Goal: Task Accomplishment & Management: Manage account settings

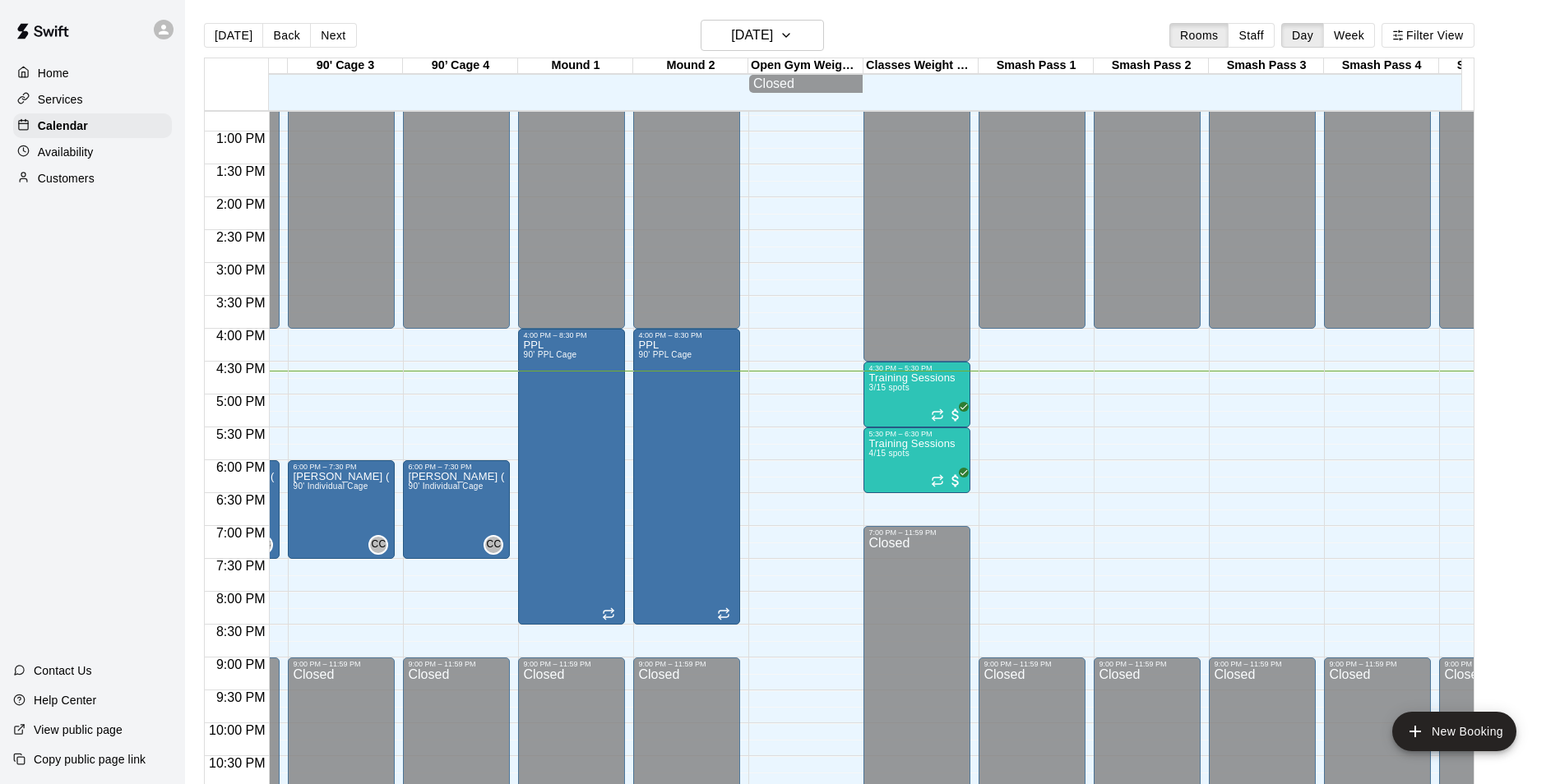
scroll to position [835, 1018]
click at [904, 531] on div at bounding box center [916, 529] width 97 height 3
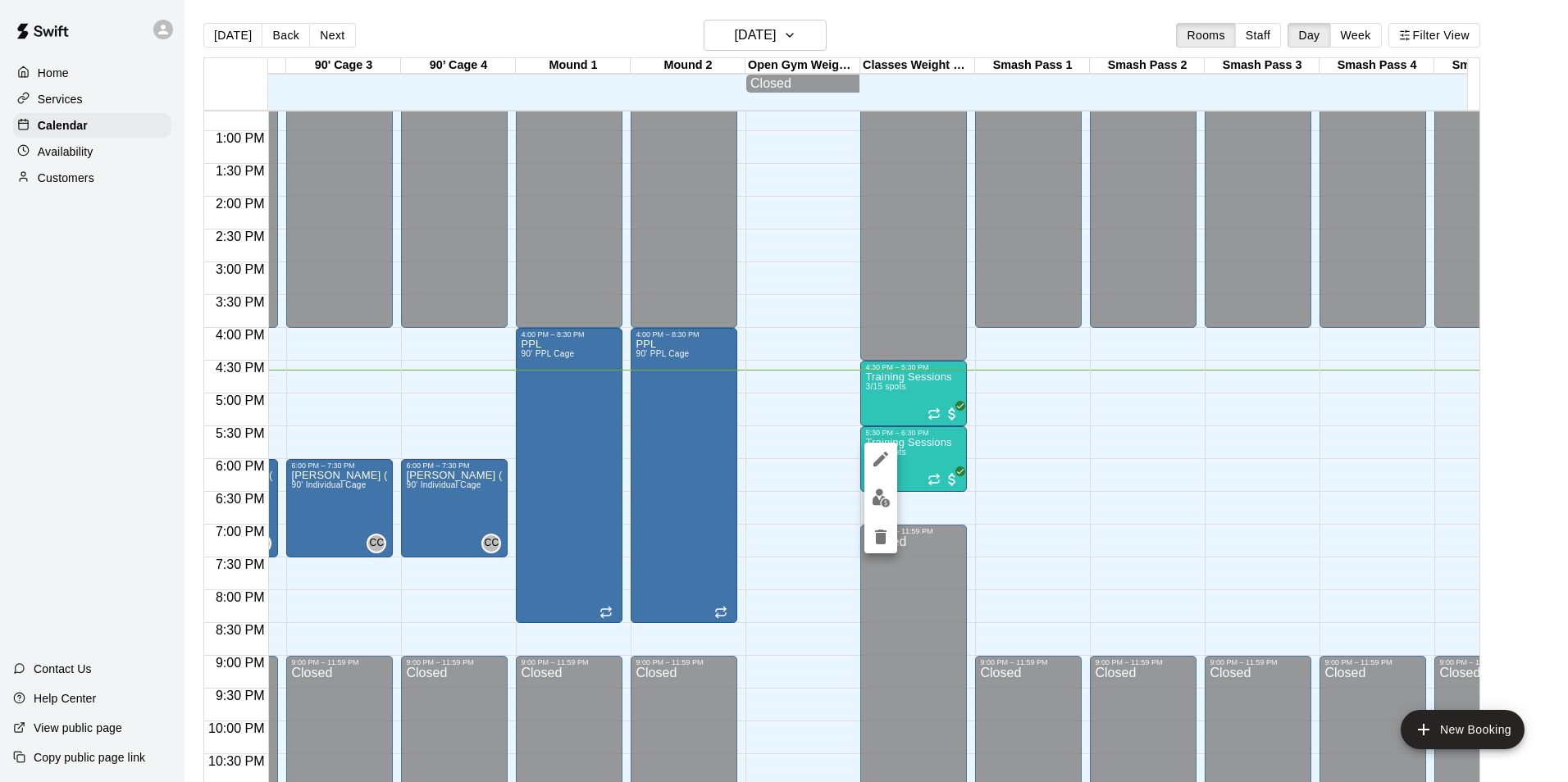
click at [875, 523] on button "delete" at bounding box center [881, 537] width 33 height 33
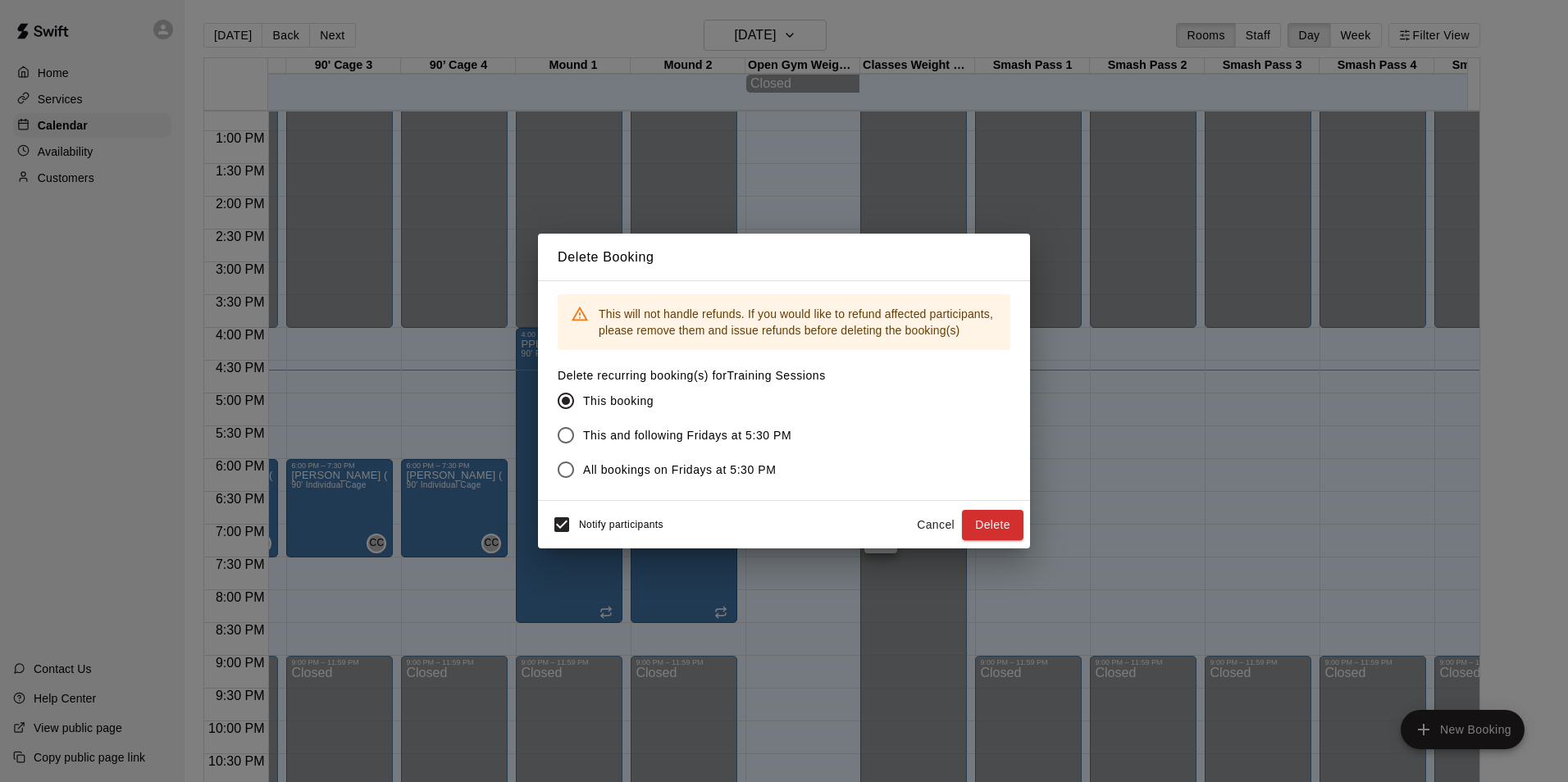
click at [912, 531] on button "Cancel" at bounding box center [936, 525] width 52 height 30
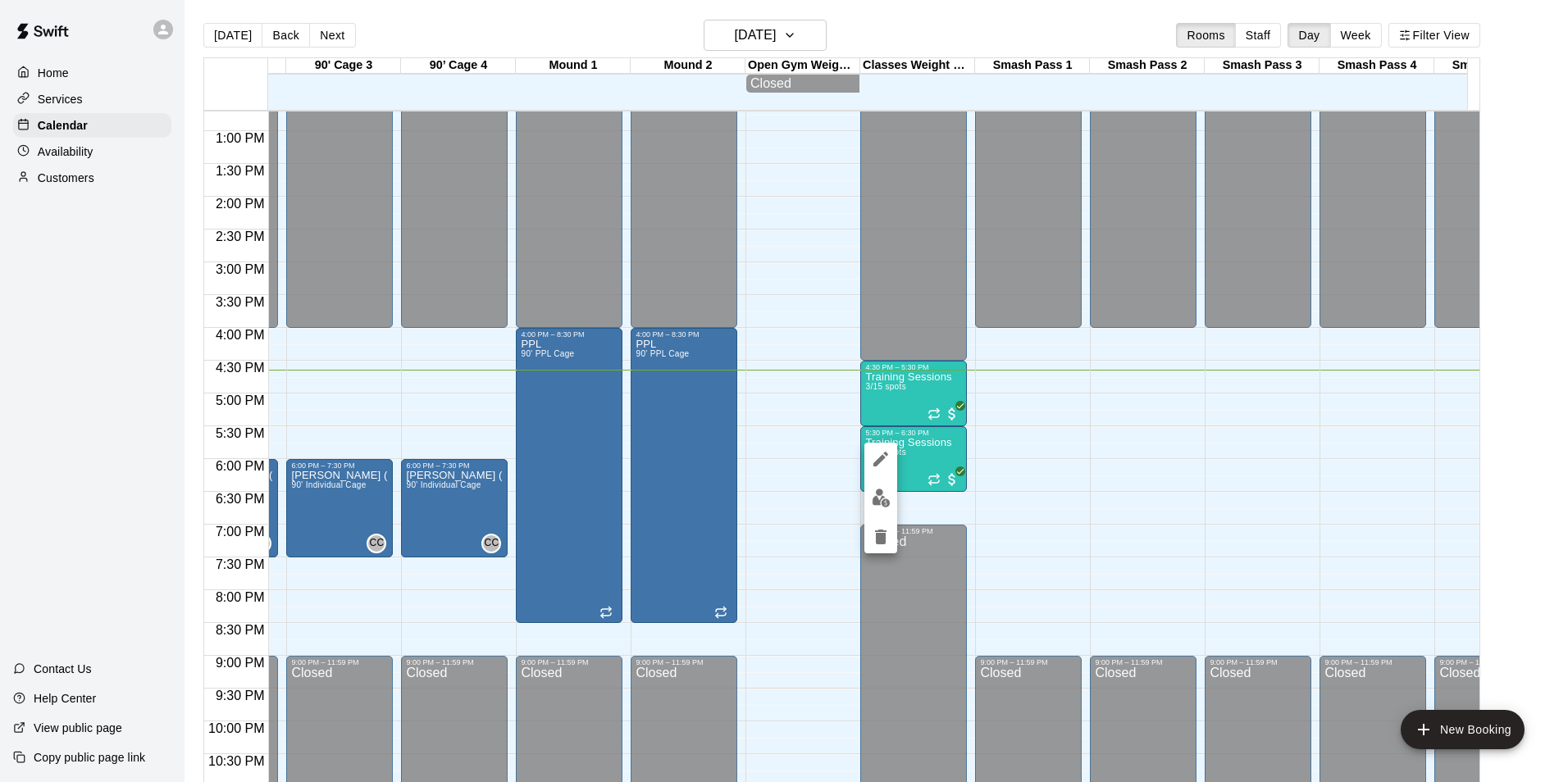
click at [880, 503] on img "edit" at bounding box center [882, 499] width 19 height 19
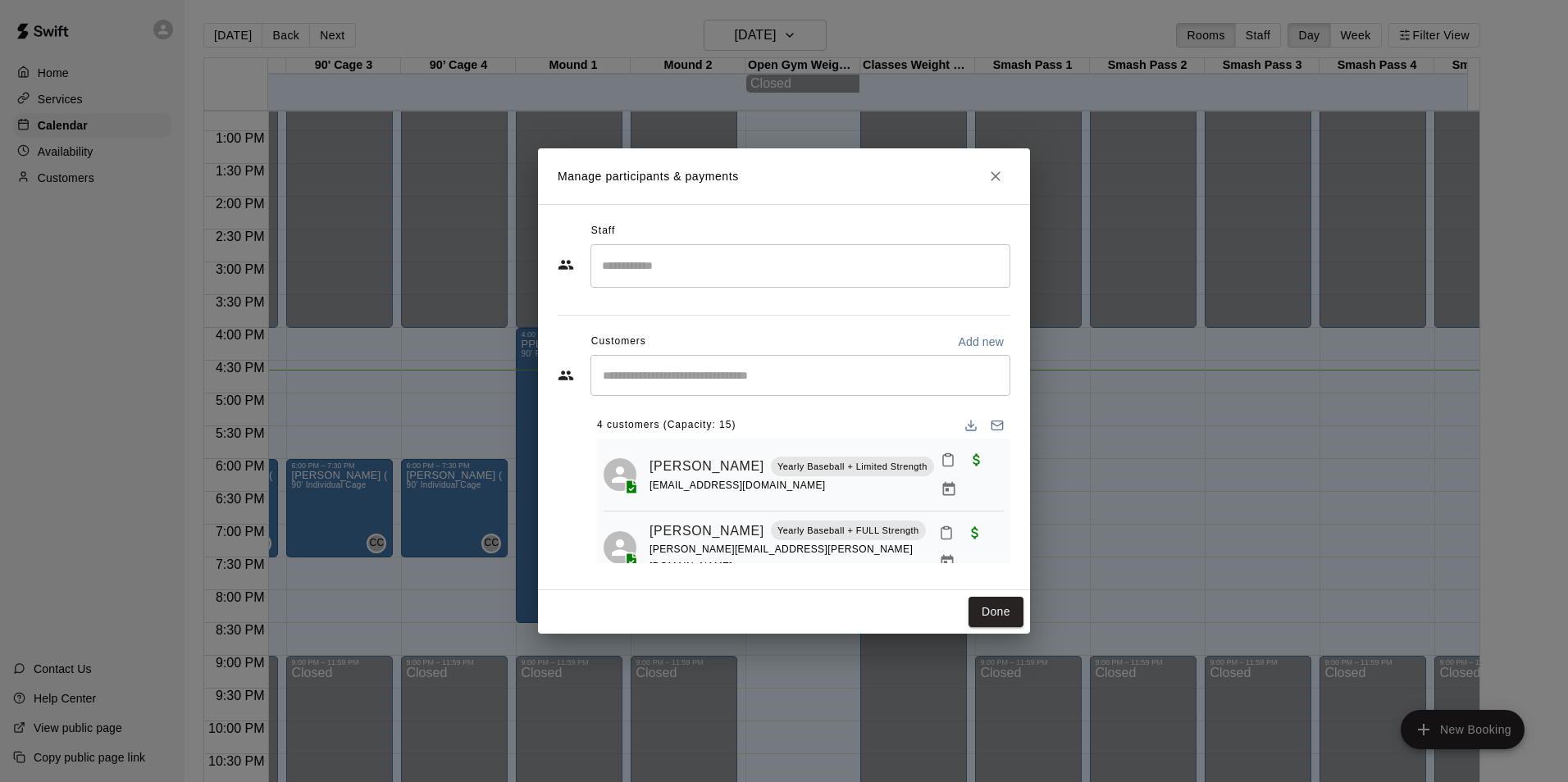
click at [751, 368] on input "Start typing to search customers..." at bounding box center [799, 375] width 405 height 16
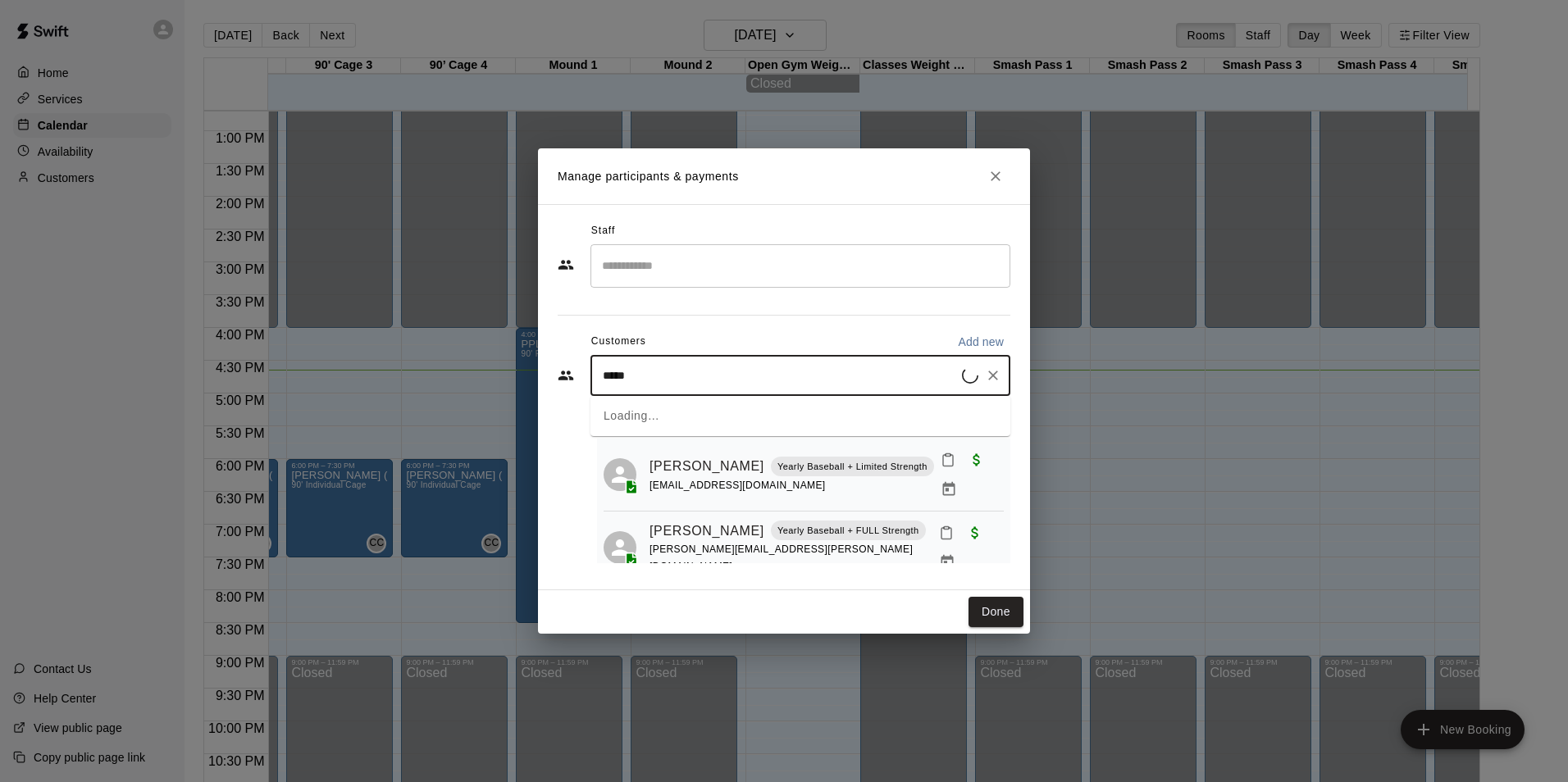
type input "******"
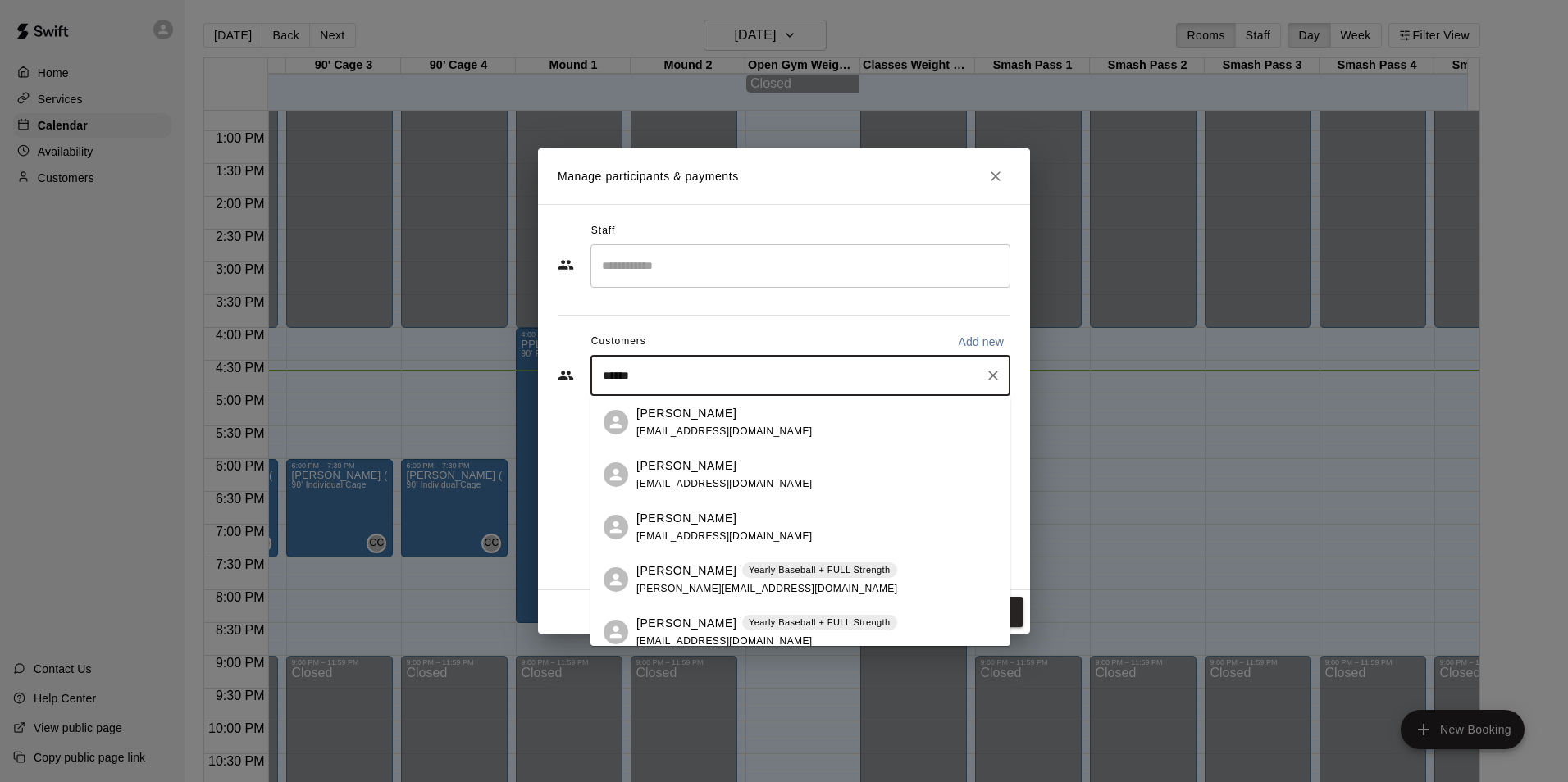
click at [766, 531] on span "haydenjbarnett44@gmail.com" at bounding box center [724, 536] width 176 height 12
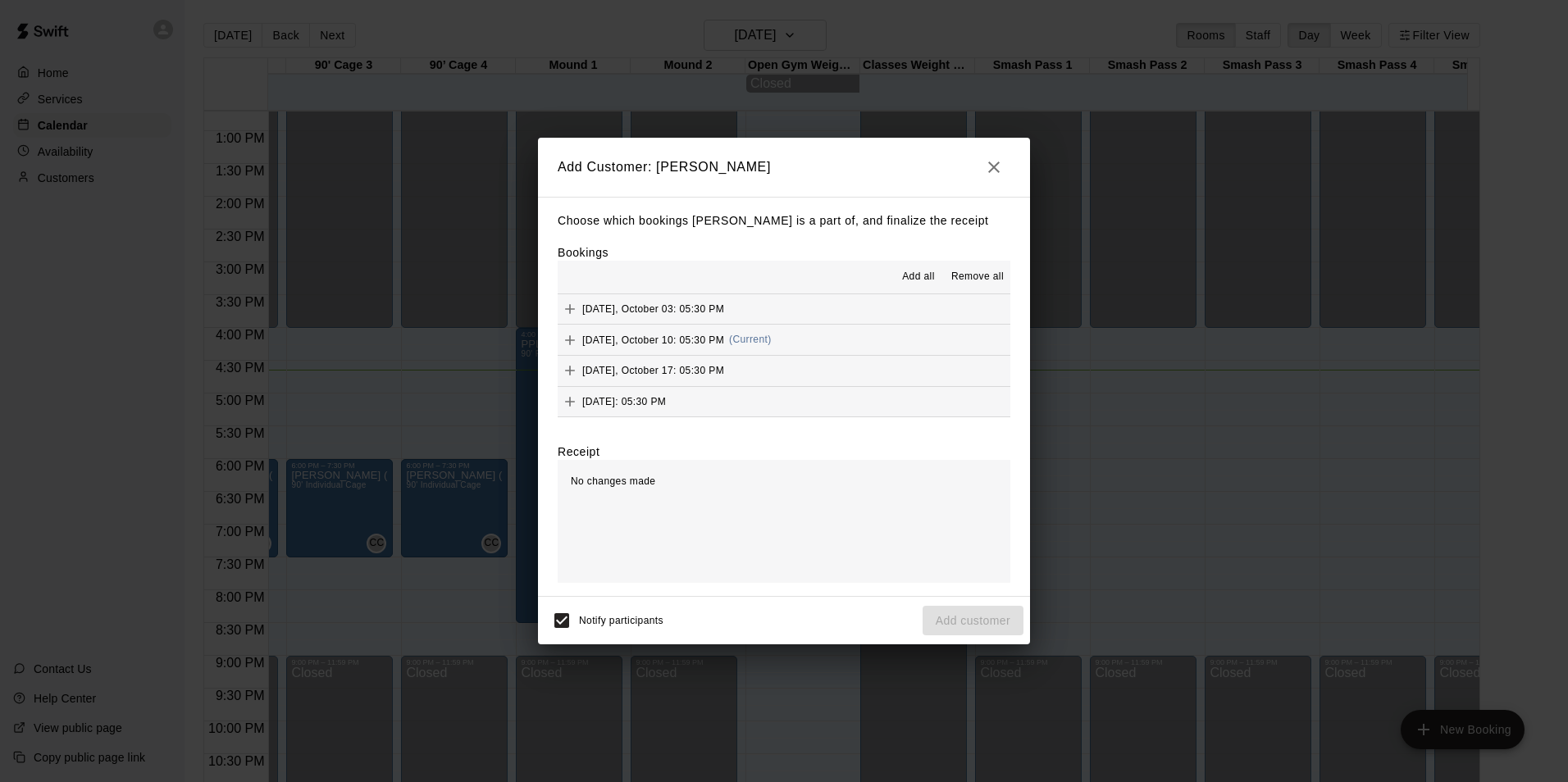
click at [642, 339] on span "Friday, October 10: 05:30 PM" at bounding box center [653, 339] width 142 height 12
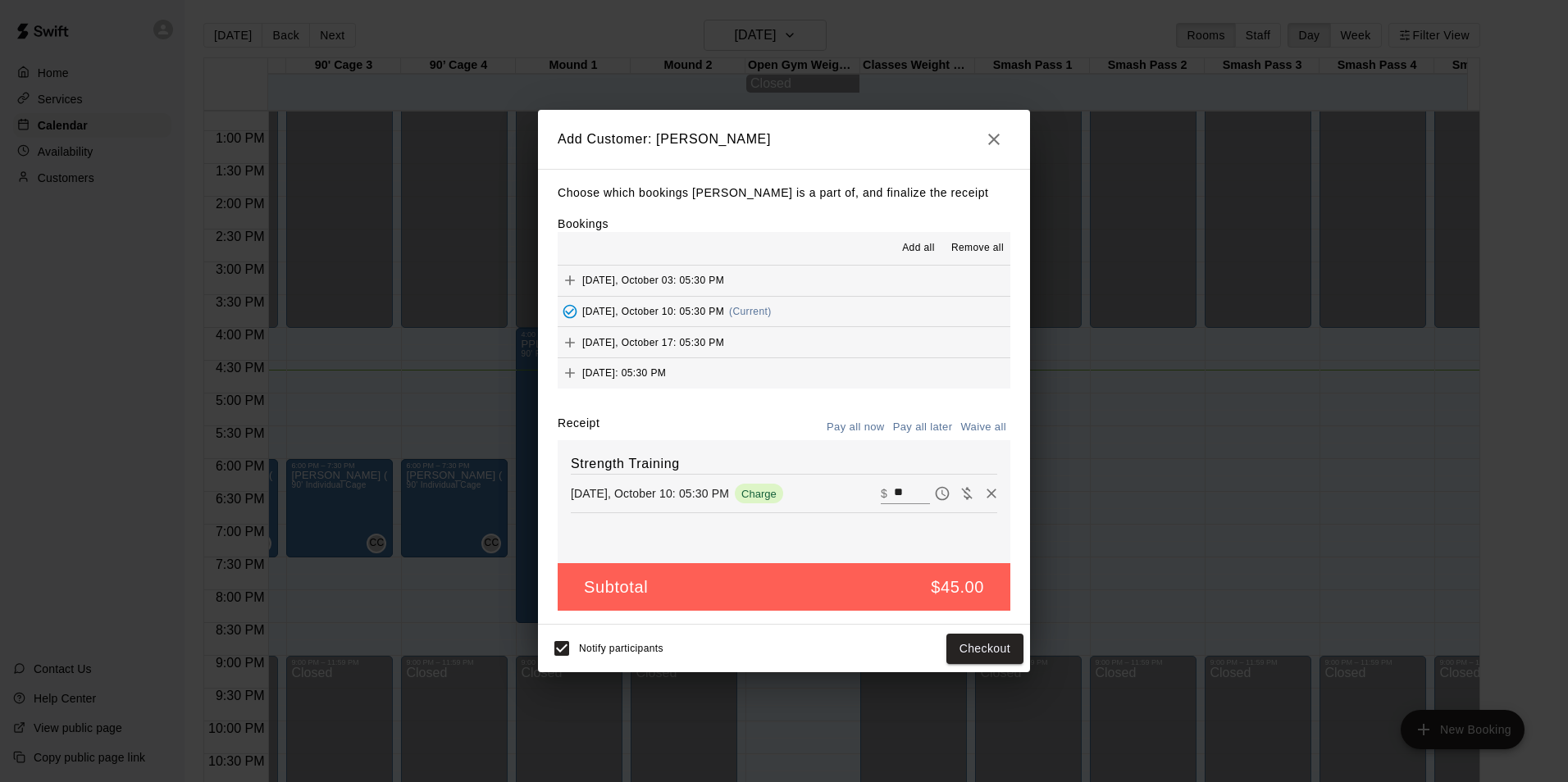
click at [898, 490] on input "**" at bounding box center [912, 494] width 36 height 21
click at [894, 493] on input "**" at bounding box center [912, 494] width 36 height 21
click at [894, 490] on input "**" at bounding box center [912, 494] width 36 height 21
type input "*"
click at [958, 662] on button "Add customer" at bounding box center [973, 649] width 101 height 30
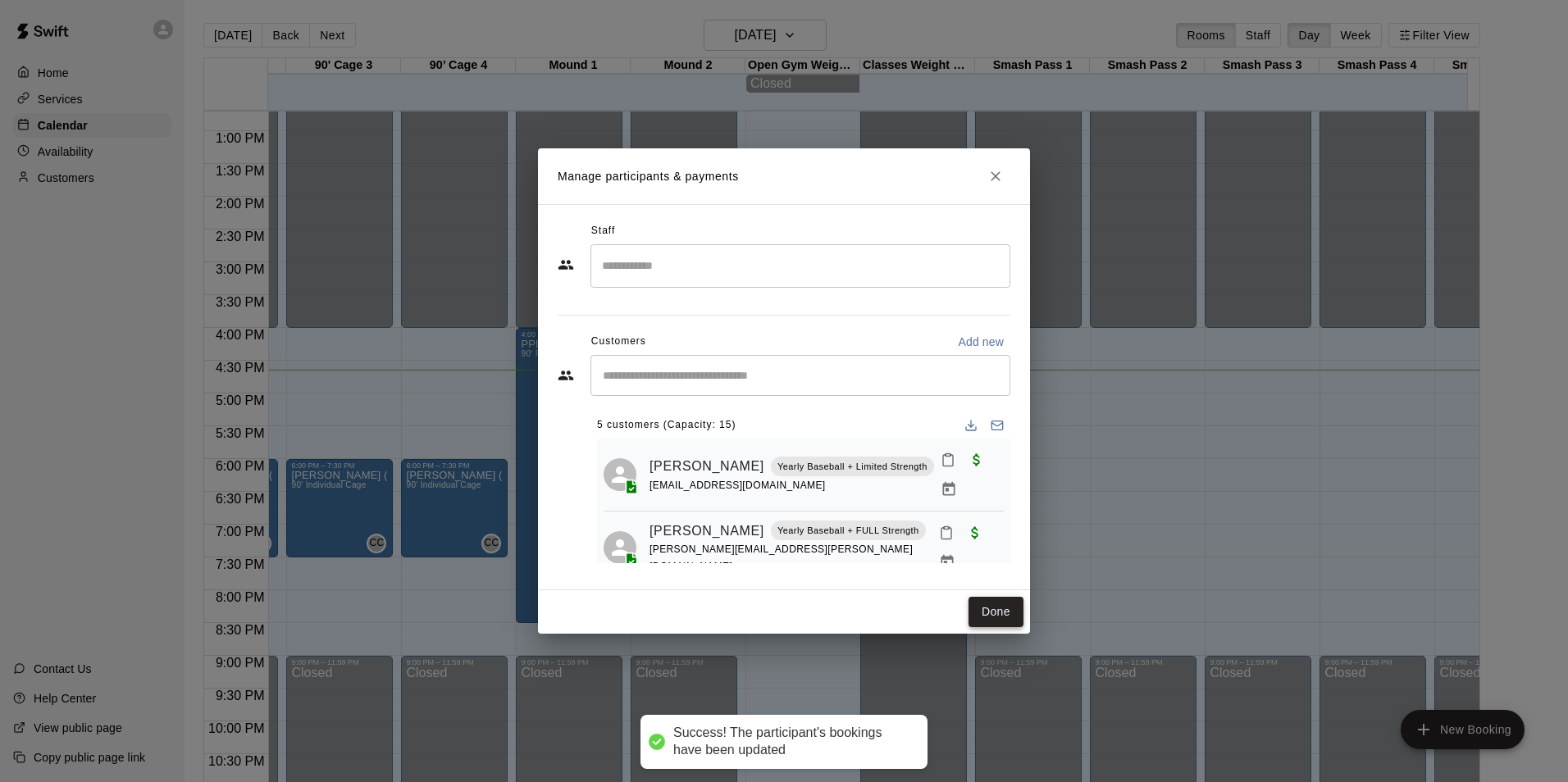
click at [981, 598] on button "Done" at bounding box center [996, 612] width 55 height 30
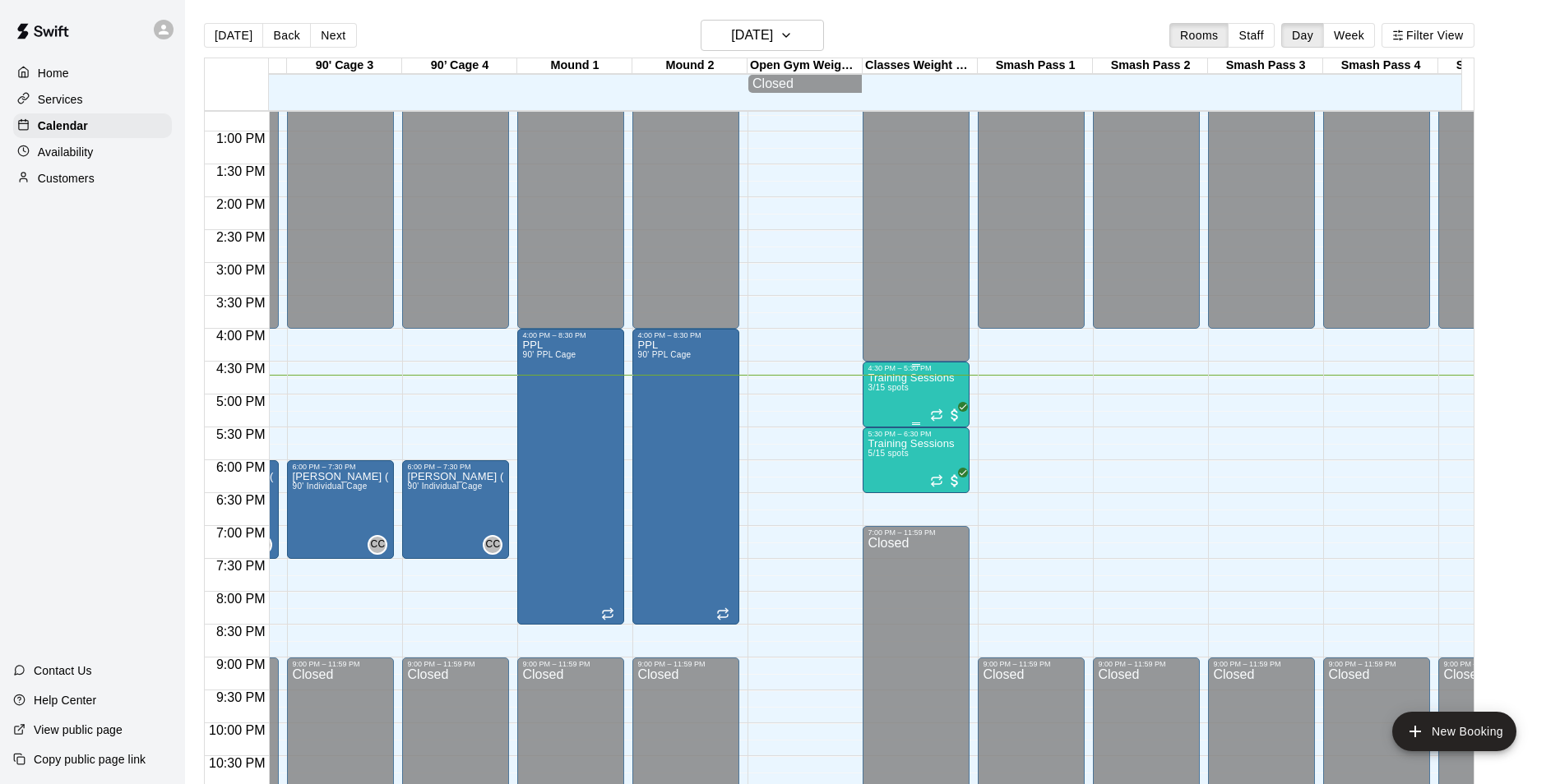
click at [924, 404] on div "Training Sessions 3/15 spots" at bounding box center [910, 764] width 86 height 784
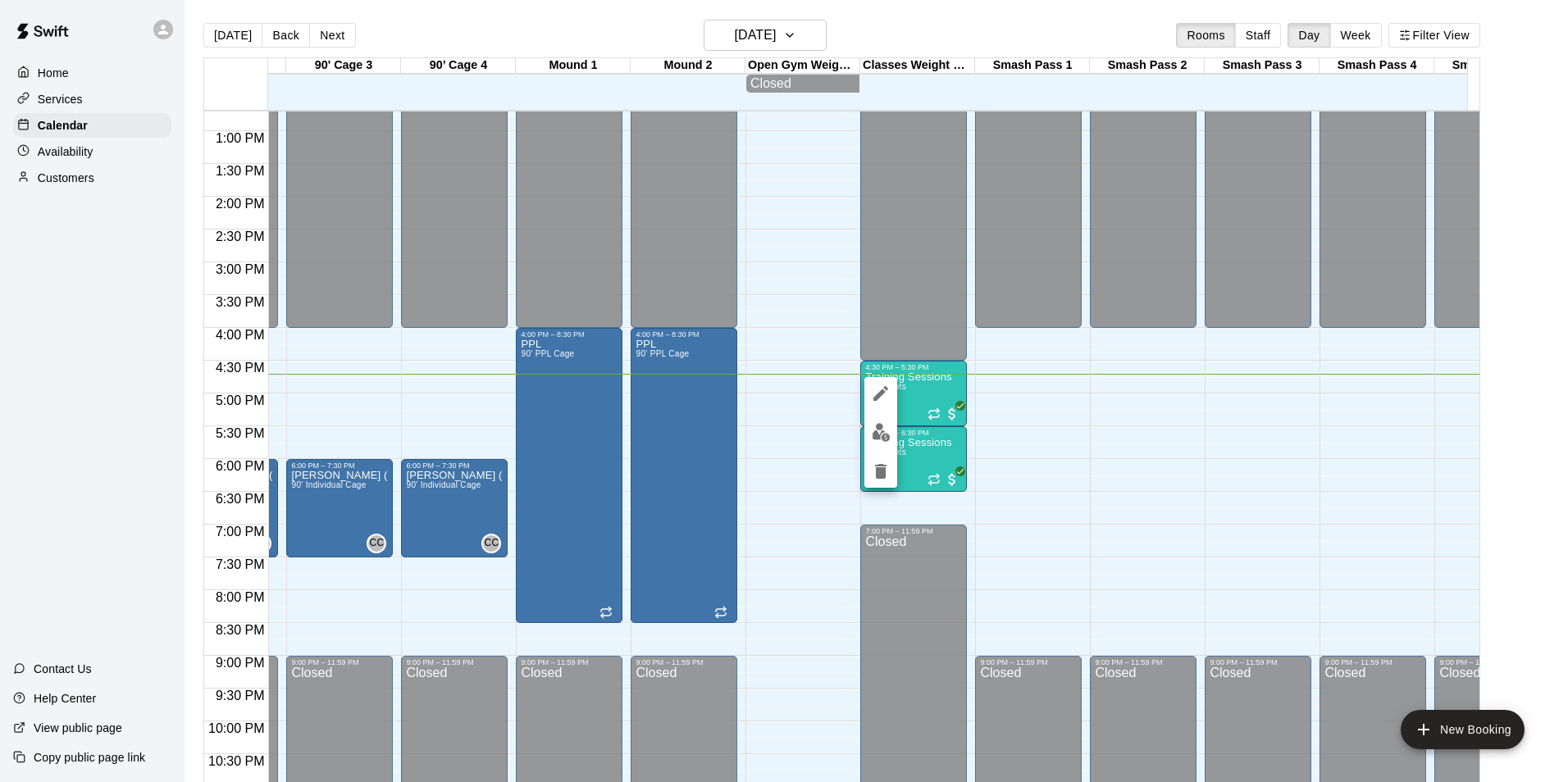
click at [881, 393] on icon "edit" at bounding box center [880, 393] width 15 height 14
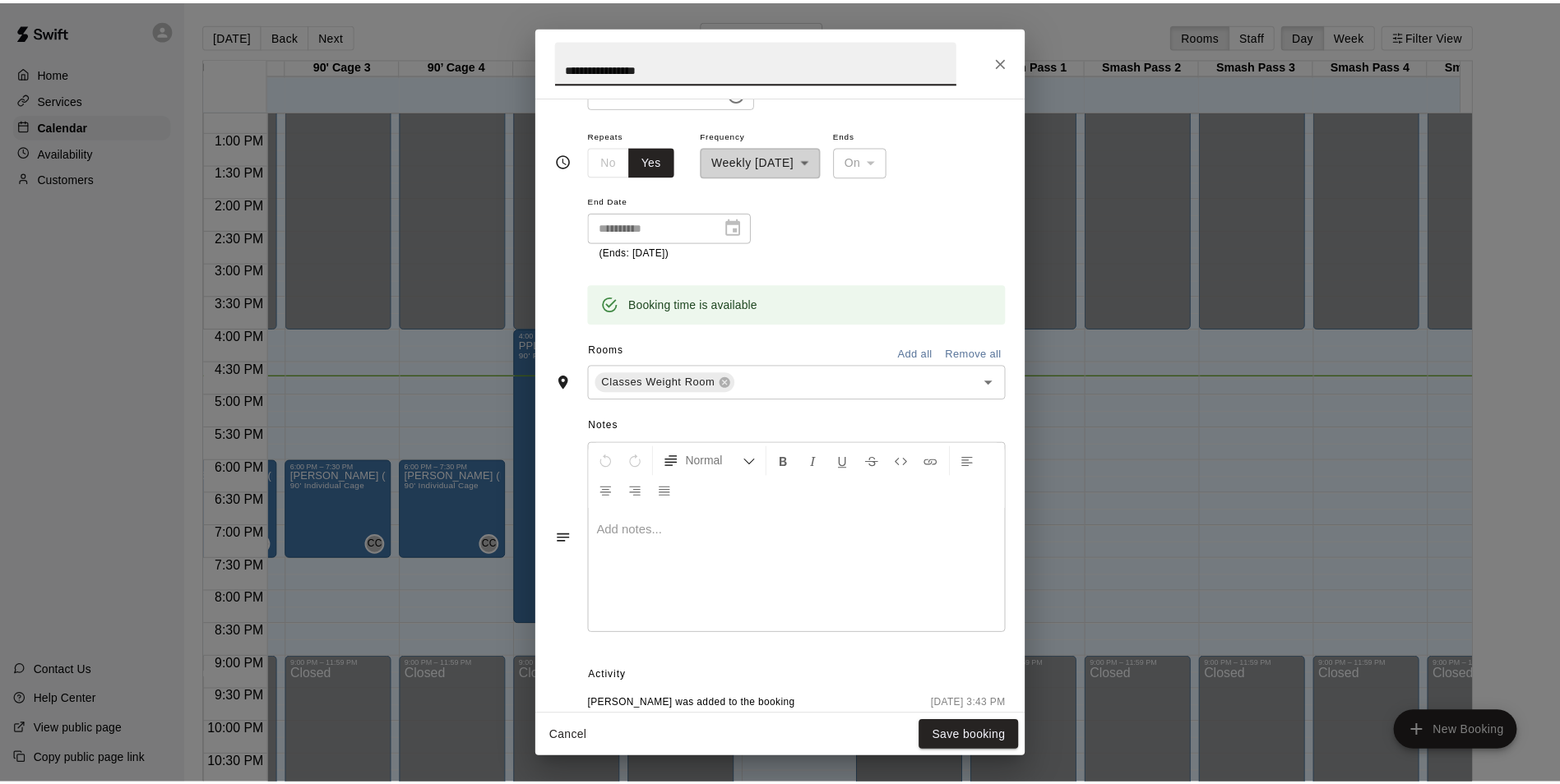
scroll to position [0, 0]
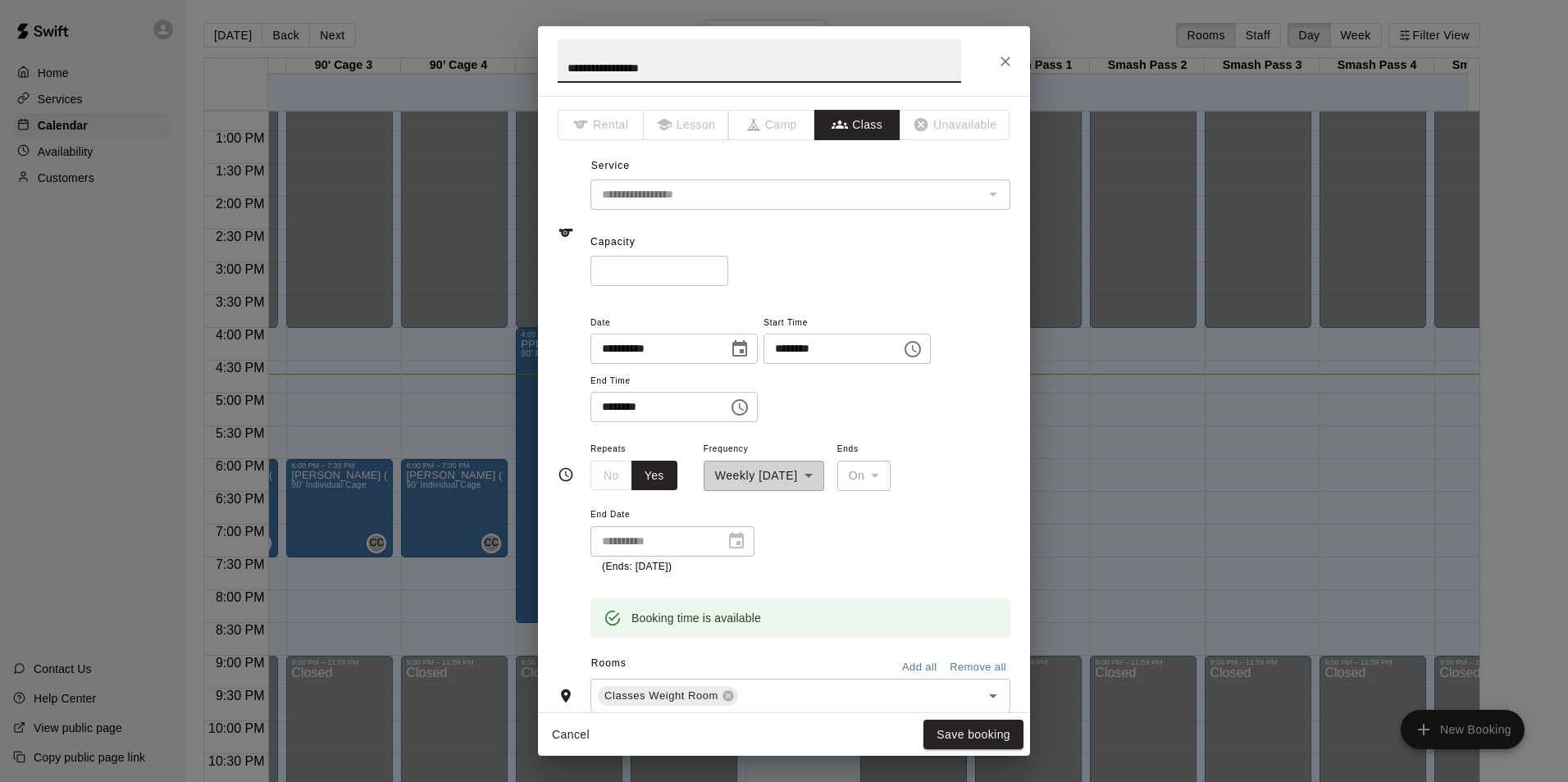
click at [1005, 61] on icon "Close" at bounding box center [1005, 62] width 10 height 10
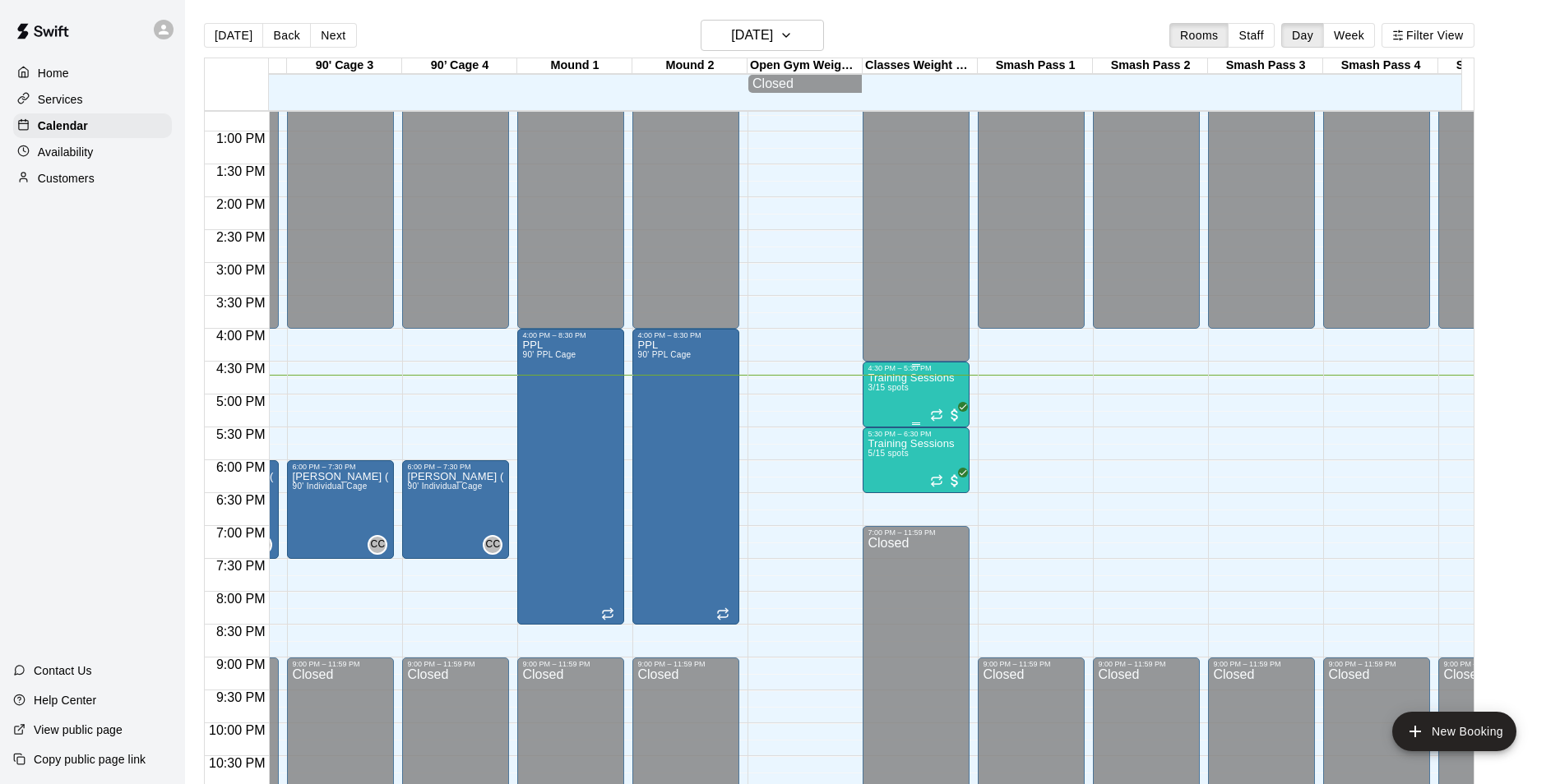
click at [891, 392] on span "3/15 spots" at bounding box center [888, 387] width 41 height 9
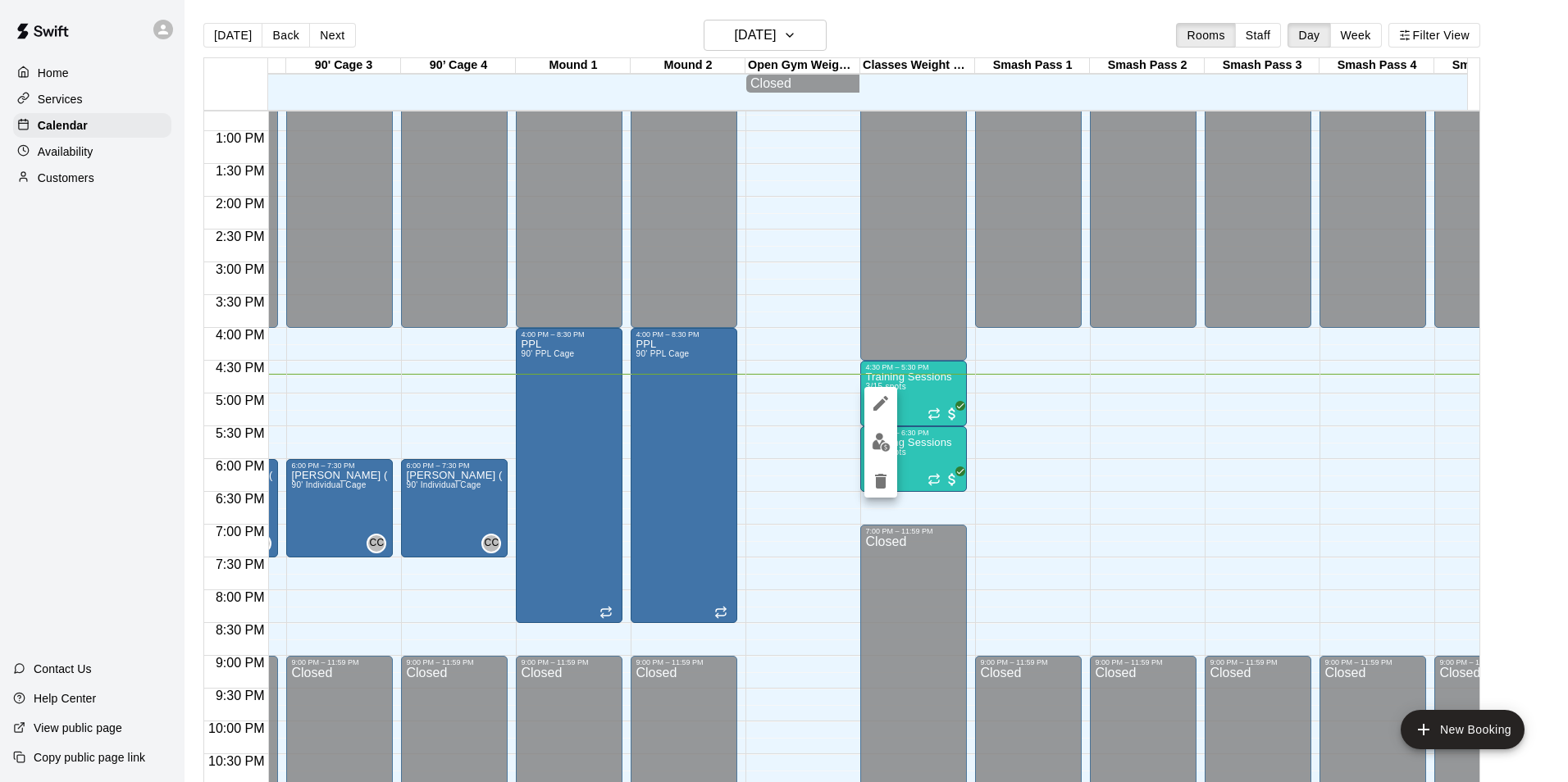
click at [884, 429] on button "edit" at bounding box center [881, 442] width 33 height 32
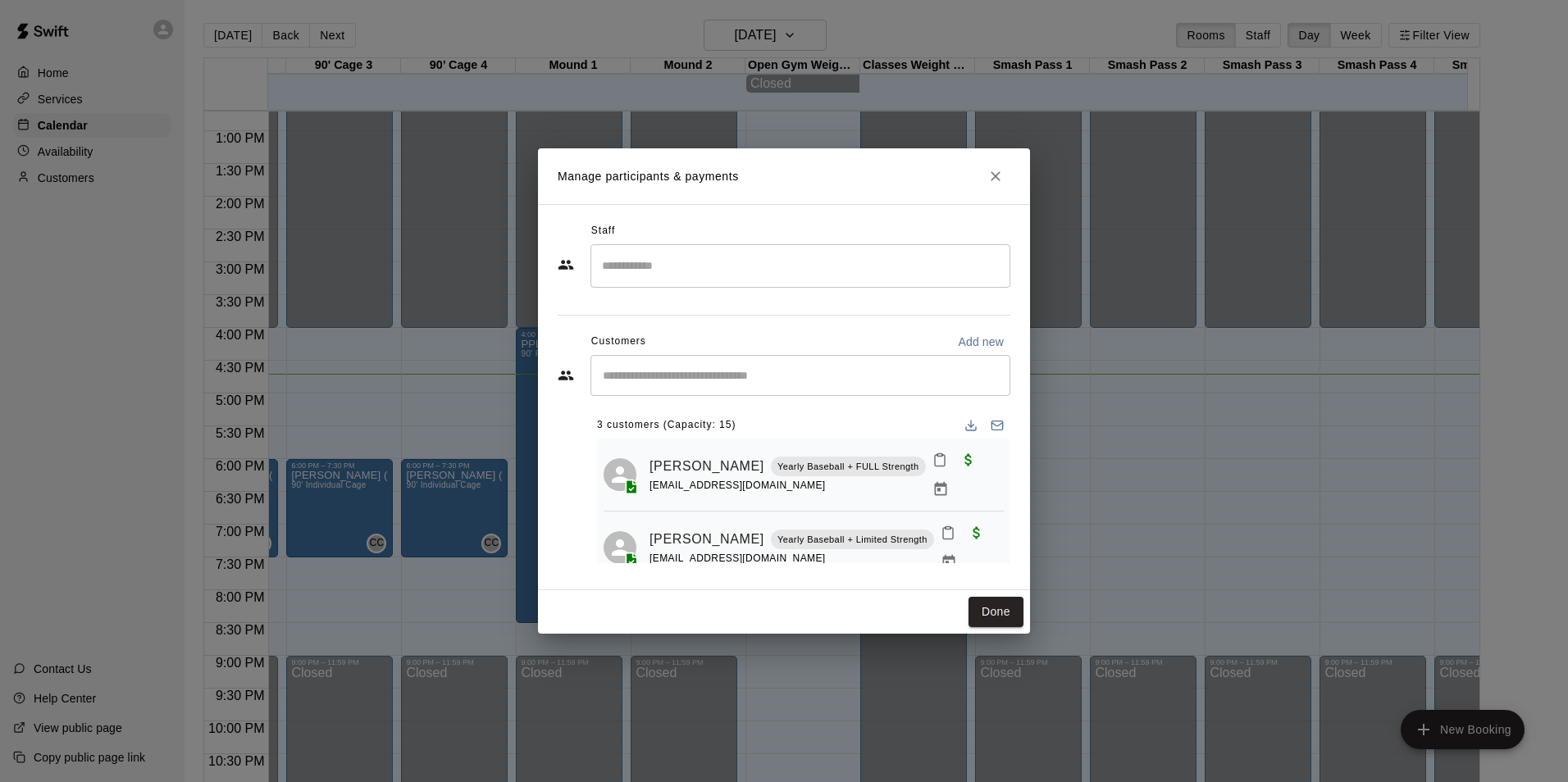
click at [648, 377] on input "Start typing to search customers..." at bounding box center [799, 375] width 405 height 16
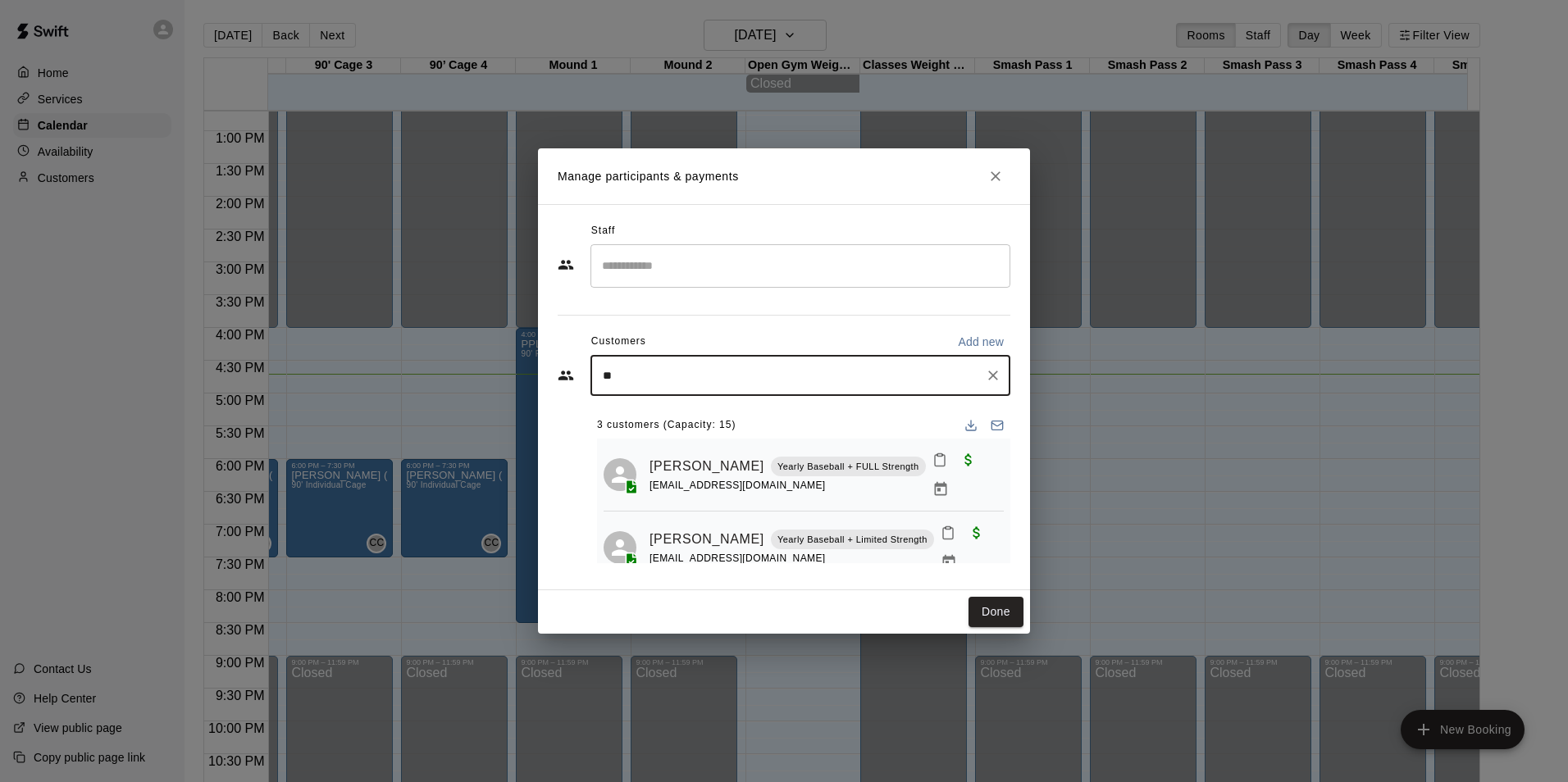
type input "***"
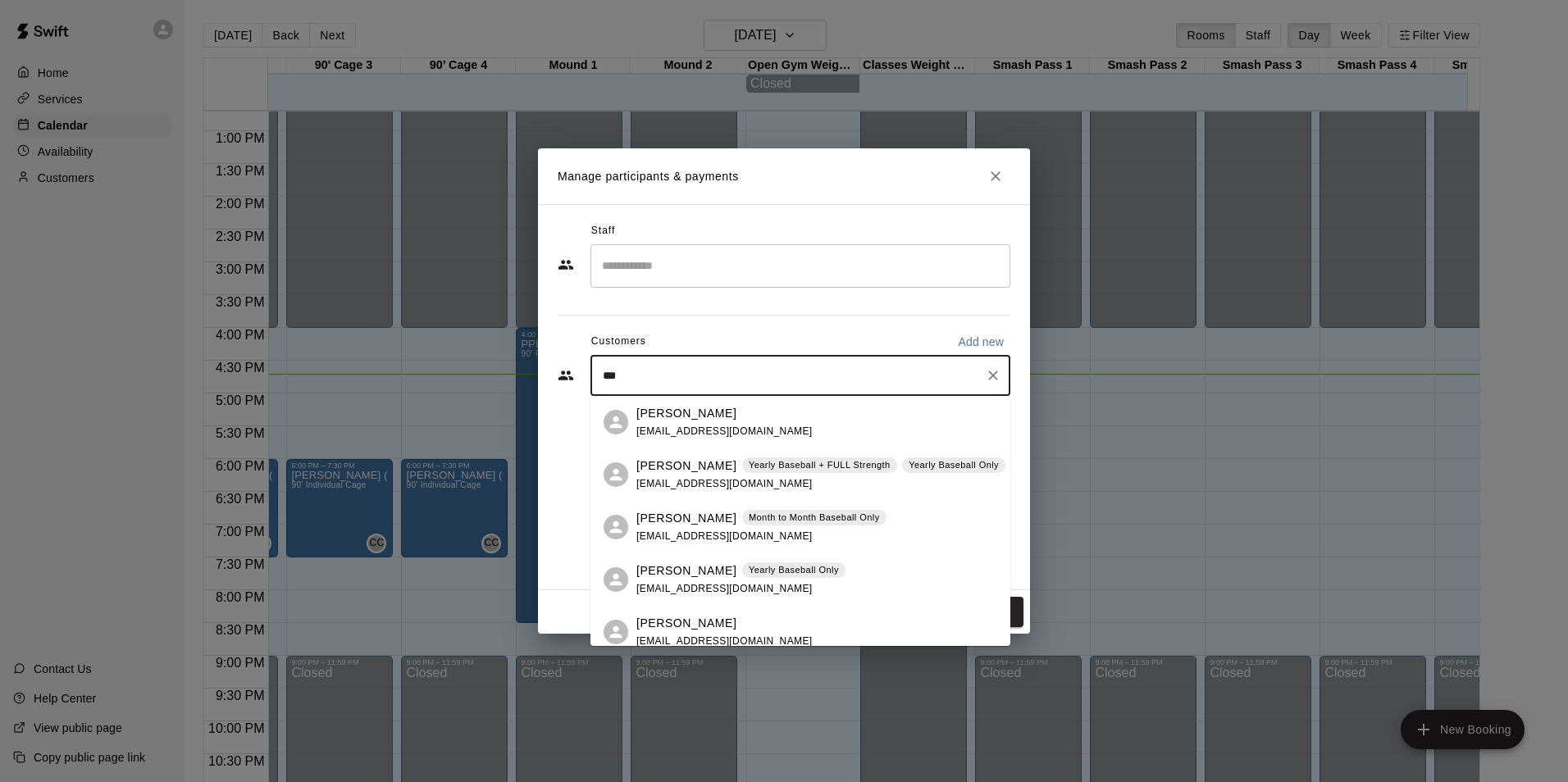
click at [673, 484] on span "cjcourtney@gmail.com" at bounding box center [724, 484] width 176 height 12
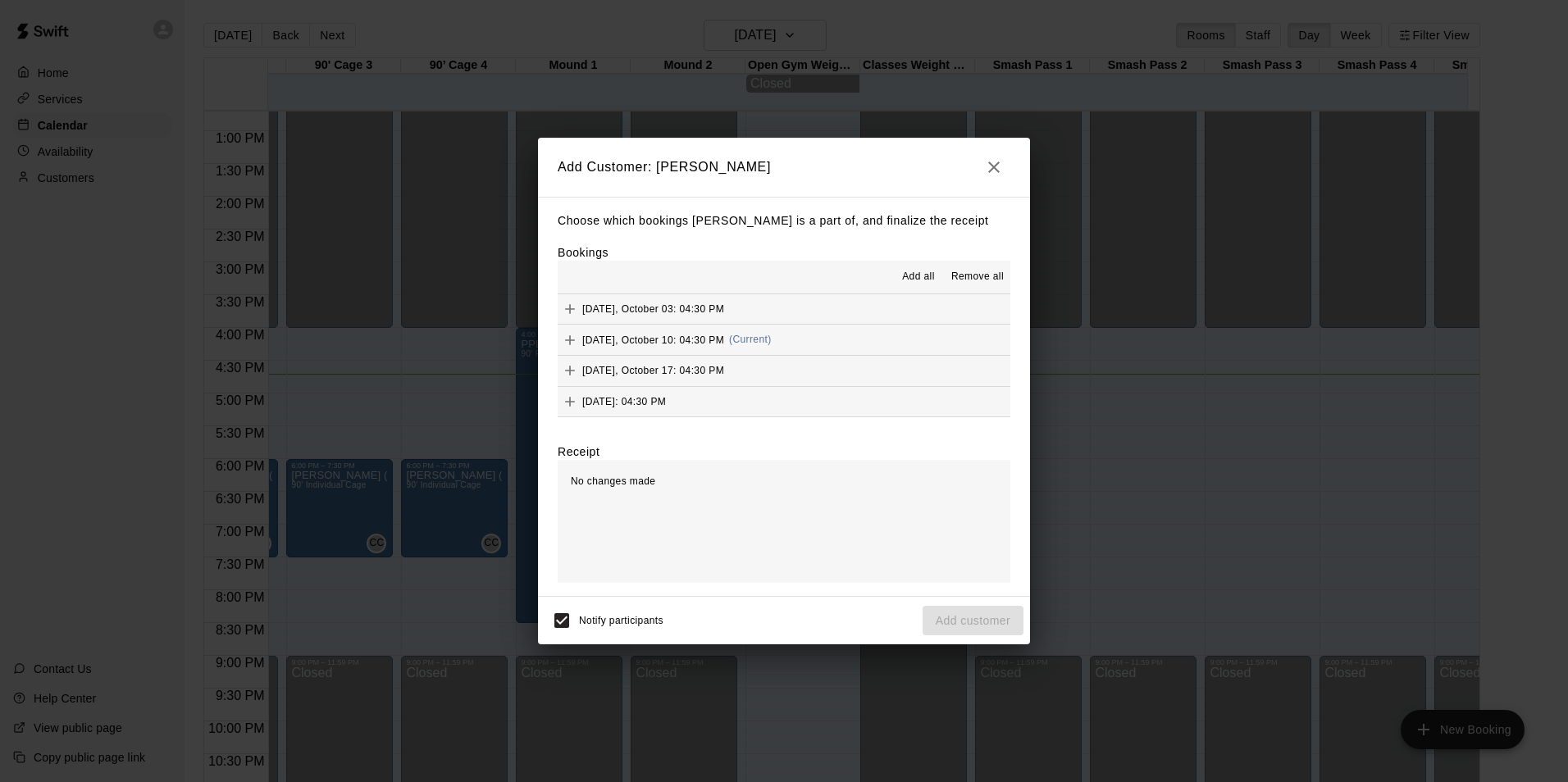
click at [665, 304] on span "Friday, October 03: 04:30 PM" at bounding box center [653, 309] width 142 height 12
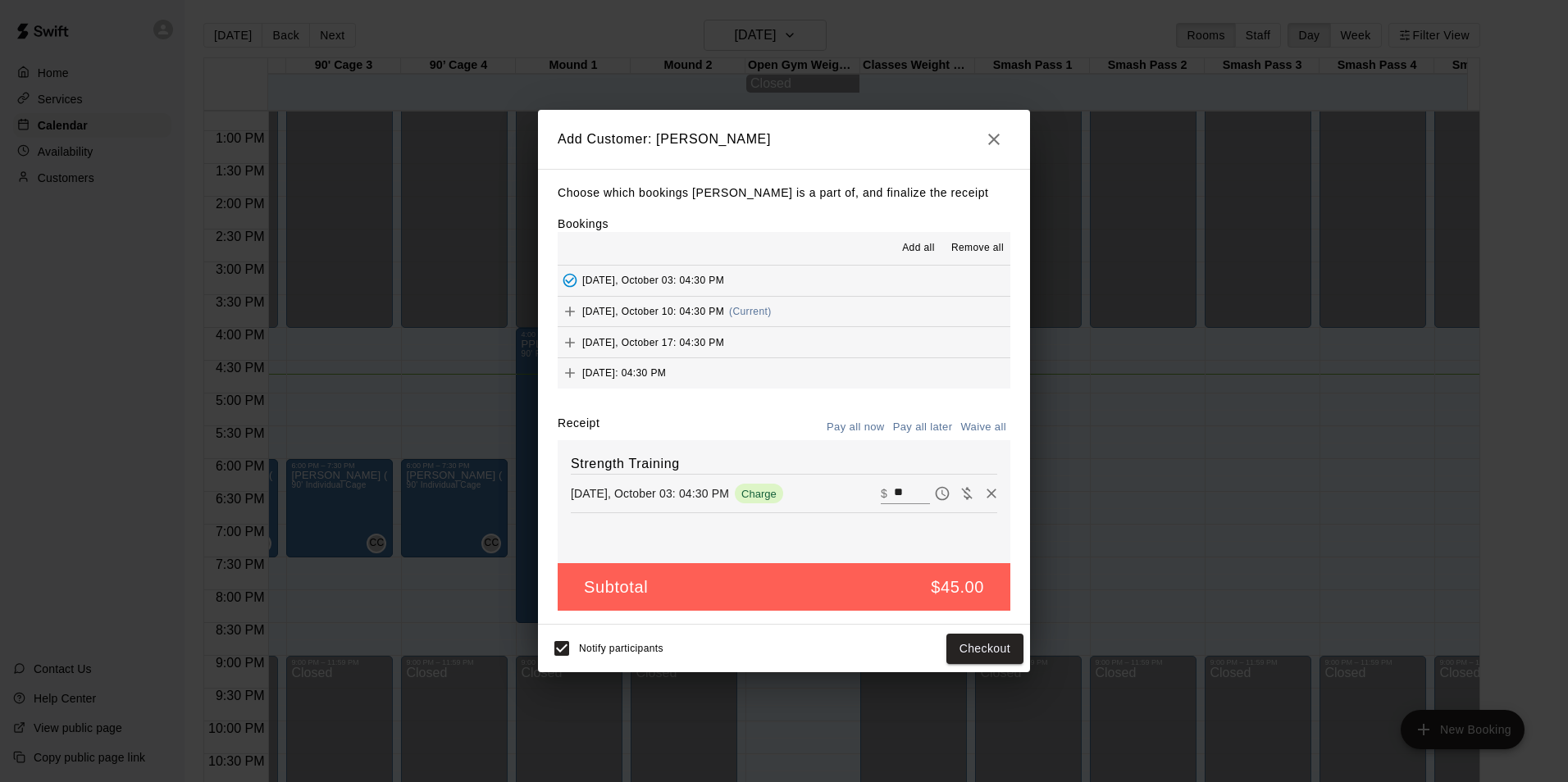
click at [905, 489] on input "**" at bounding box center [912, 494] width 36 height 21
type input "*"
click at [950, 648] on button "Add customer" at bounding box center [973, 649] width 101 height 30
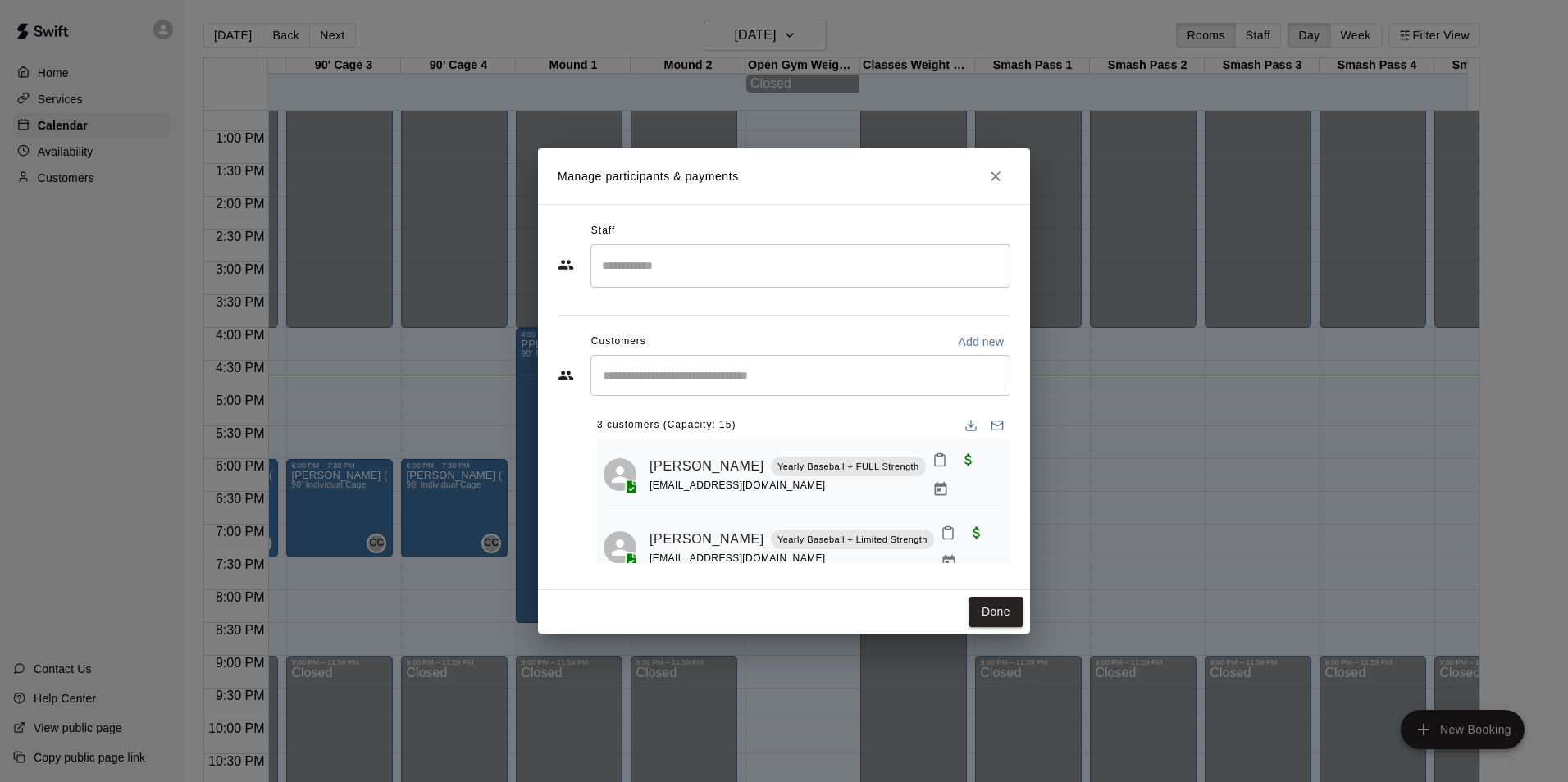
click at [996, 176] on icon "Close" at bounding box center [996, 176] width 10 height 10
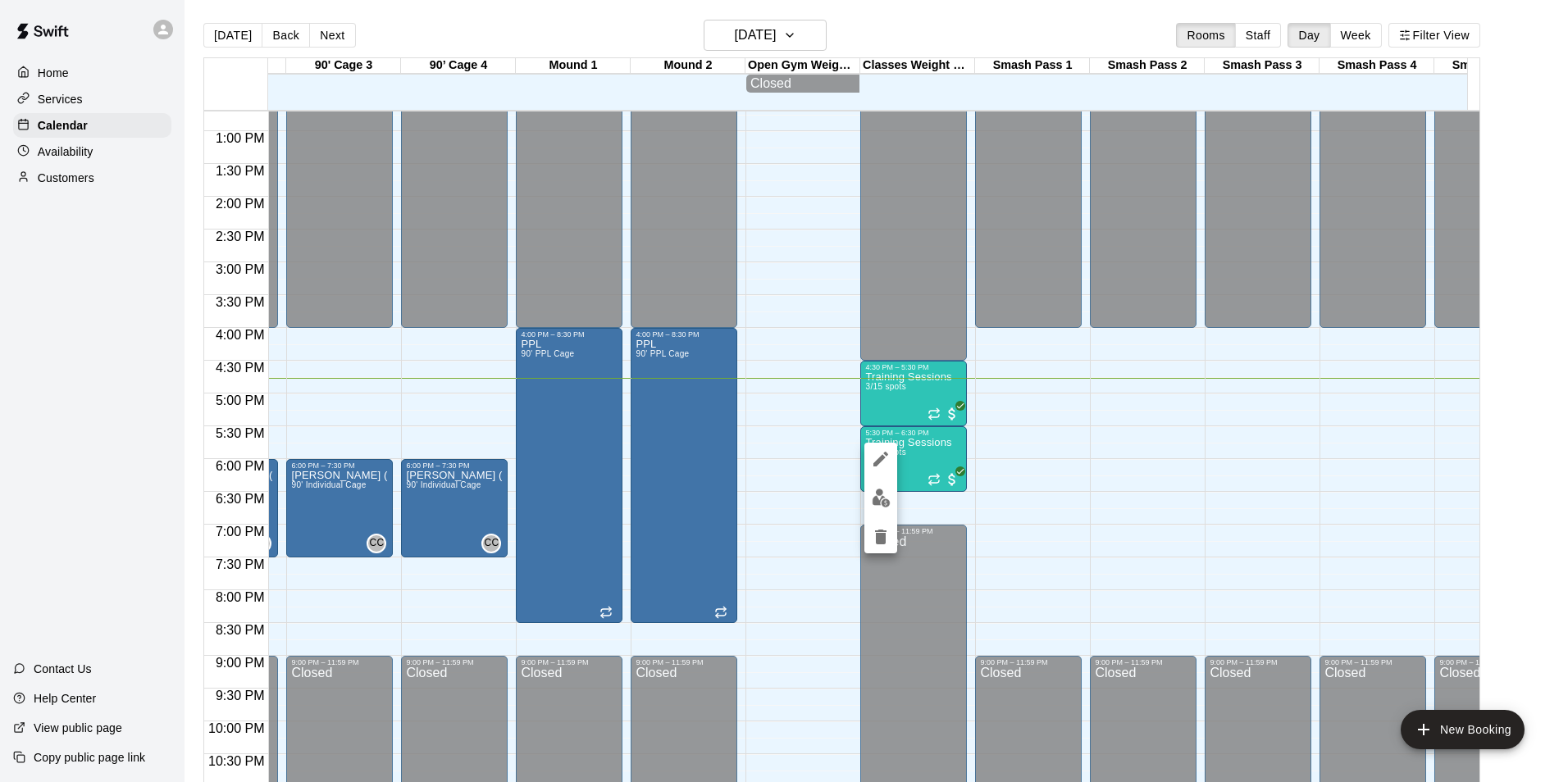
click at [890, 495] on button "edit" at bounding box center [881, 498] width 33 height 32
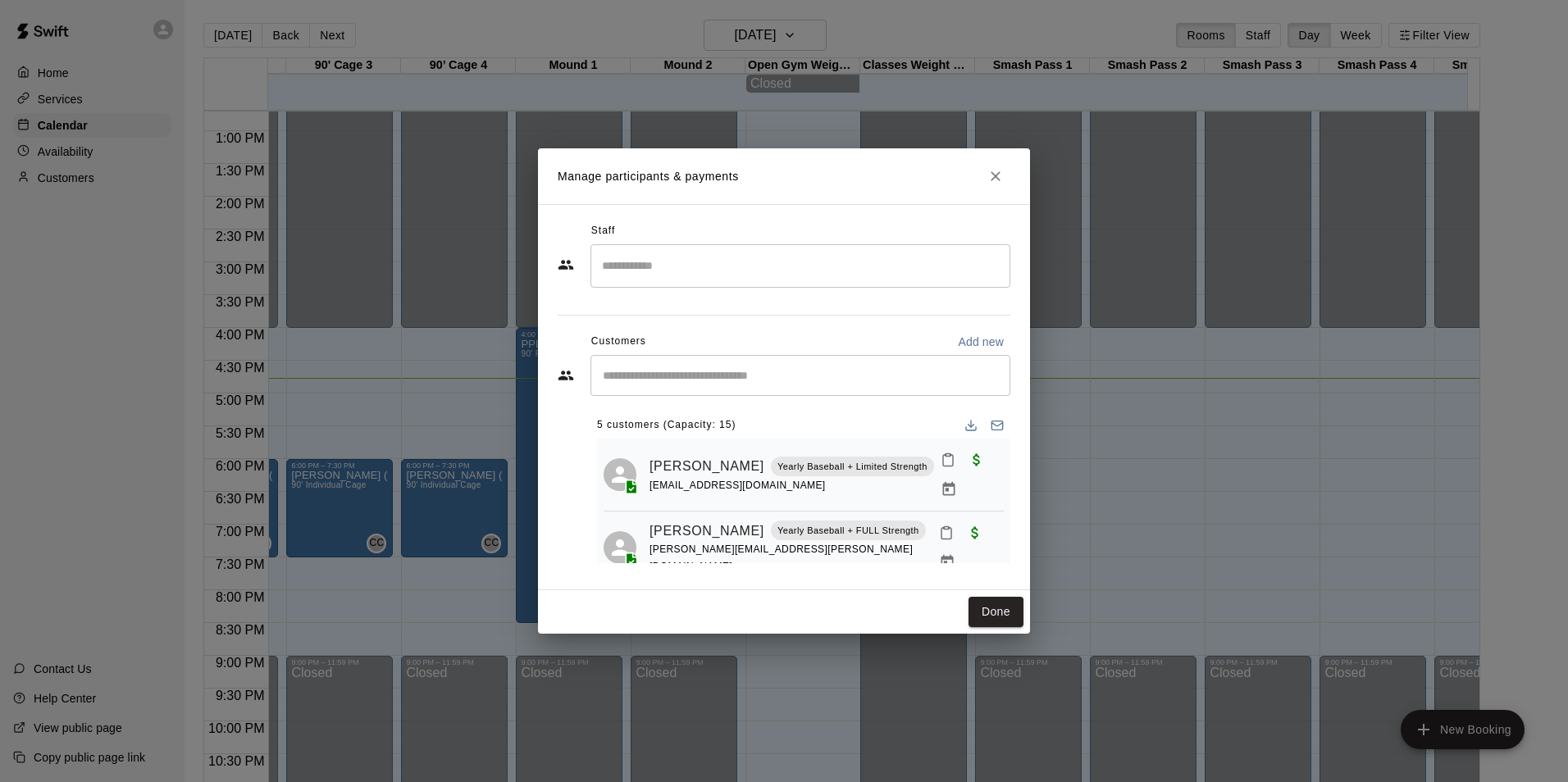
click at [813, 371] on input "Start typing to search customers..." at bounding box center [799, 375] width 405 height 16
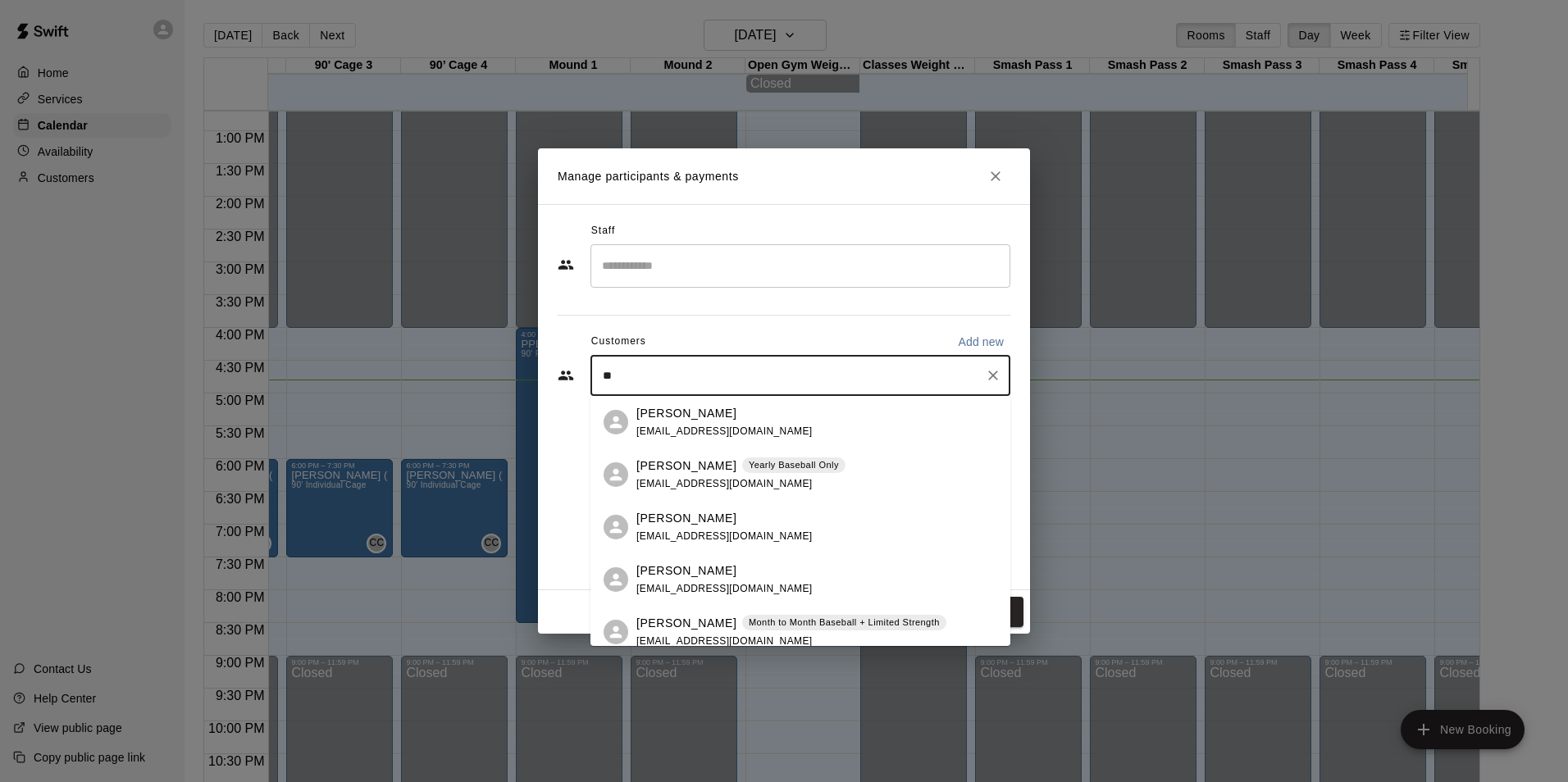
type input "*"
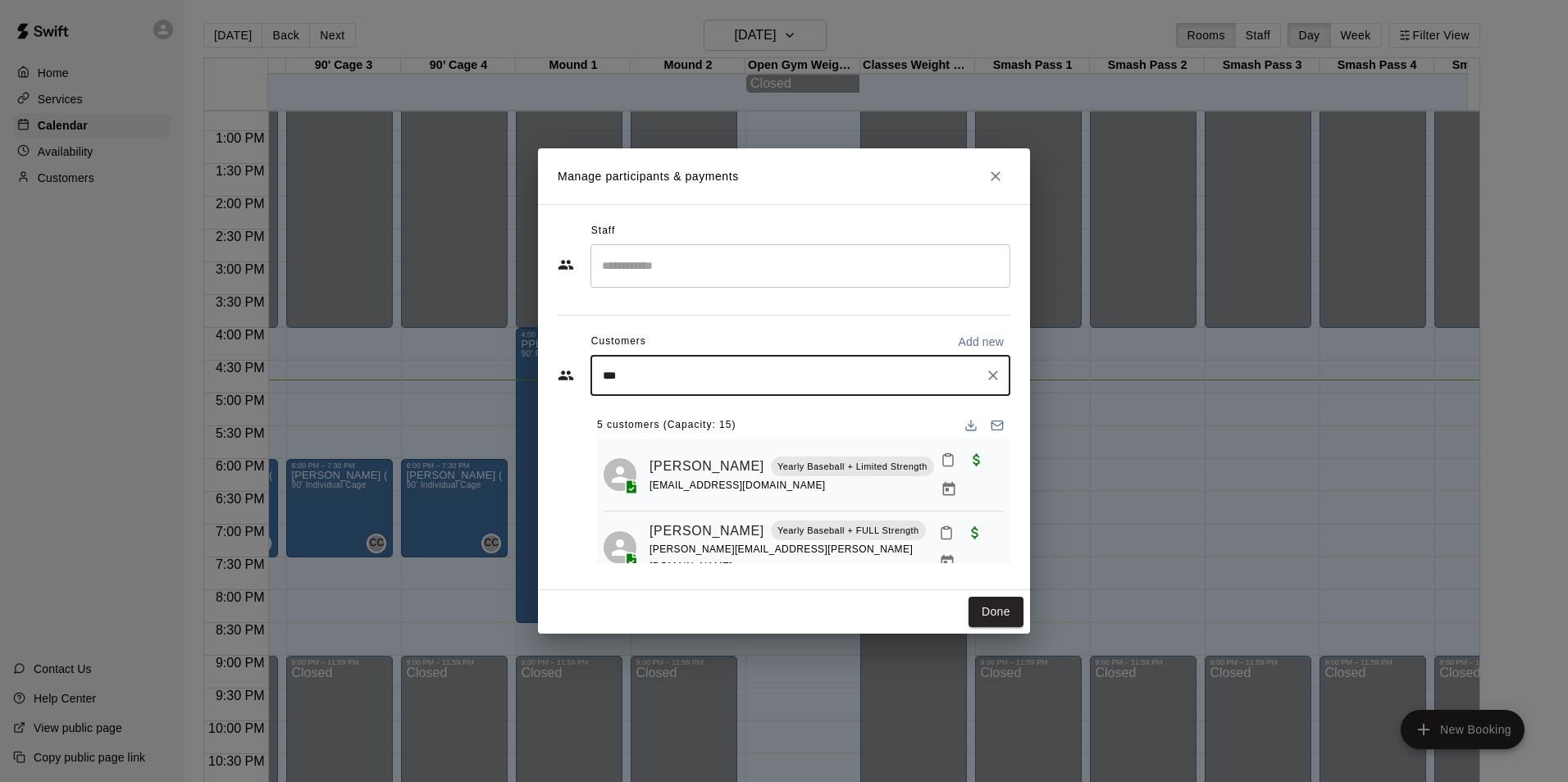
type input "****"
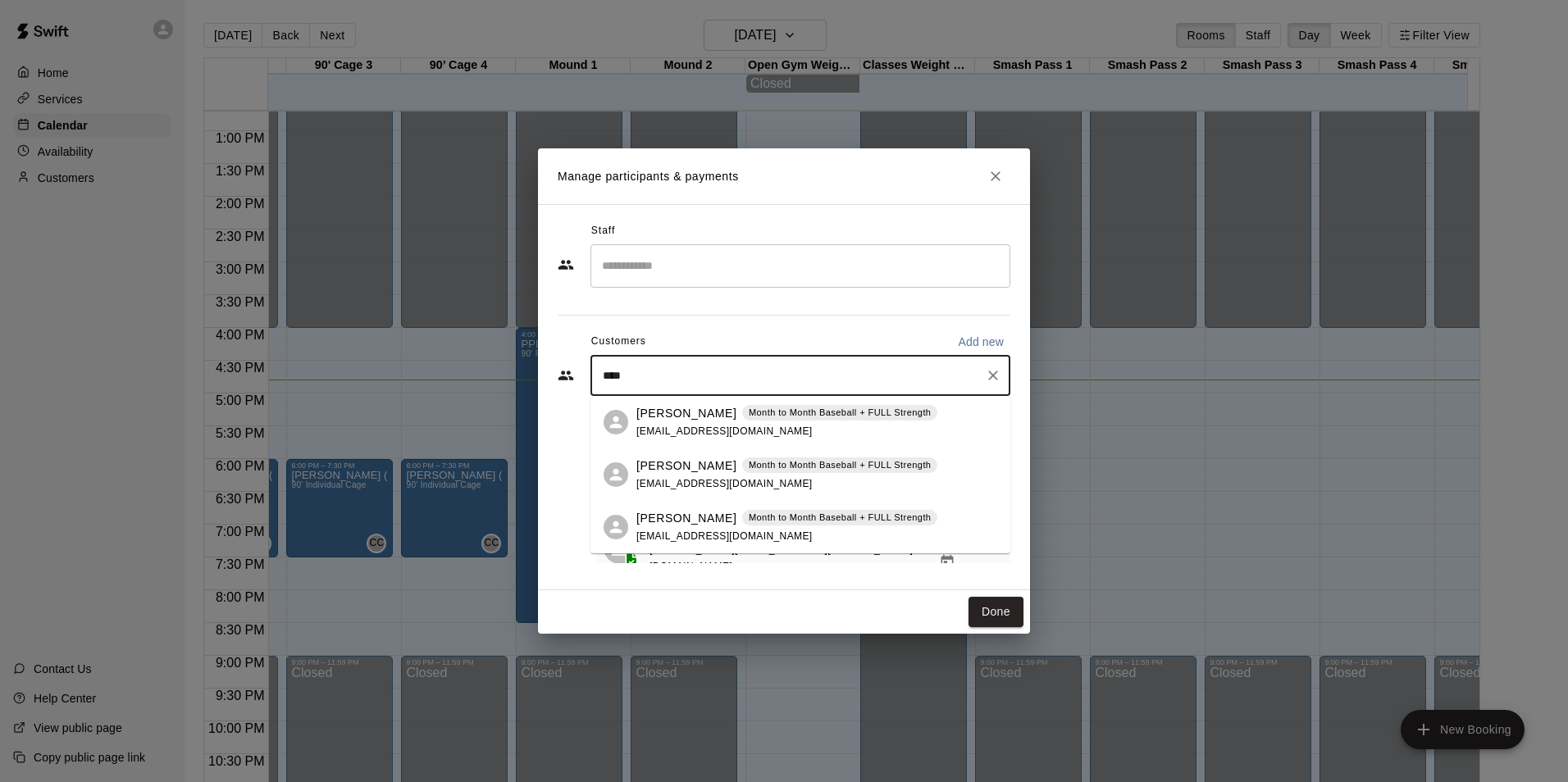
click at [681, 474] on div "Lukas Emdee Month to Month Baseball + FULL Strength zachemdee@yahoo.com" at bounding box center [786, 475] width 301 height 35
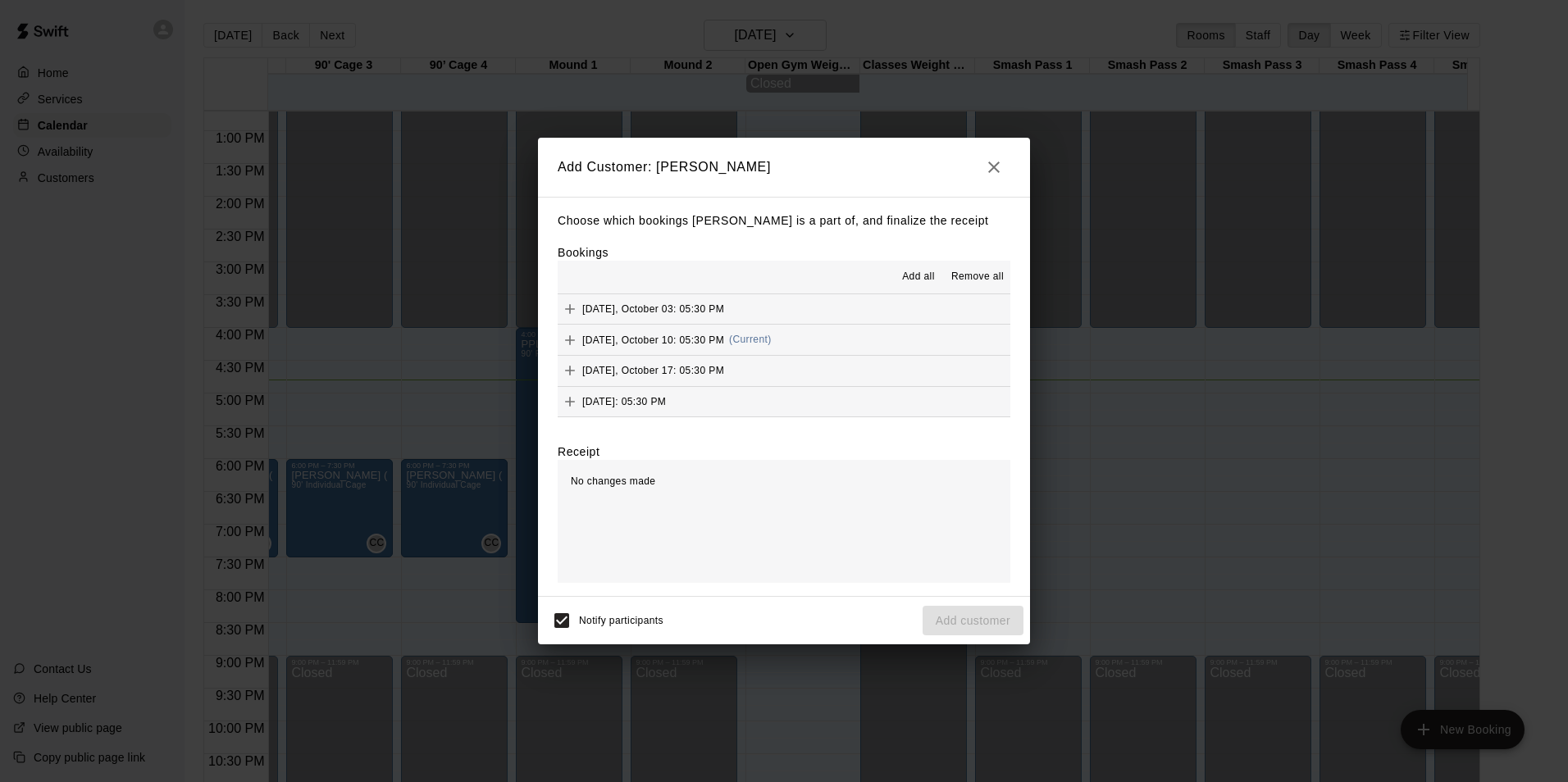
click at [571, 343] on icon "Add" at bounding box center [569, 340] width 16 height 16
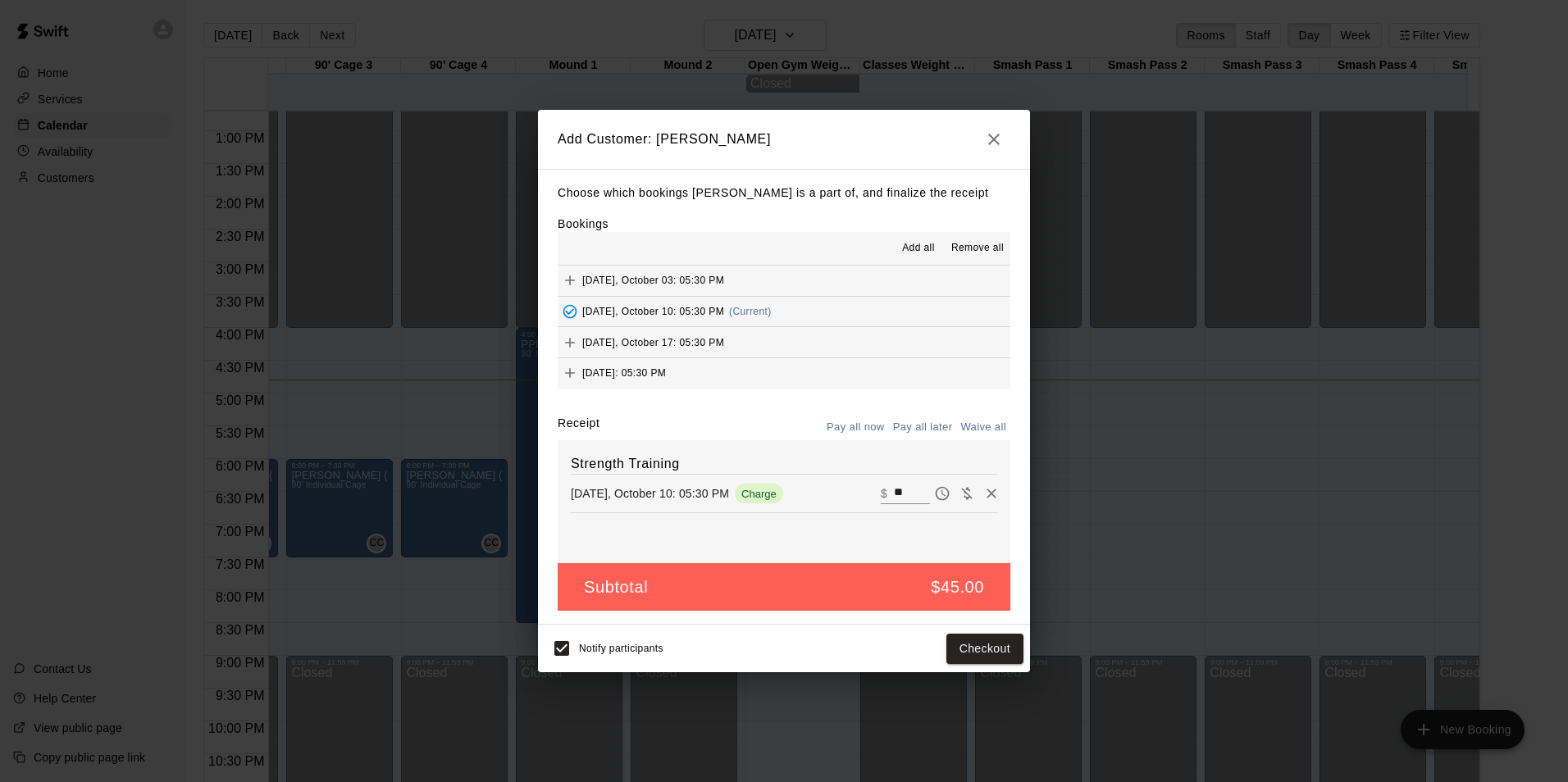
click at [916, 493] on input "**" at bounding box center [912, 494] width 36 height 21
type input "*"
click at [973, 647] on button "Add customer" at bounding box center [973, 649] width 101 height 30
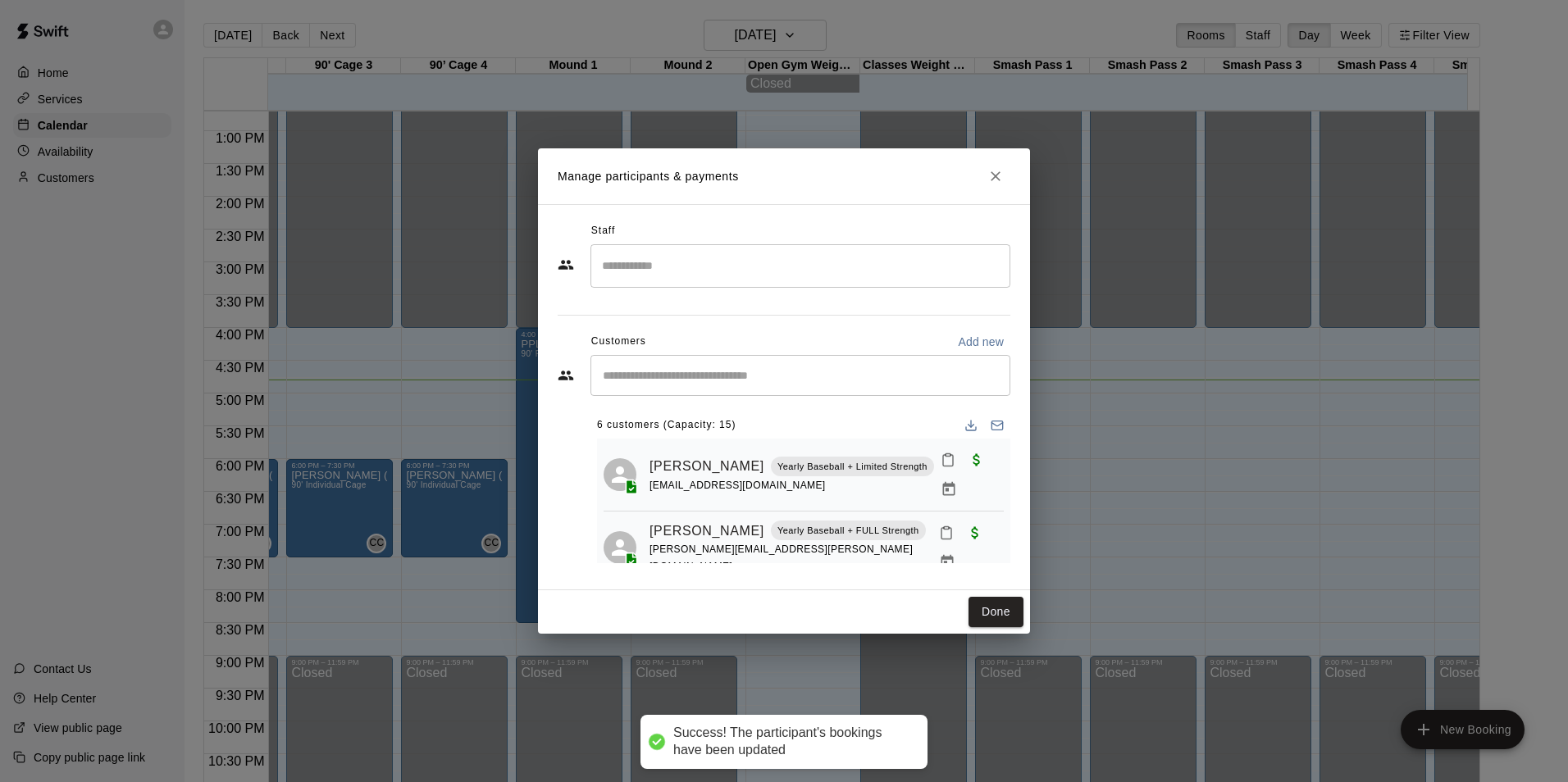
click at [970, 616] on button "Done" at bounding box center [996, 612] width 55 height 30
click at [1007, 616] on button "Done" at bounding box center [996, 612] width 55 height 30
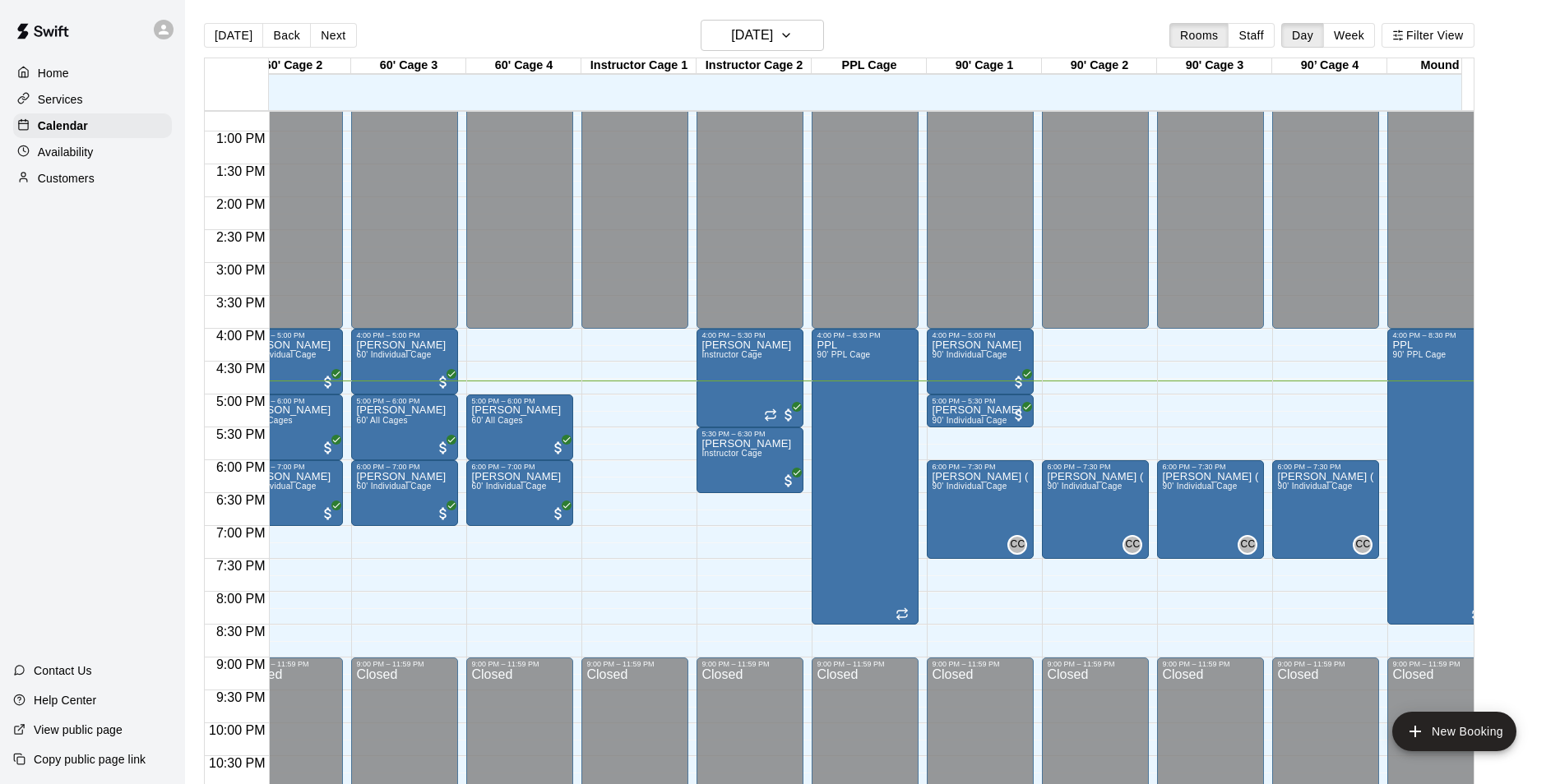
scroll to position [0, 170]
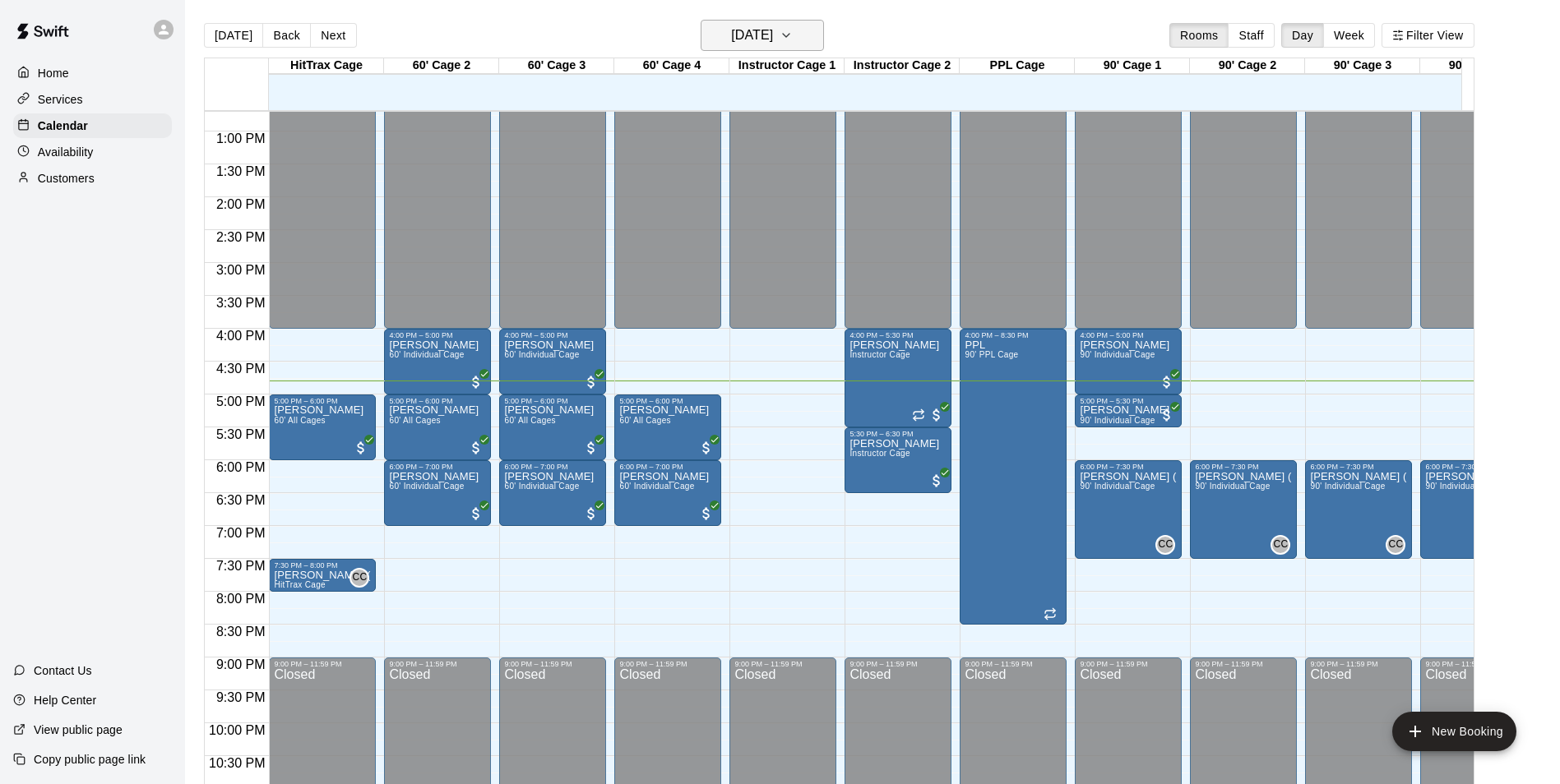
click at [773, 30] on h6 "[DATE]" at bounding box center [751, 36] width 42 height 23
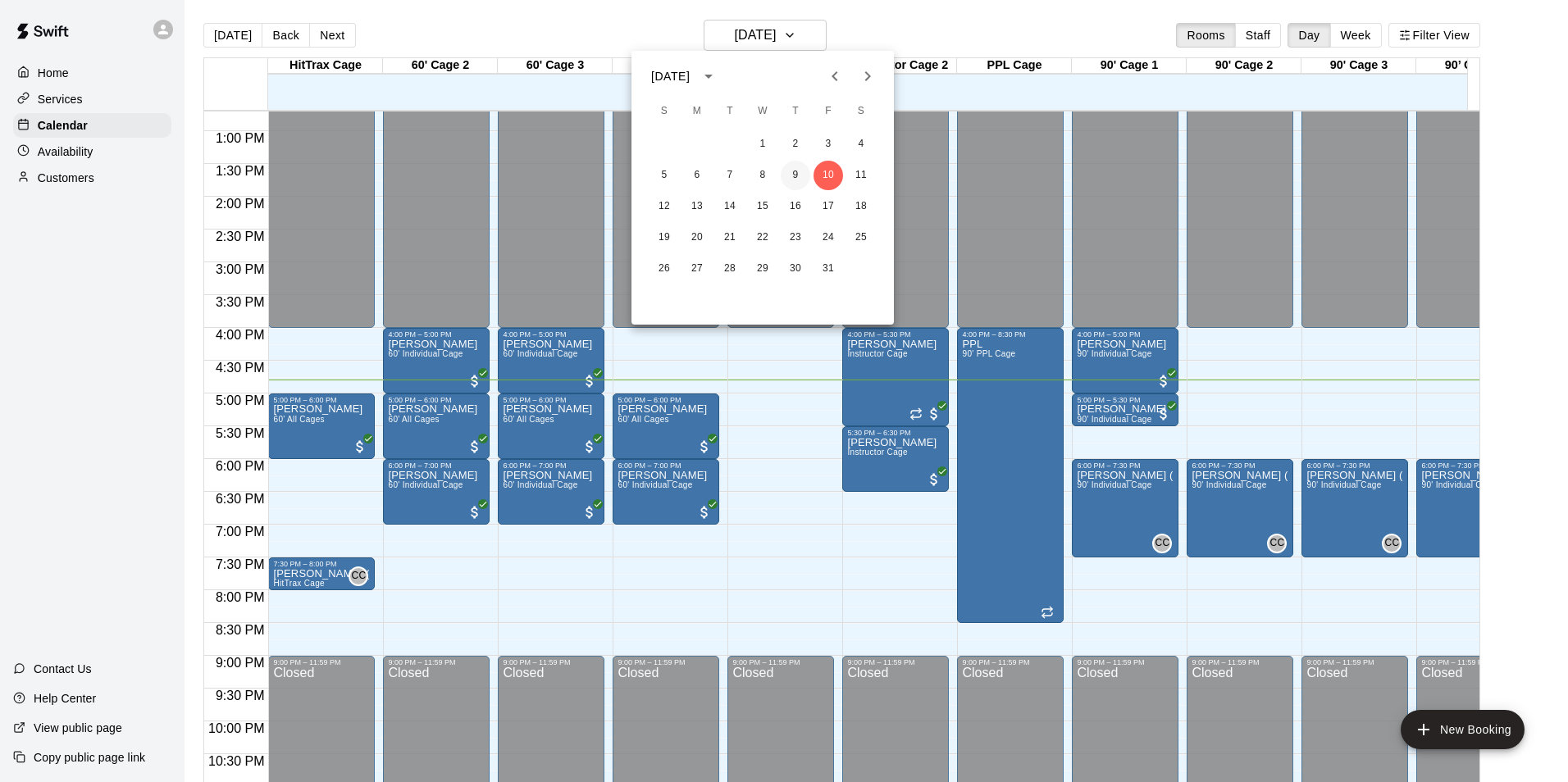
click at [796, 175] on button "9" at bounding box center [796, 175] width 30 height 30
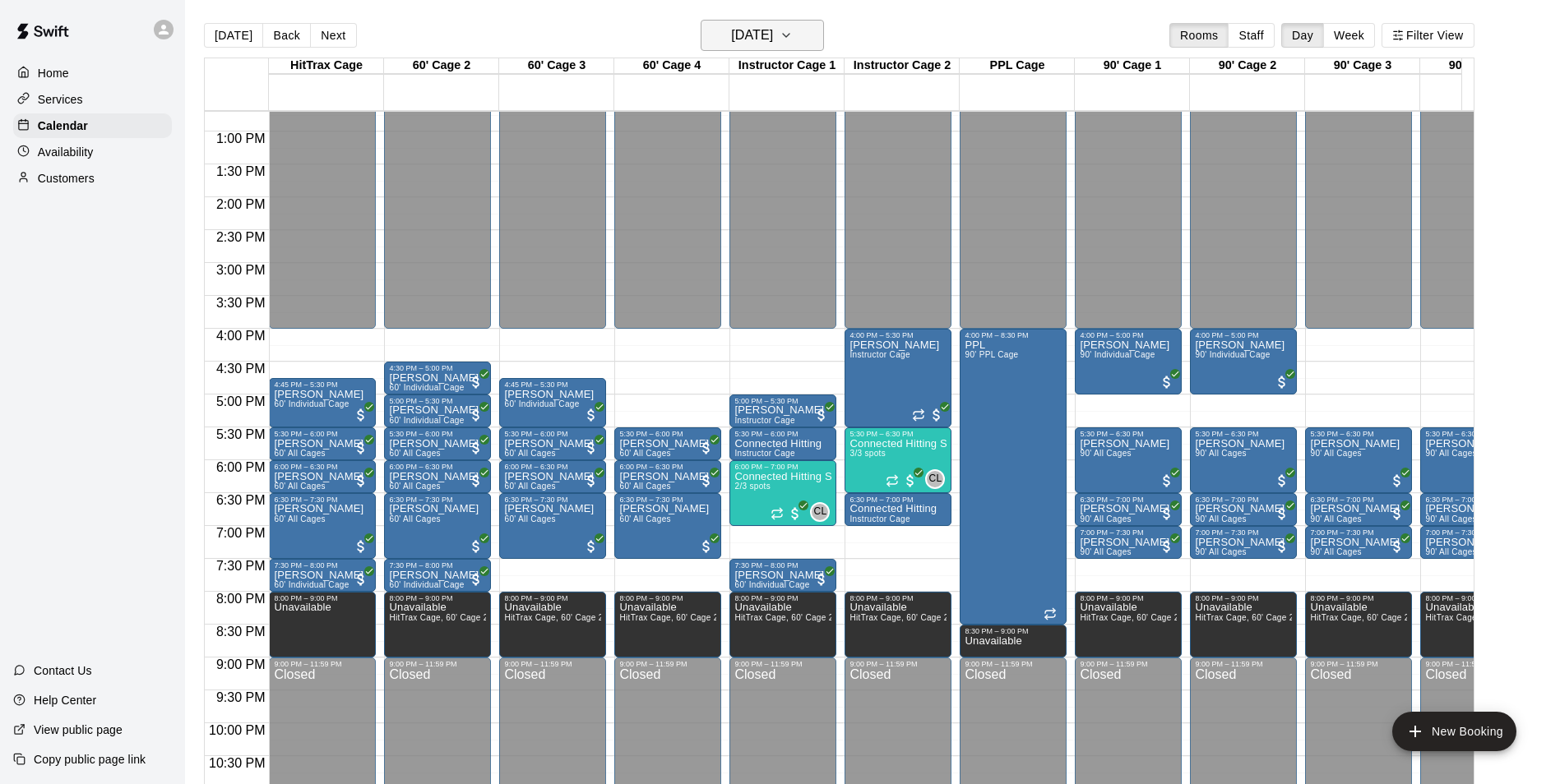
click at [793, 37] on icon "button" at bounding box center [786, 35] width 14 height 19
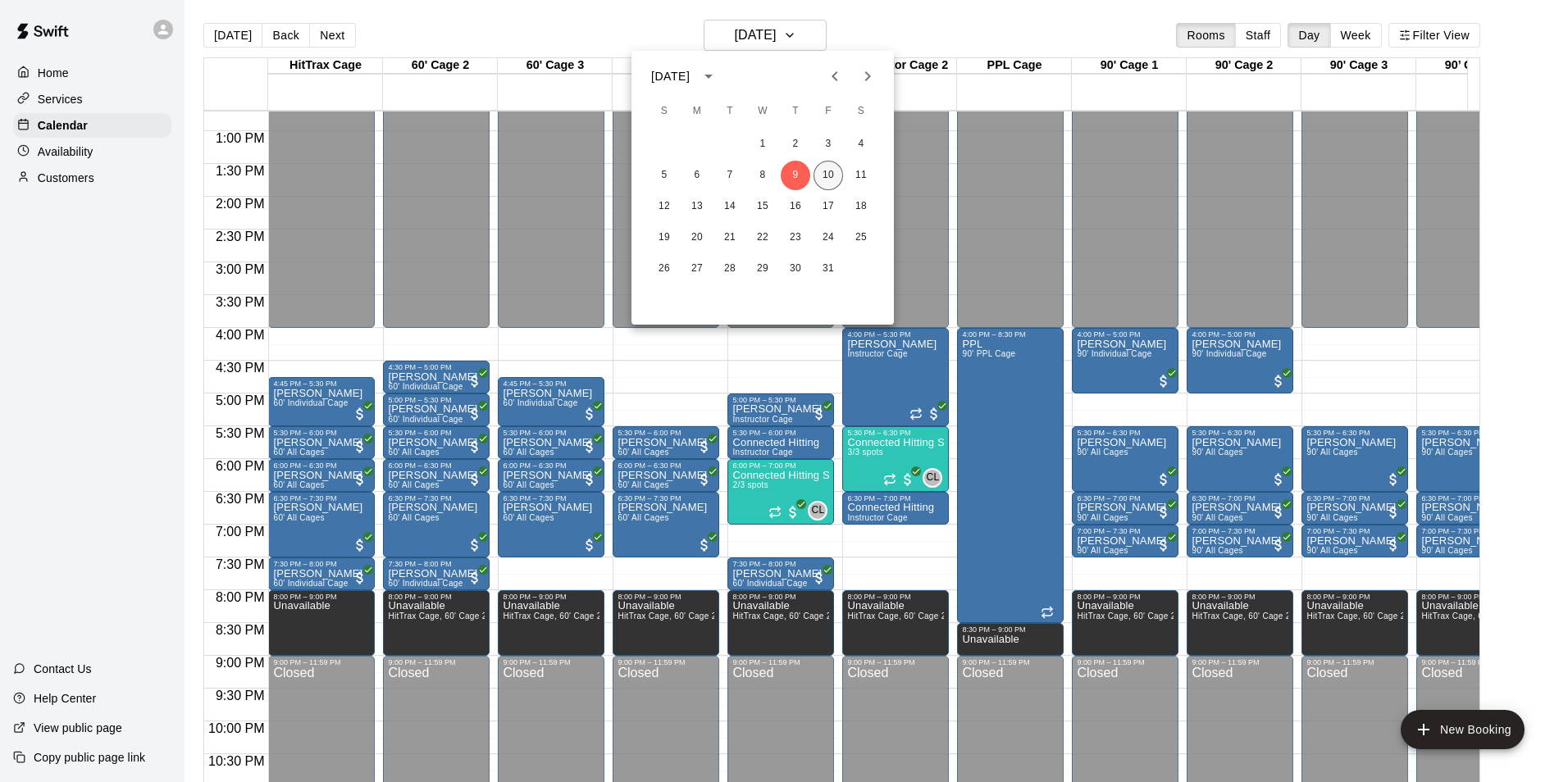
click at [828, 176] on button "10" at bounding box center [828, 175] width 30 height 30
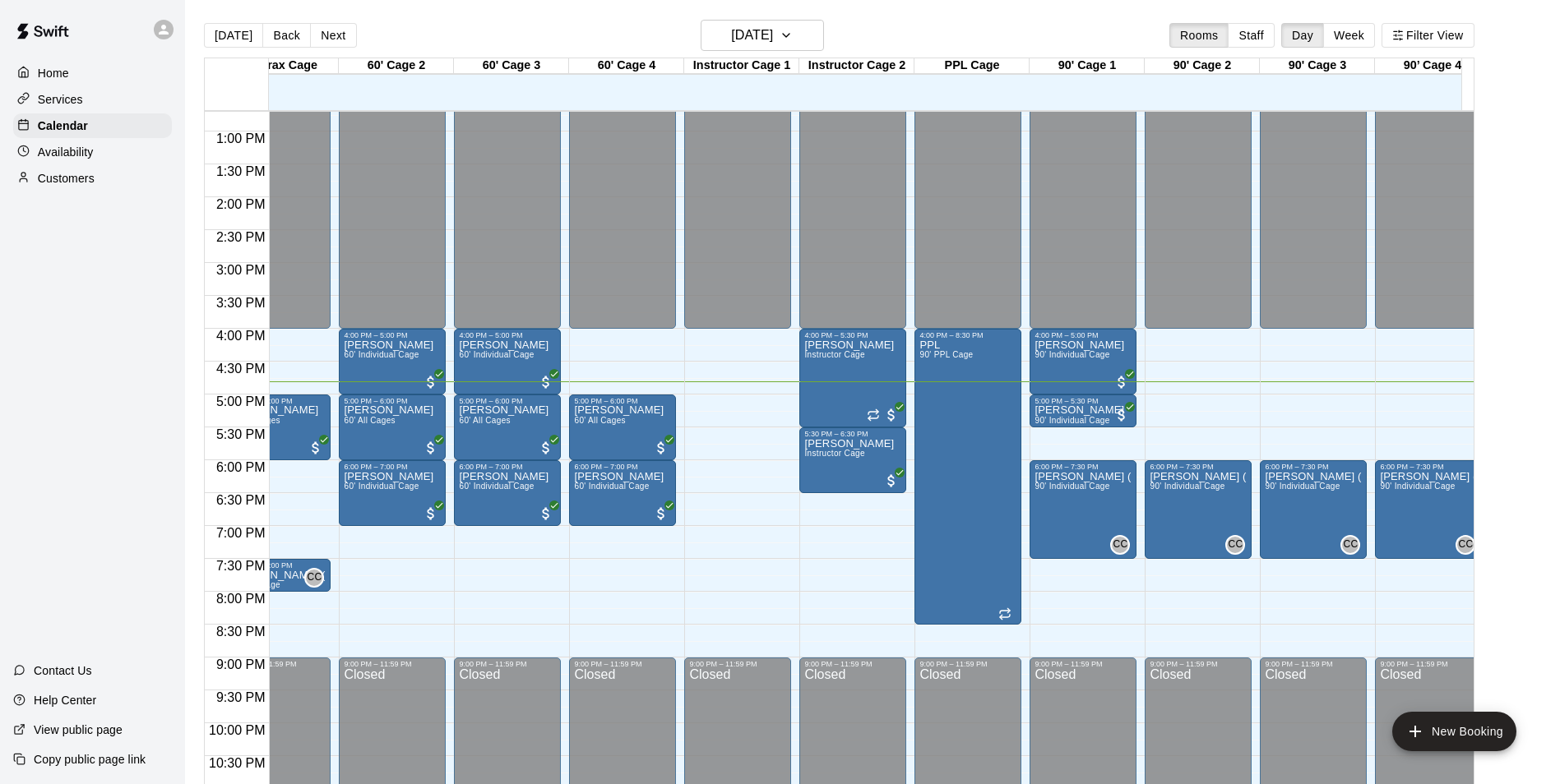
click at [914, 40] on div "Today Back Next Friday Oct 10 Rooms Staff Day Week Filter View" at bounding box center [839, 38] width 1271 height 38
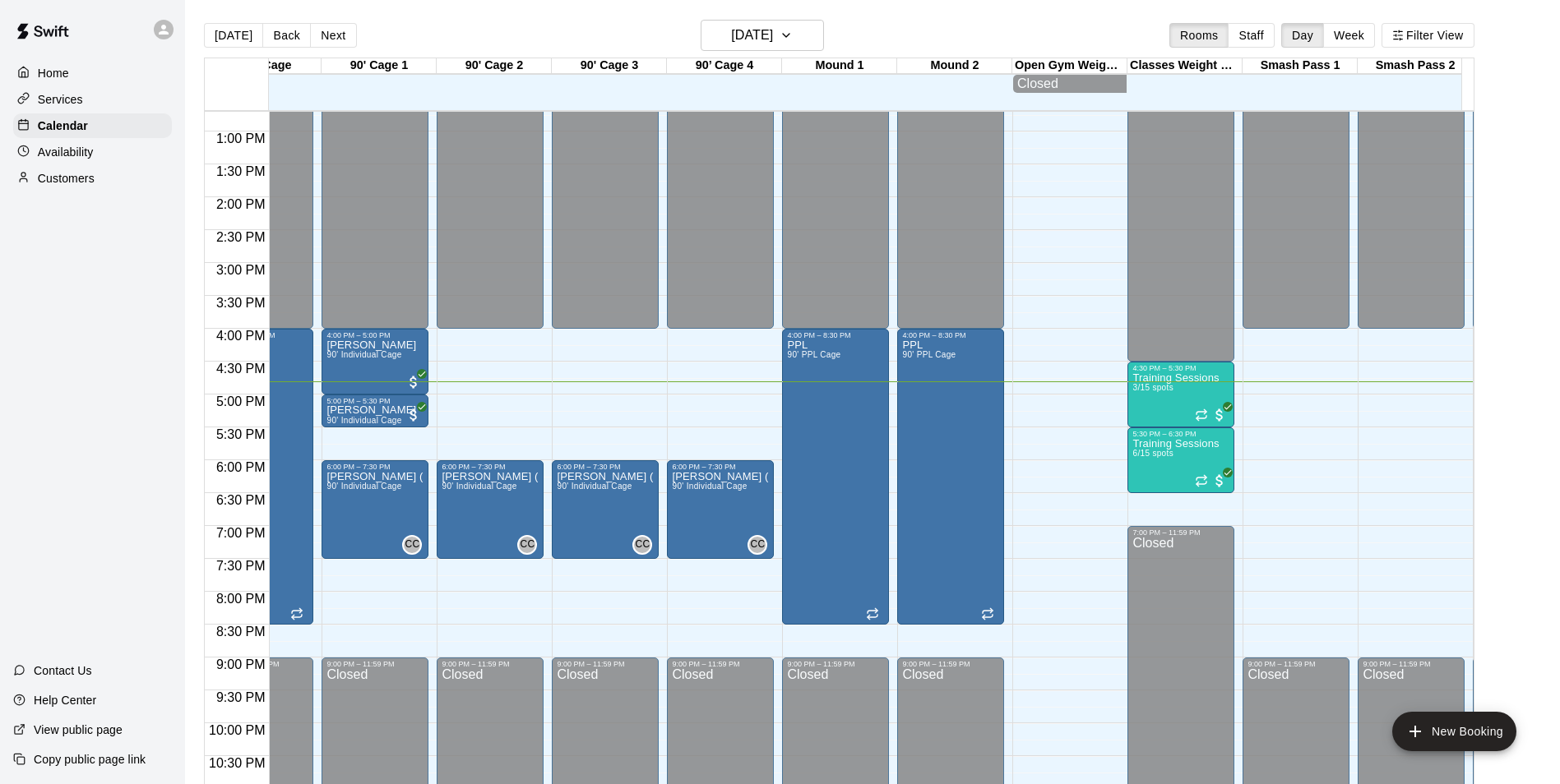
scroll to position [0, 880]
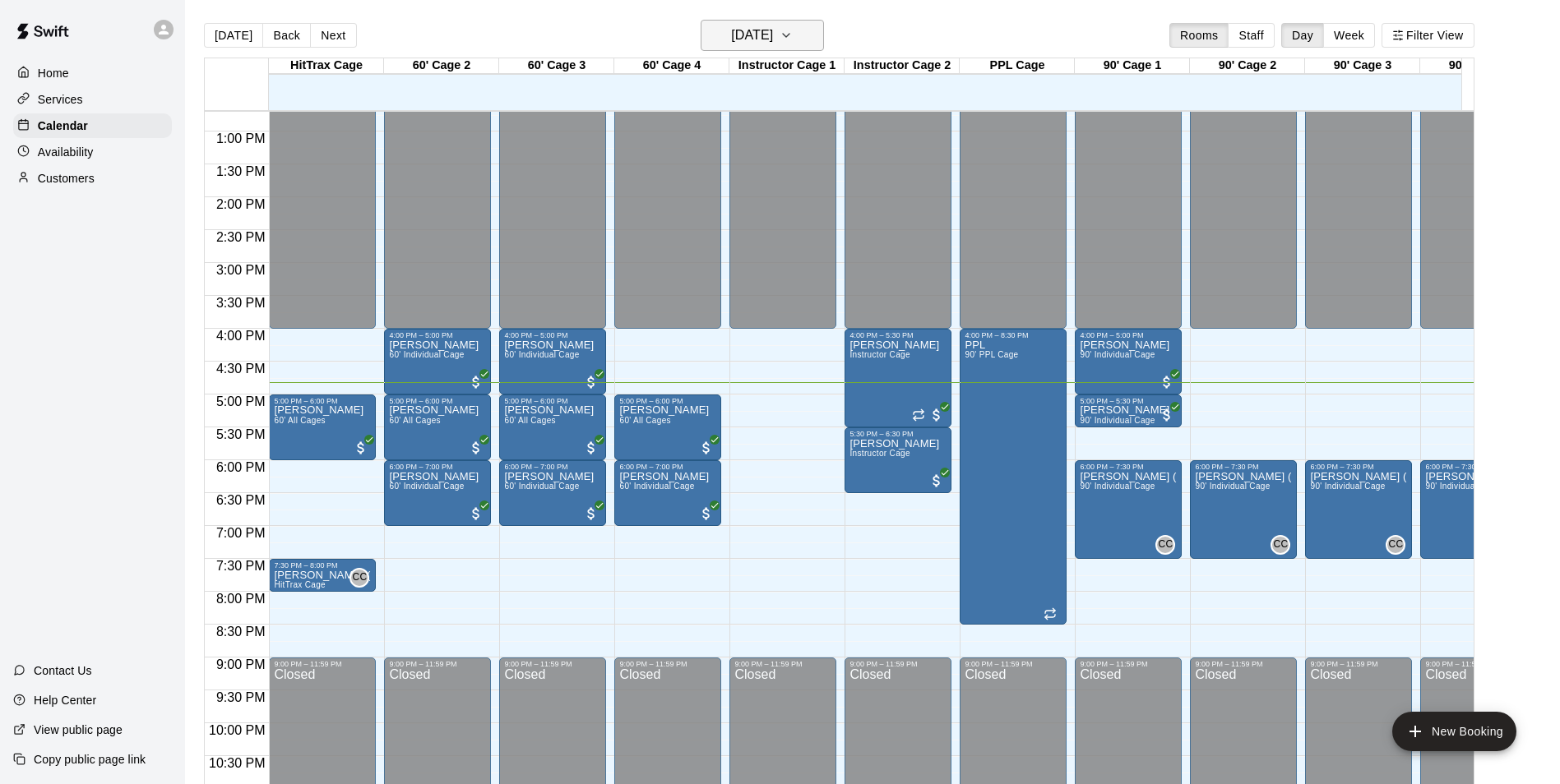
click at [793, 35] on icon "button" at bounding box center [786, 35] width 14 height 19
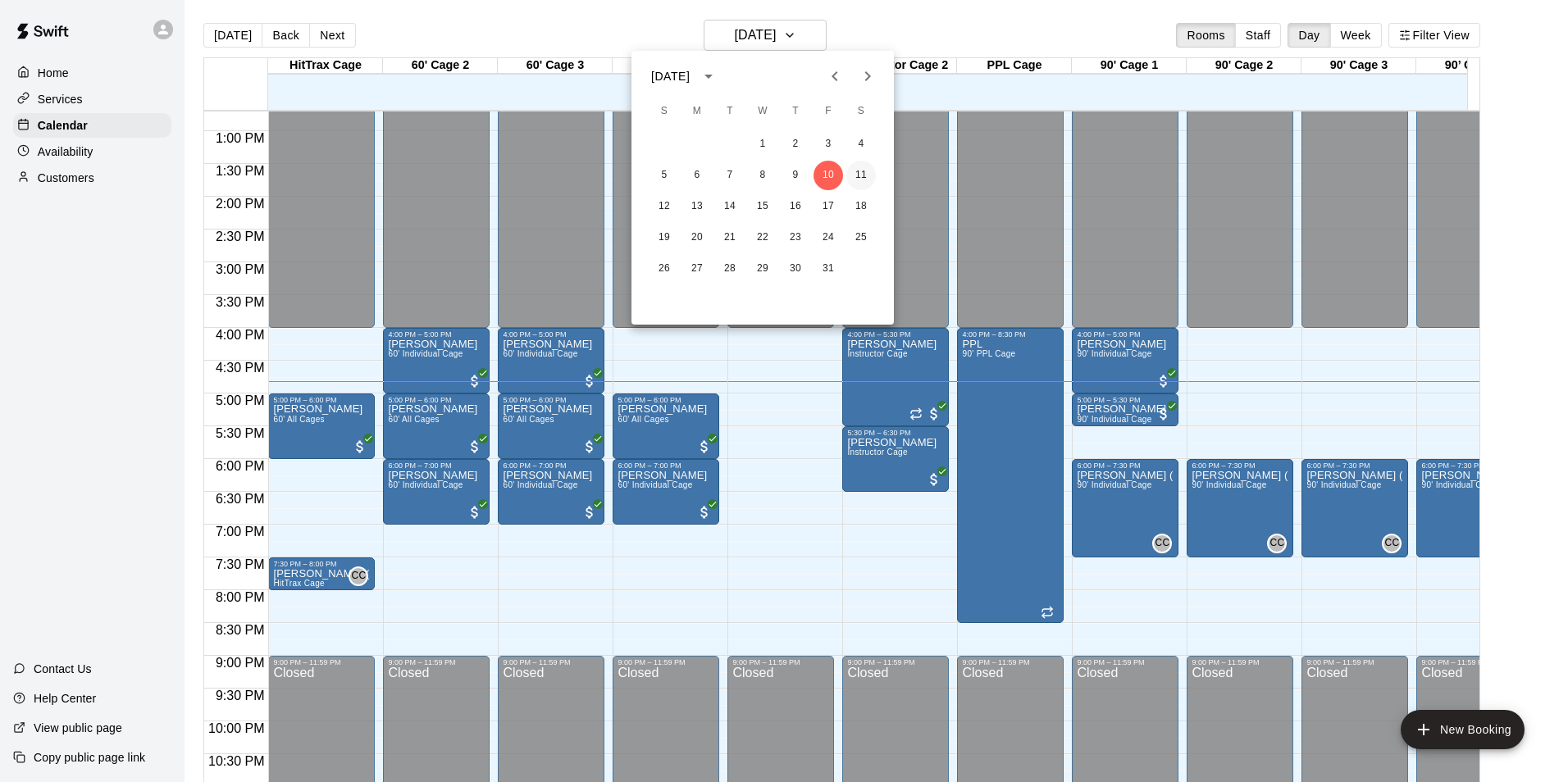
click at [857, 173] on button "11" at bounding box center [860, 175] width 30 height 30
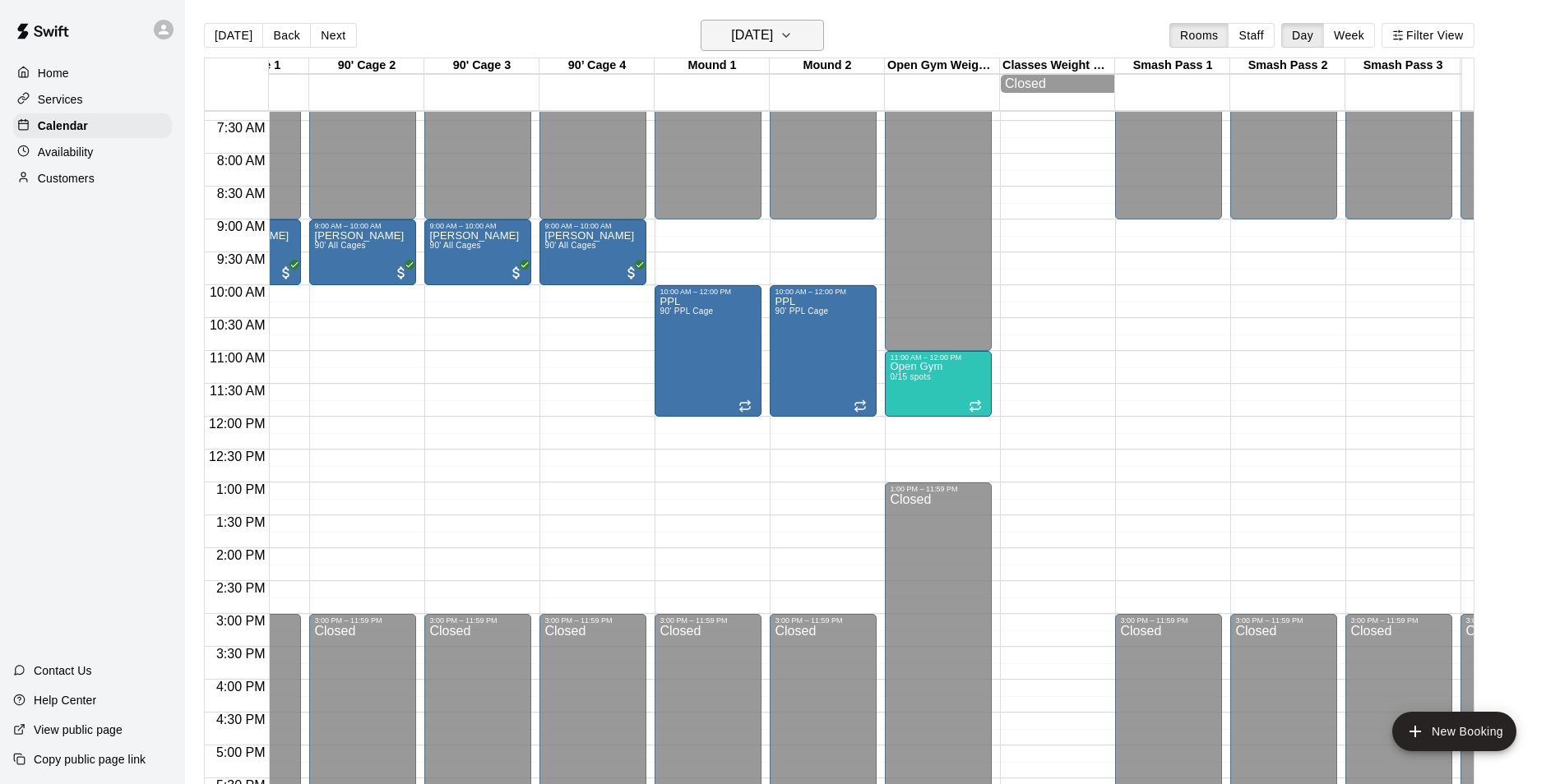
click at [806, 24] on button "[DATE]" at bounding box center [762, 35] width 123 height 31
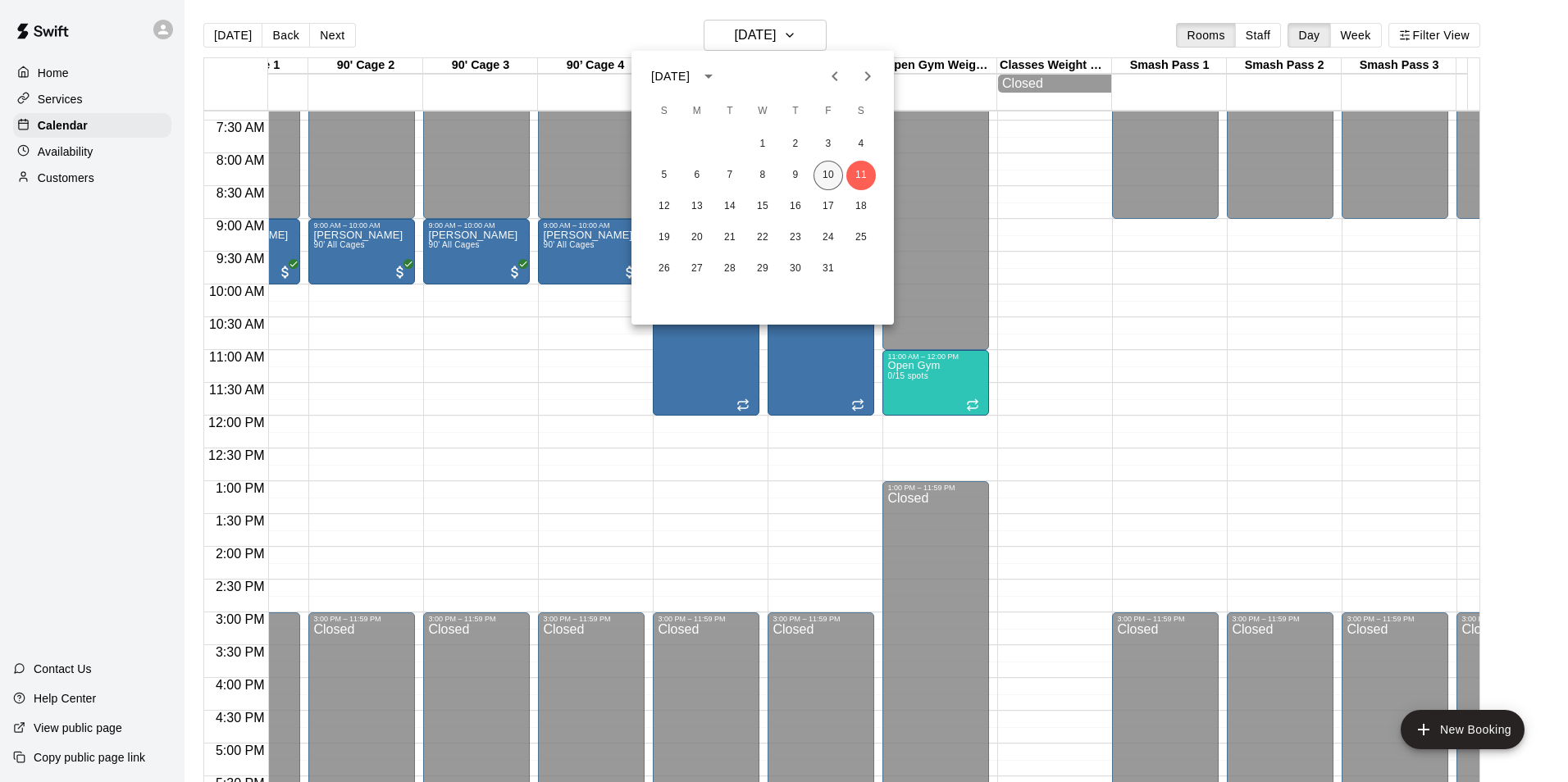
click at [828, 175] on button "10" at bounding box center [828, 175] width 30 height 30
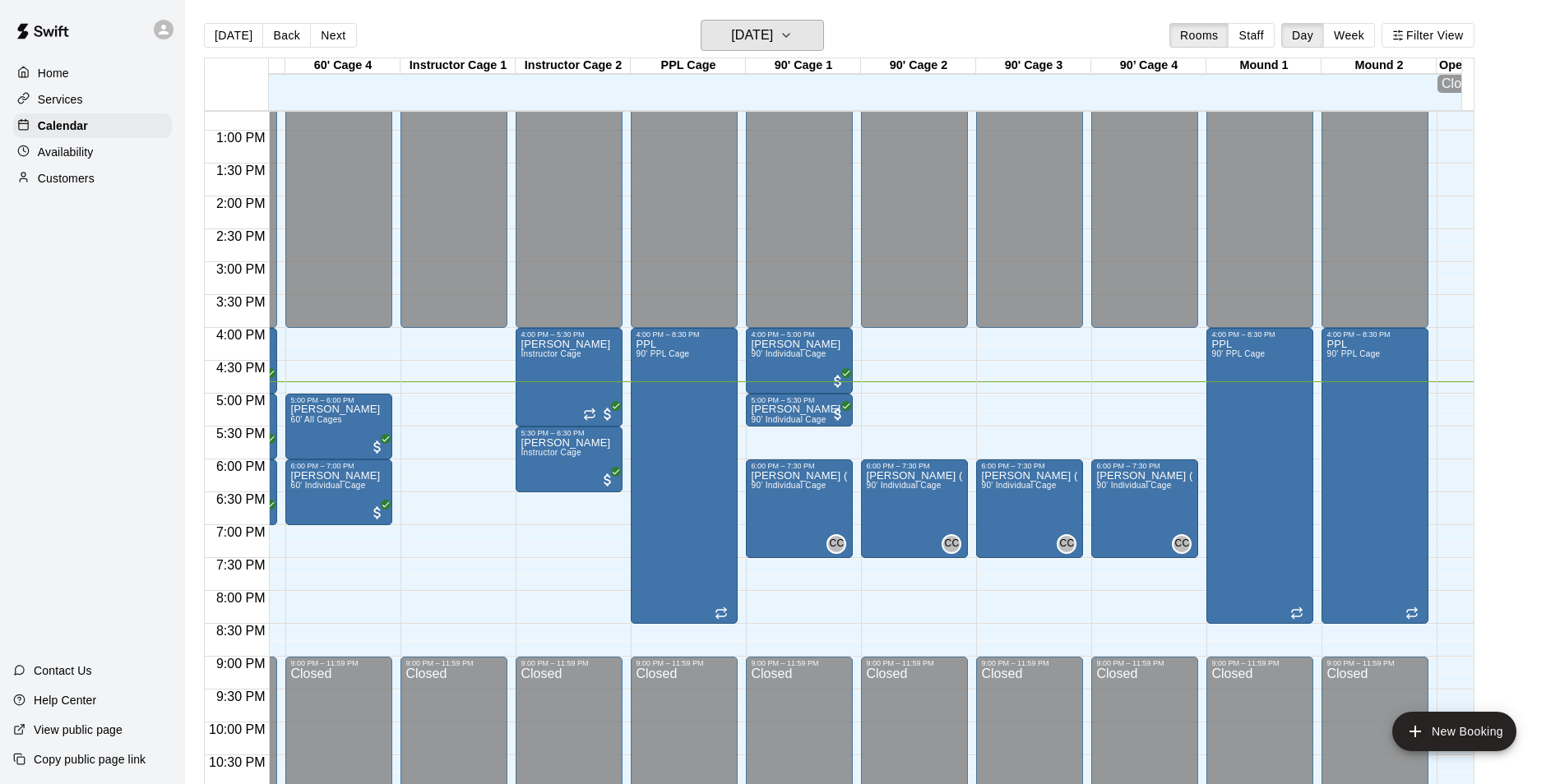
scroll to position [836, 318]
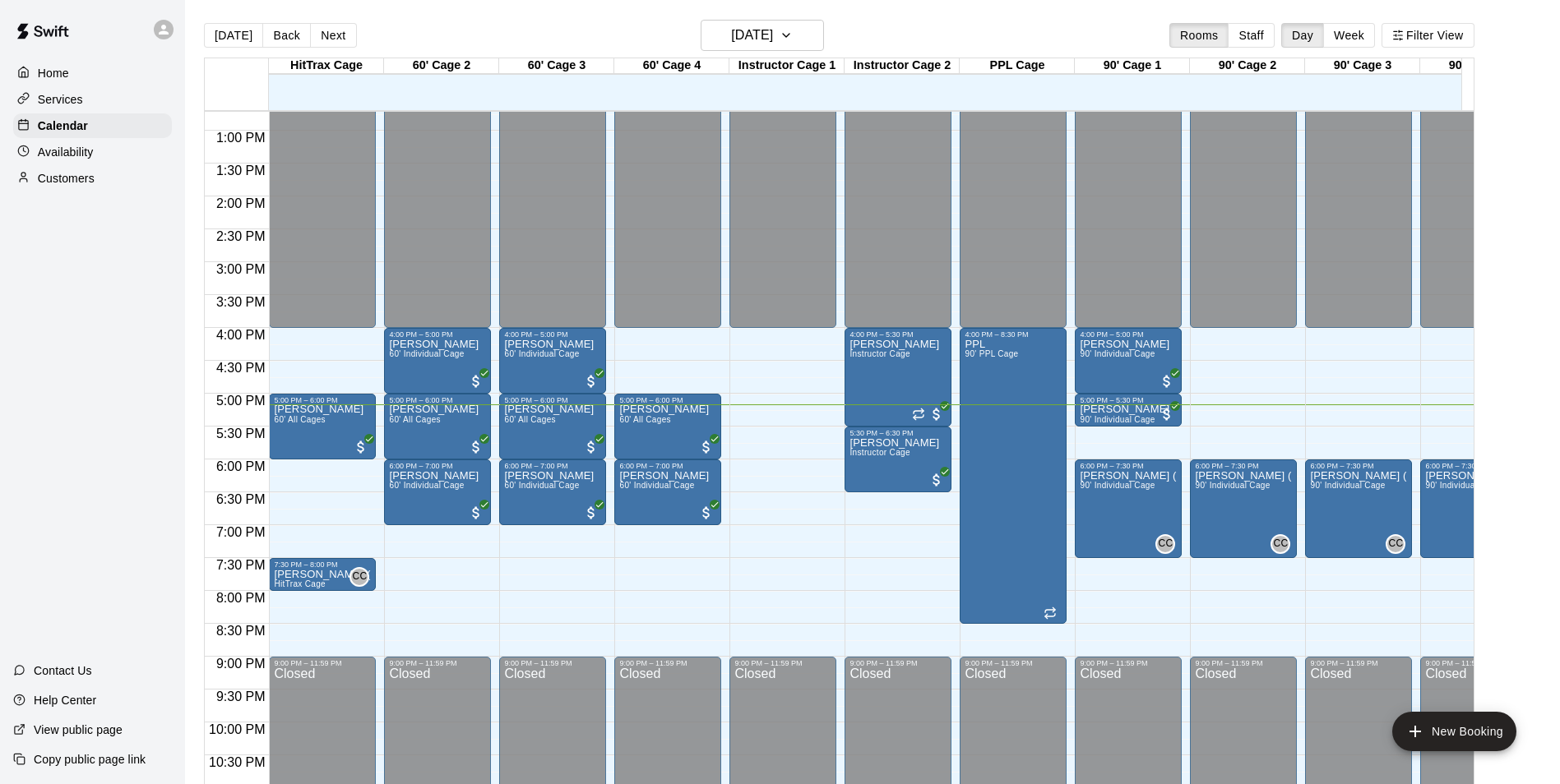
click at [100, 180] on div "Customers" at bounding box center [93, 177] width 159 height 24
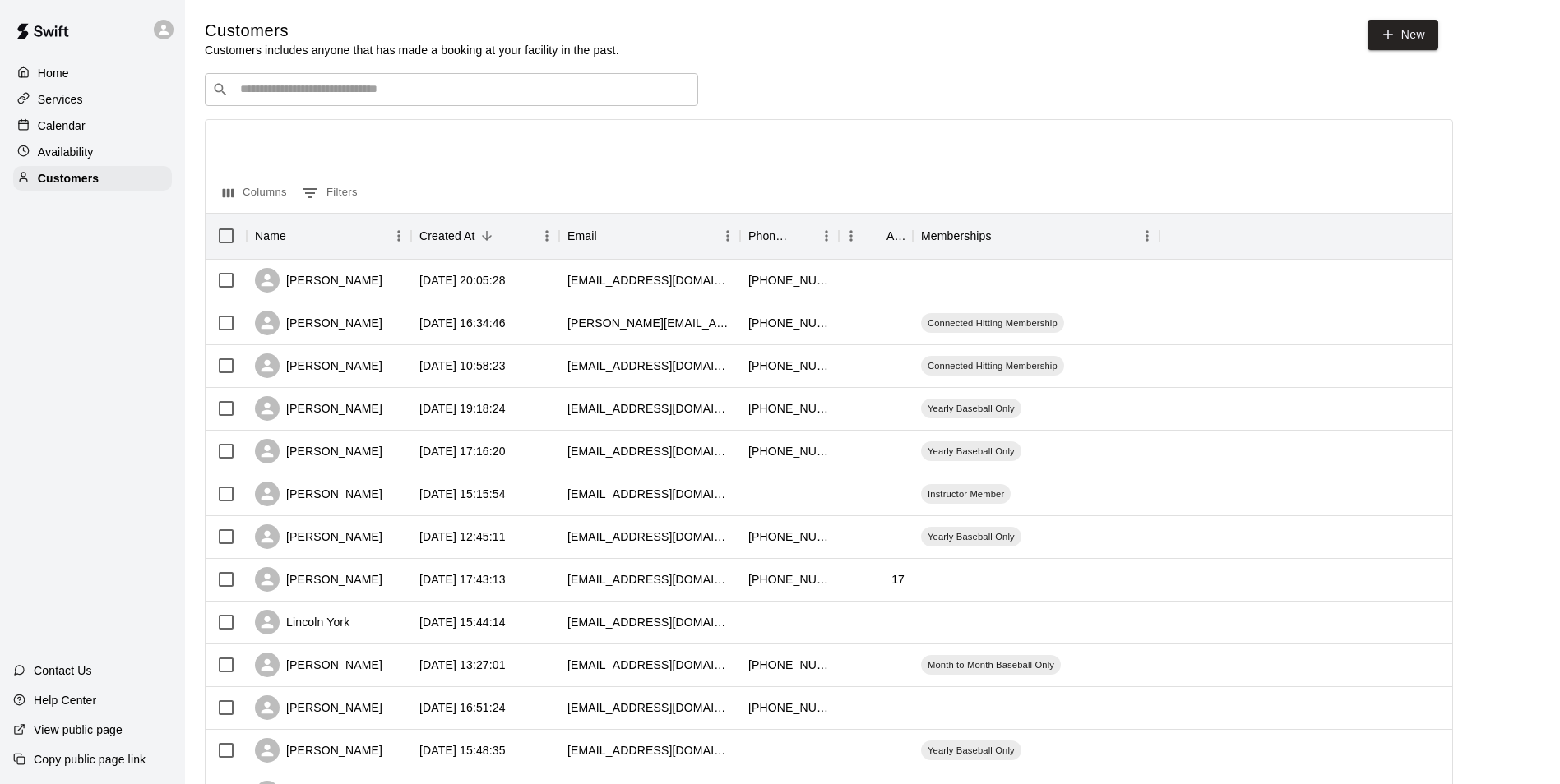
click at [512, 93] on input "Search customers by name or email" at bounding box center [463, 89] width 456 height 16
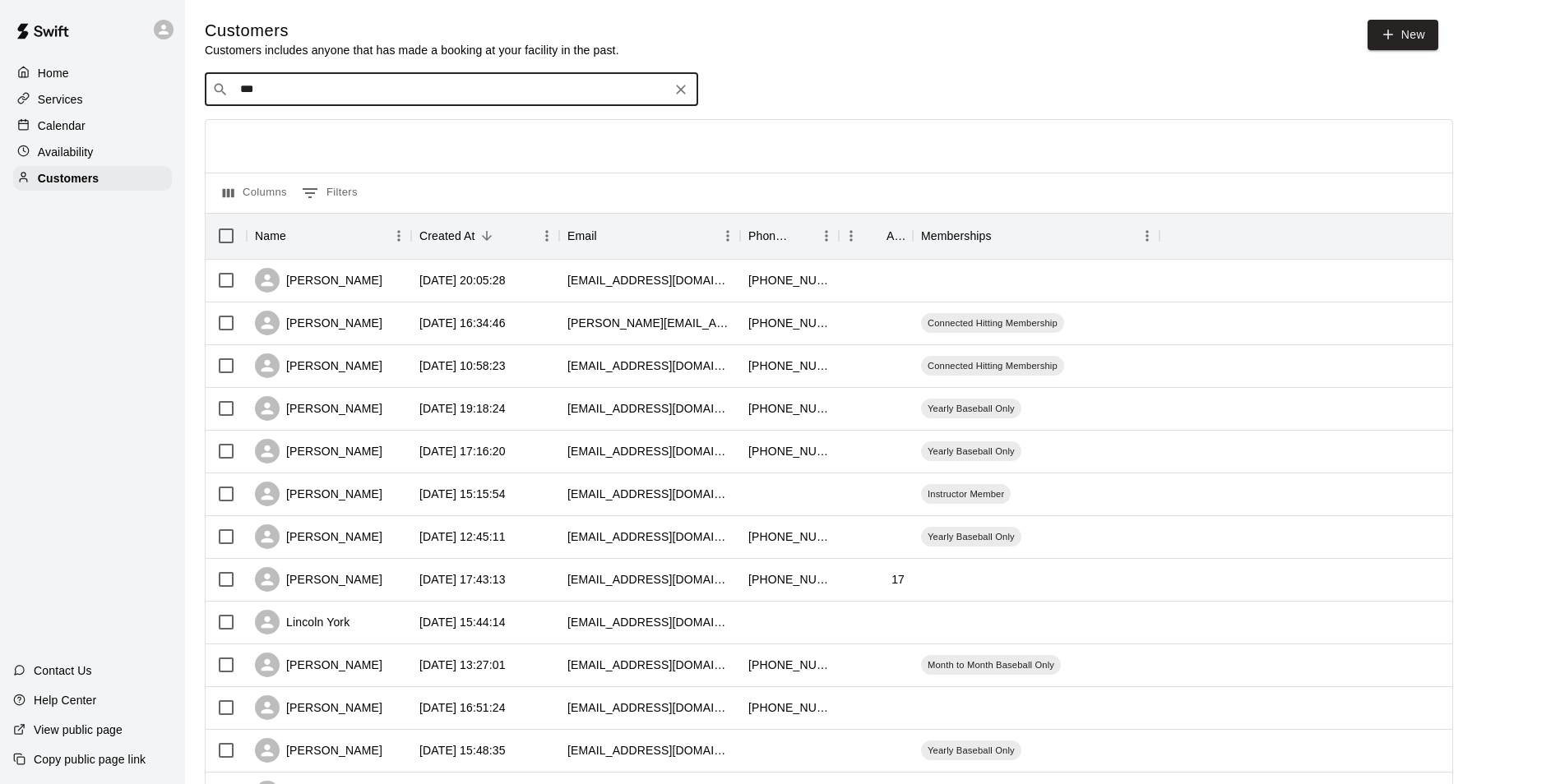
type input "****"
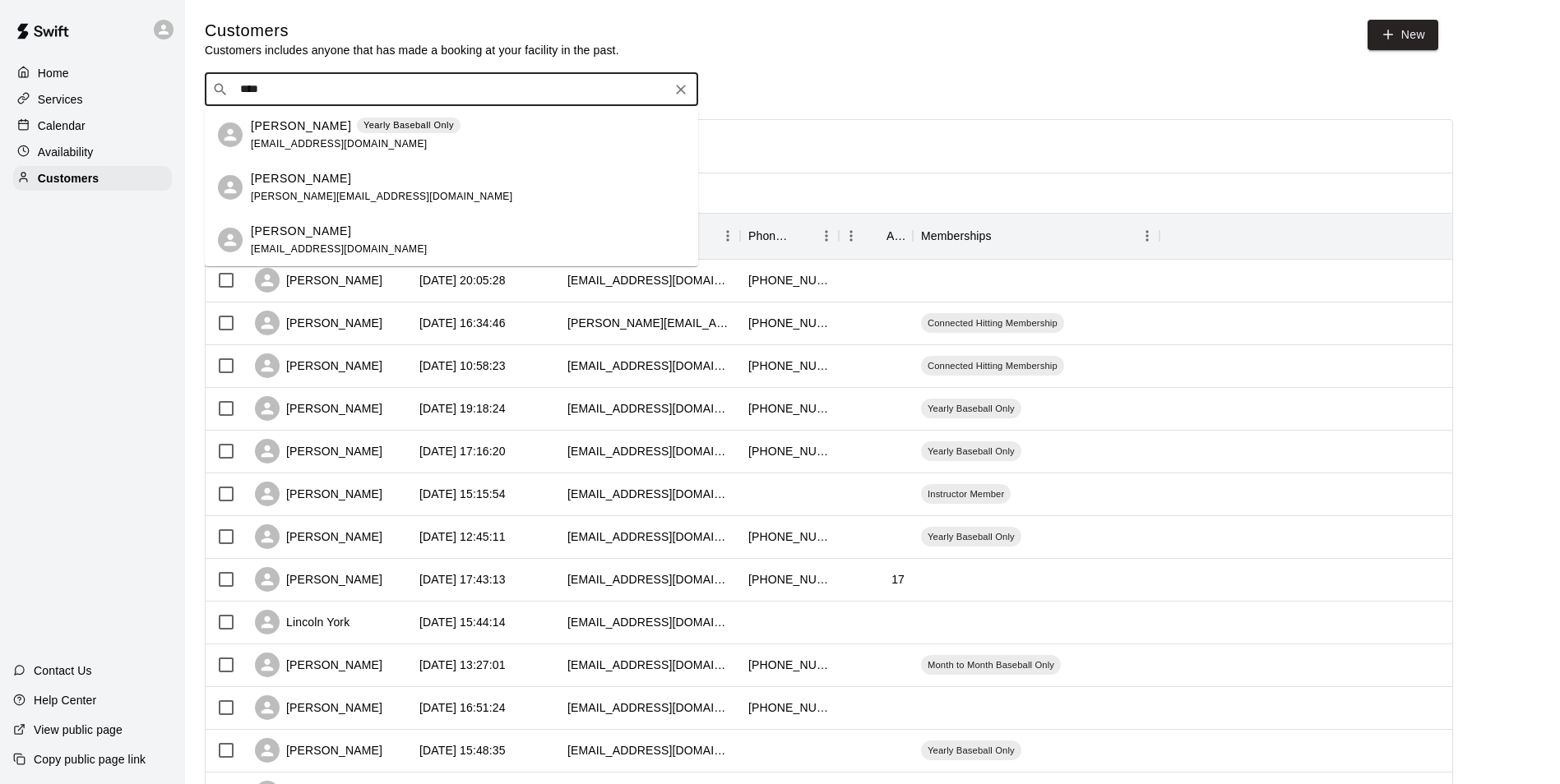
click at [680, 91] on icon "Clear" at bounding box center [681, 89] width 16 height 16
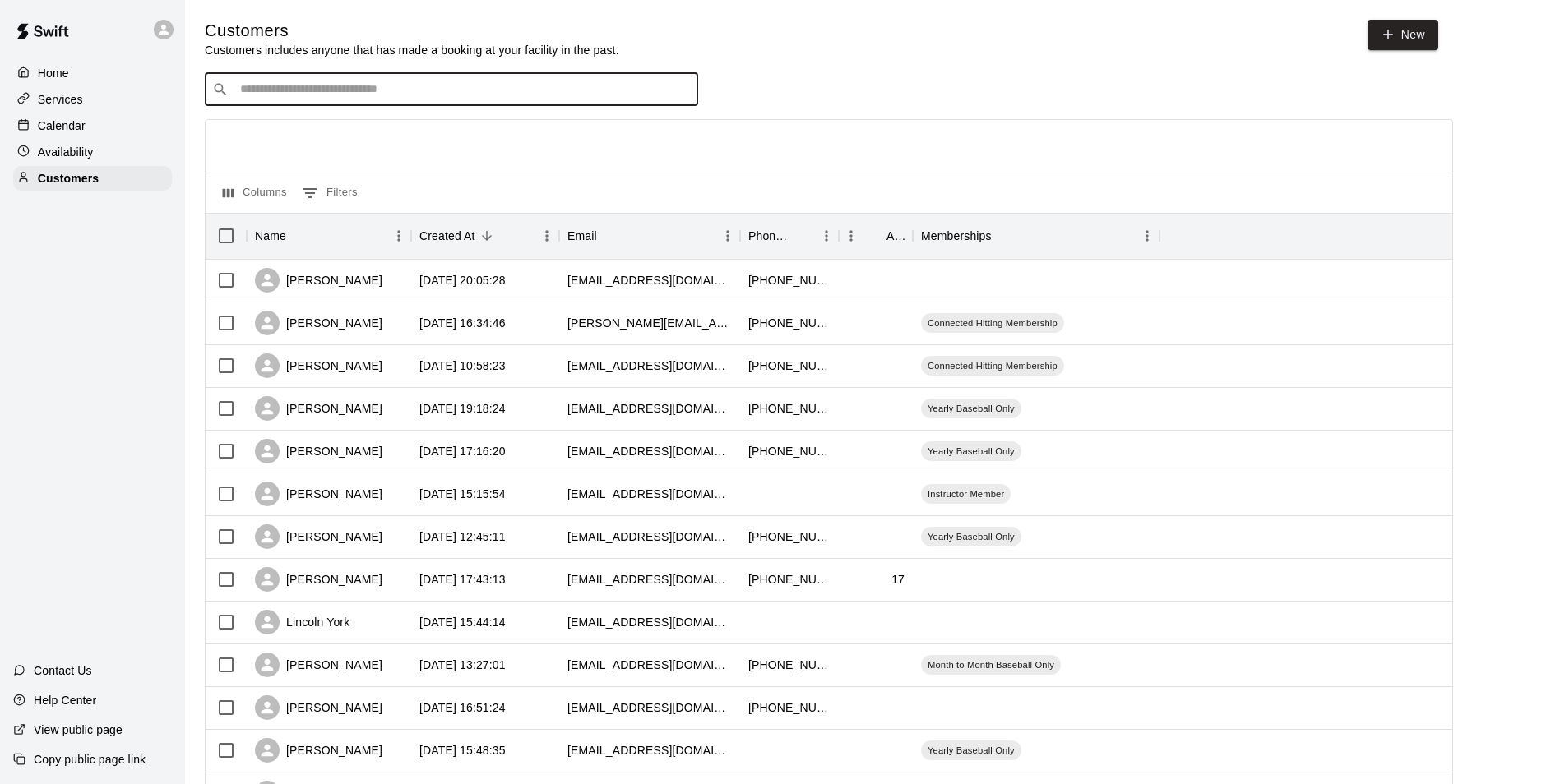
click at [126, 127] on div "Calendar" at bounding box center [93, 125] width 159 height 24
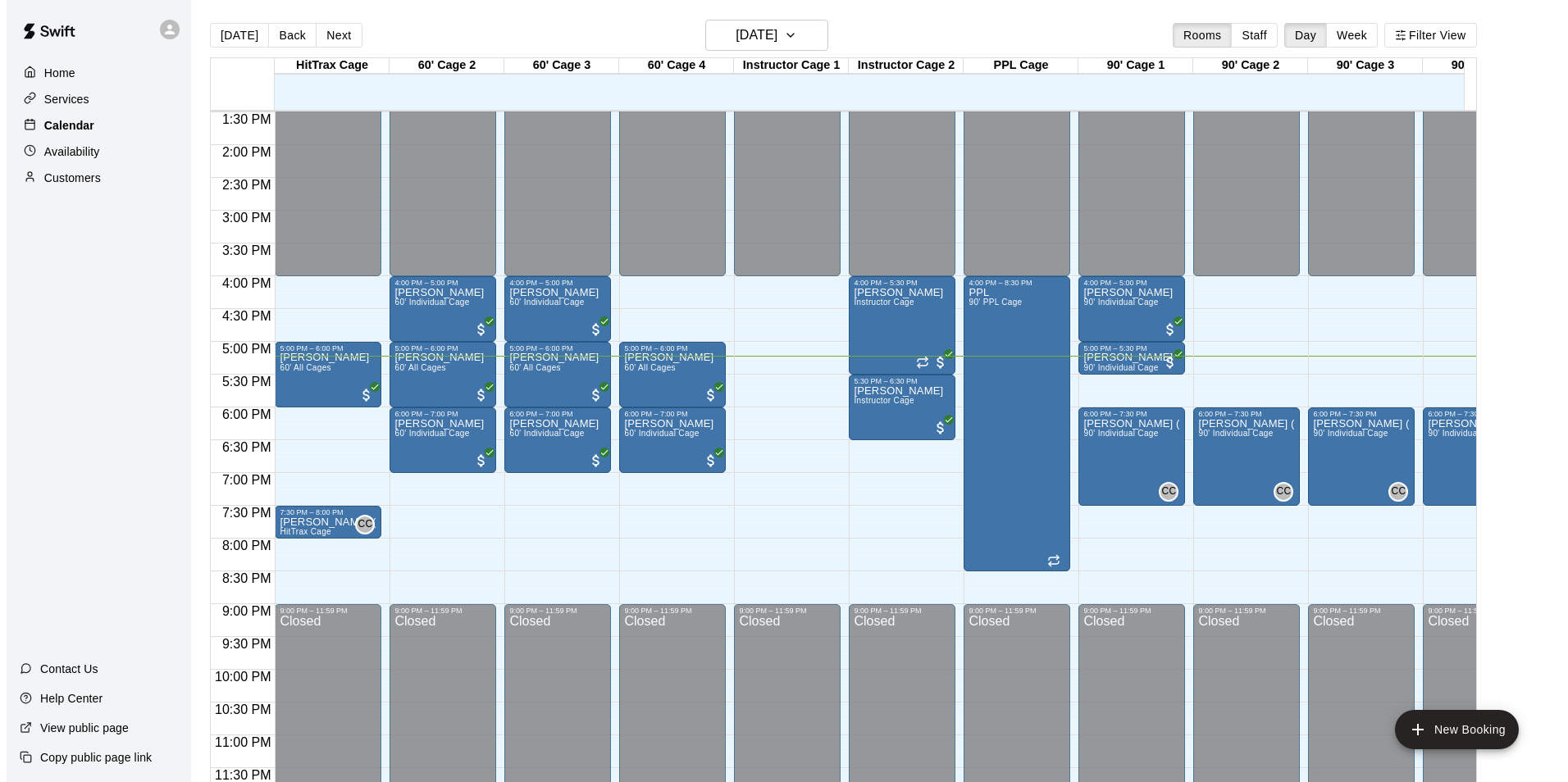
scroll to position [901, 0]
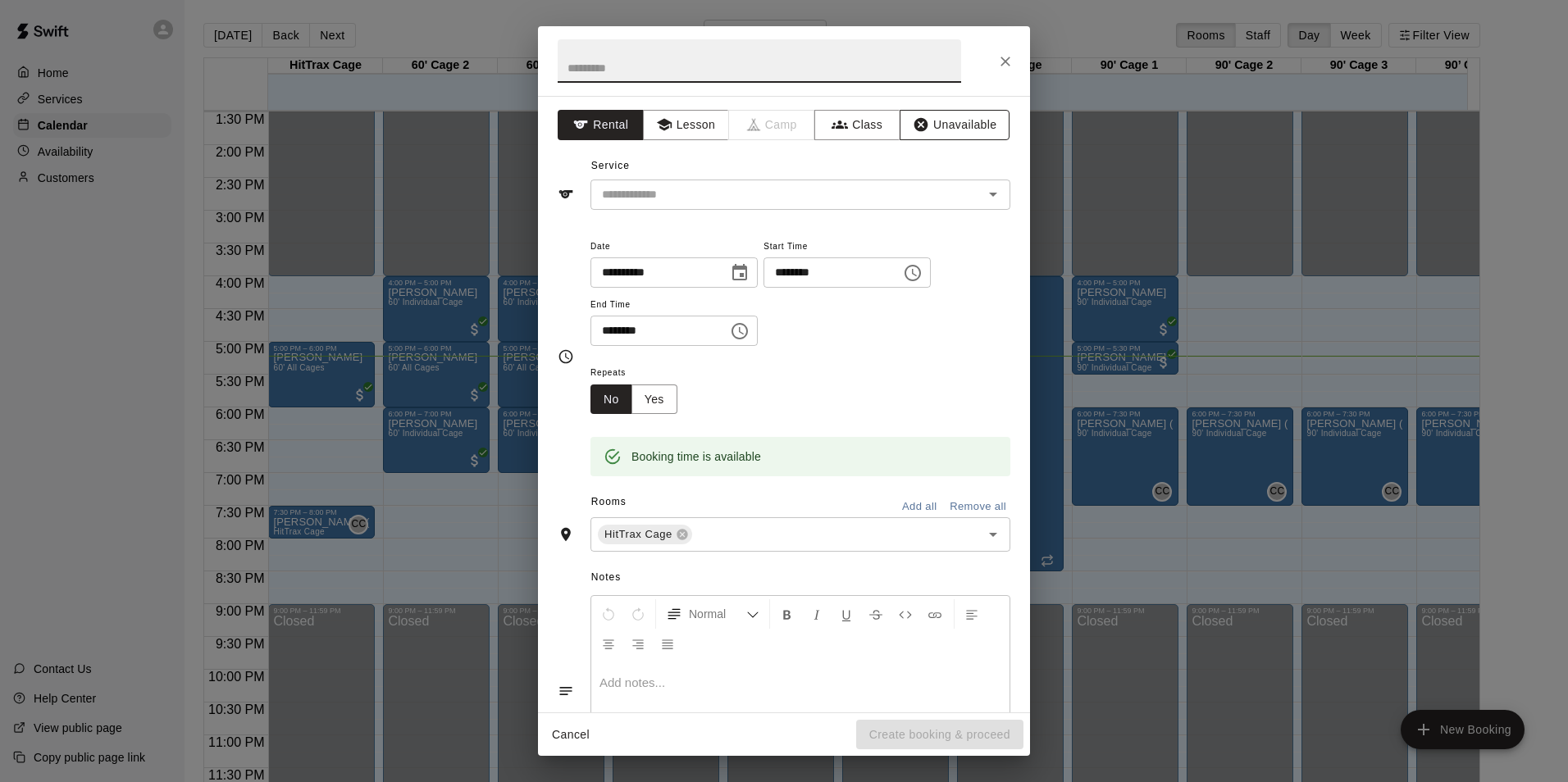
click at [942, 128] on button "Unavailable" at bounding box center [955, 125] width 110 height 30
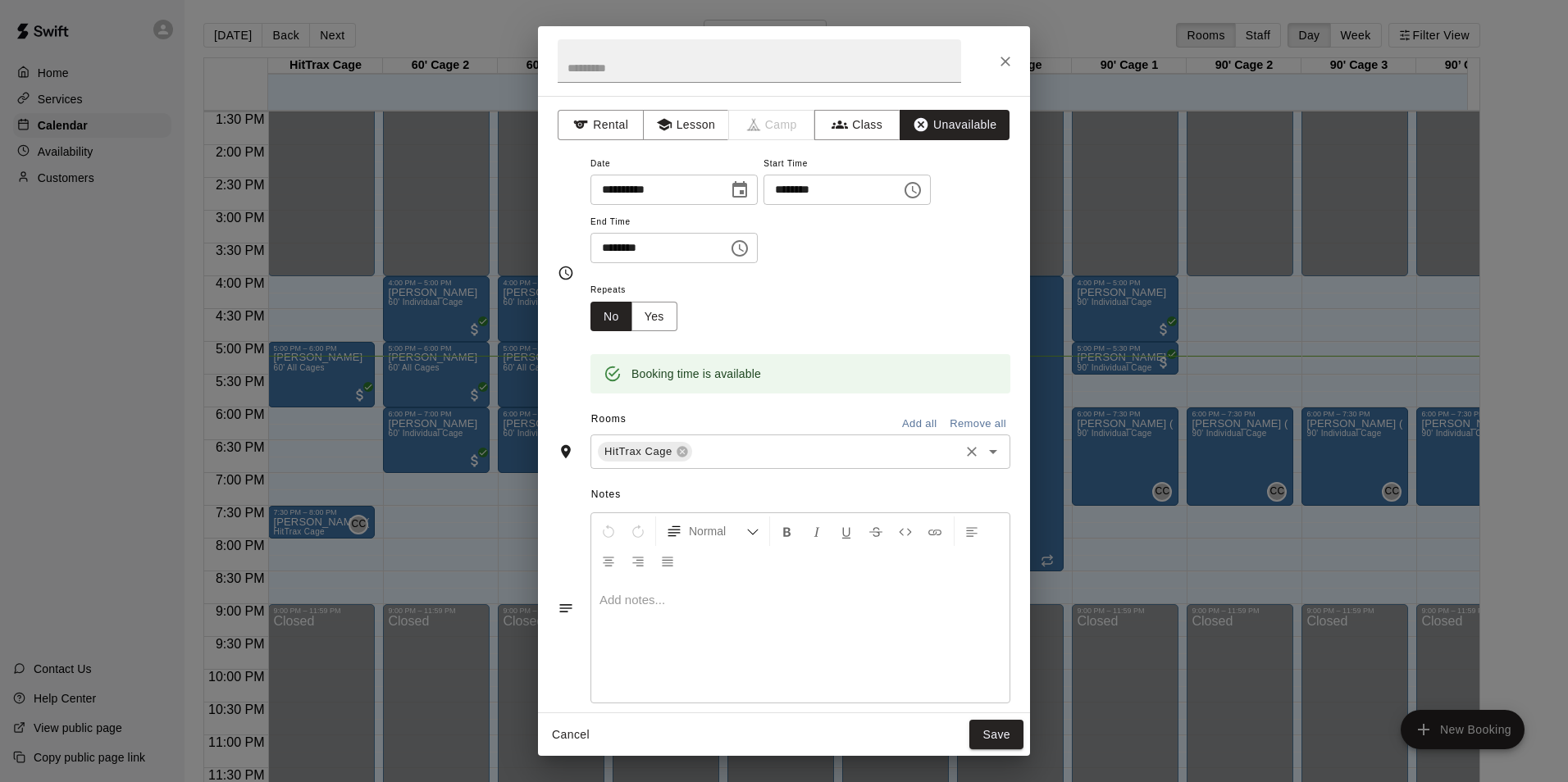
click at [743, 456] on input "text" at bounding box center [825, 451] width 262 height 20
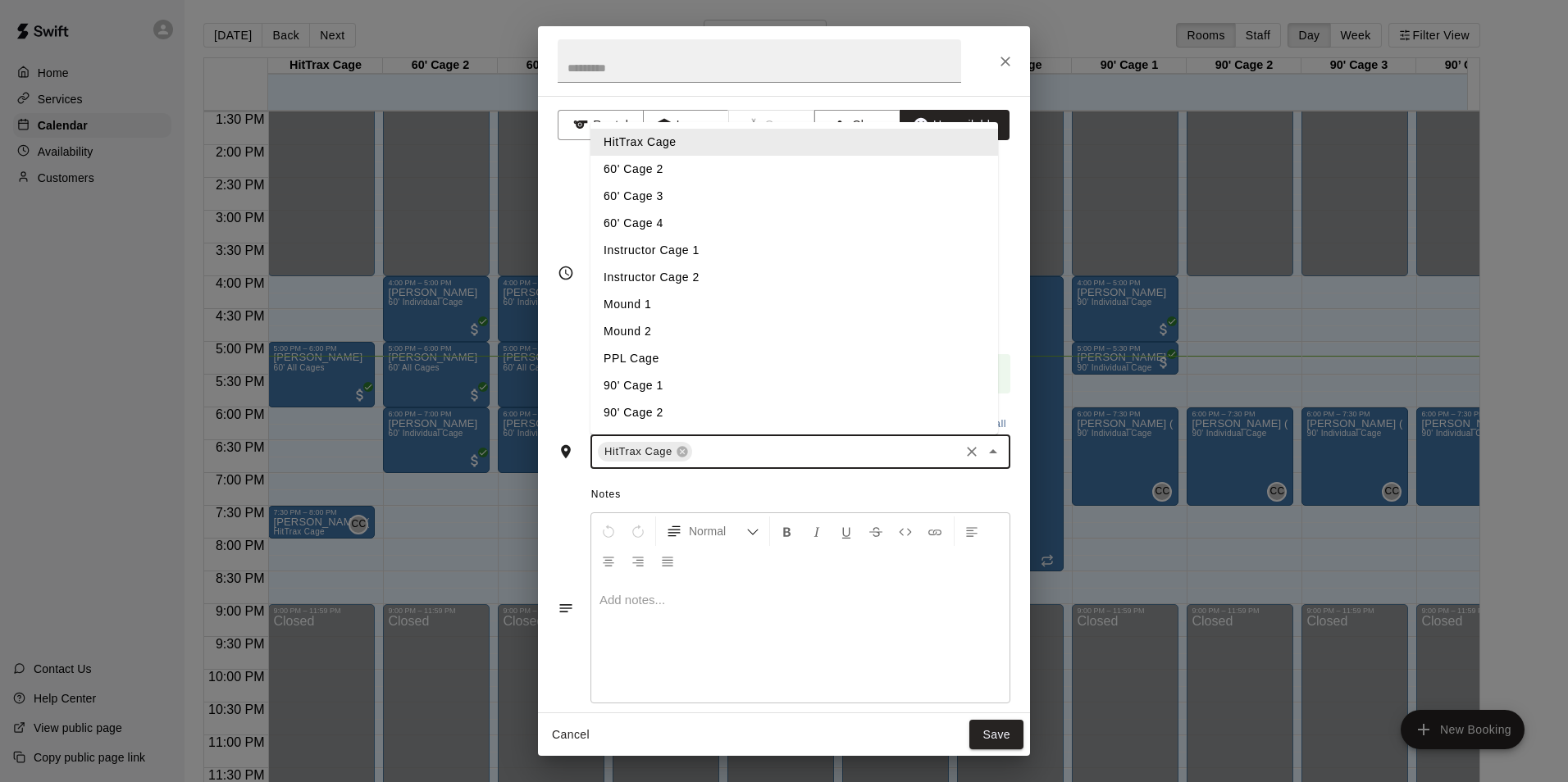
click at [671, 157] on li "60' Cage 2" at bounding box center [795, 169] width 408 height 27
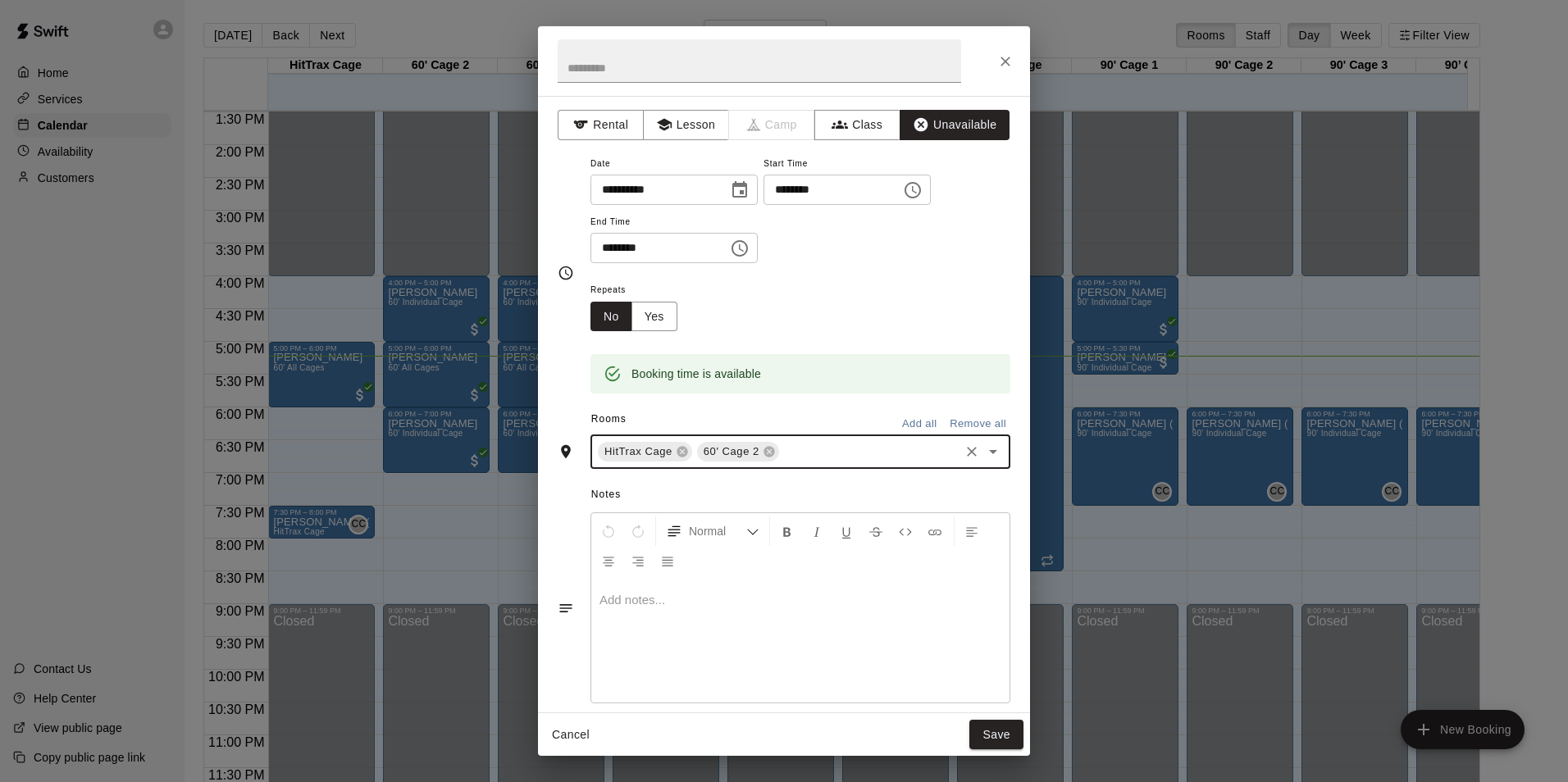
click at [809, 456] on input "text" at bounding box center [869, 451] width 176 height 20
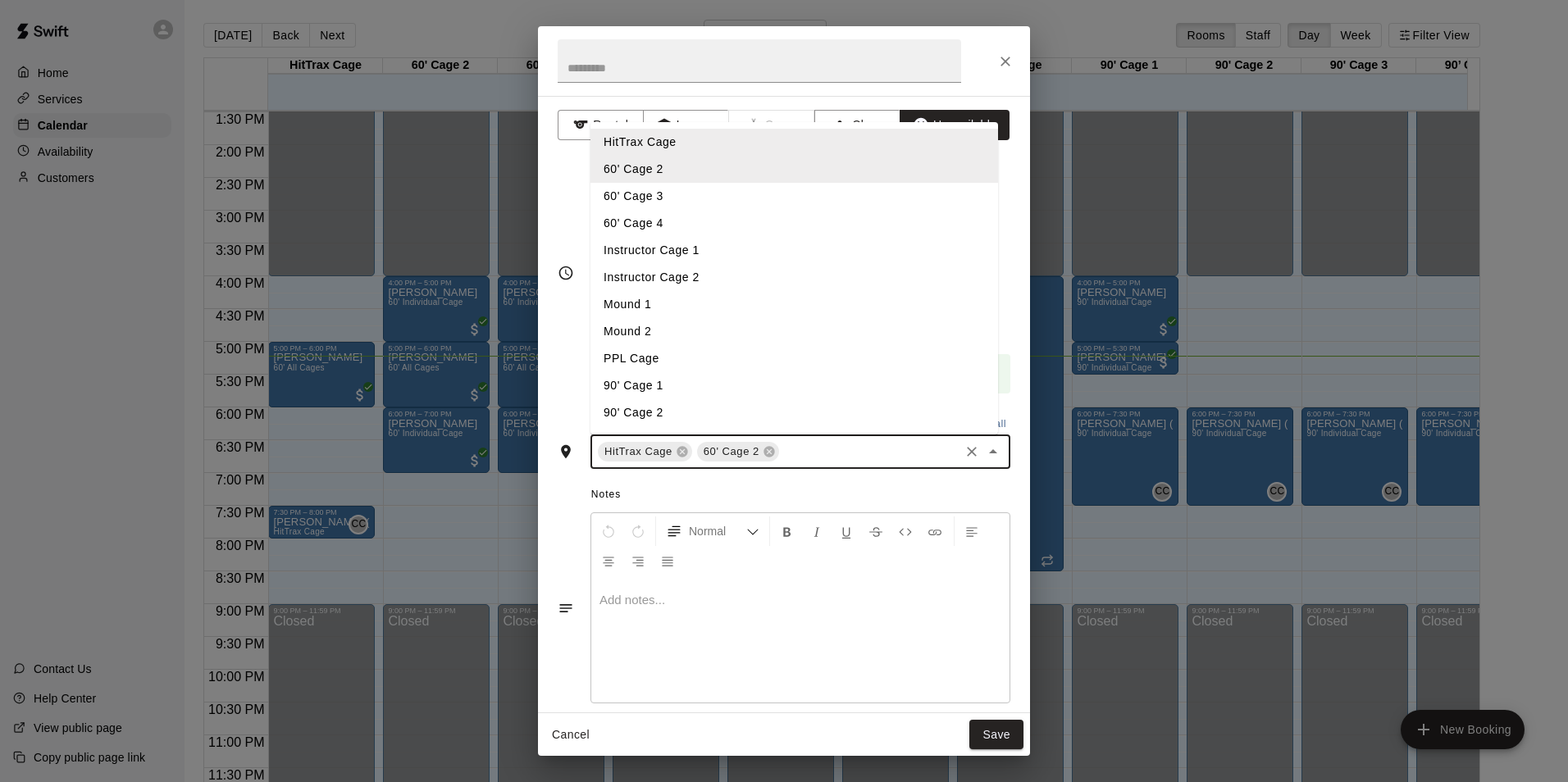
click at [694, 202] on li "60' Cage 3" at bounding box center [795, 196] width 408 height 27
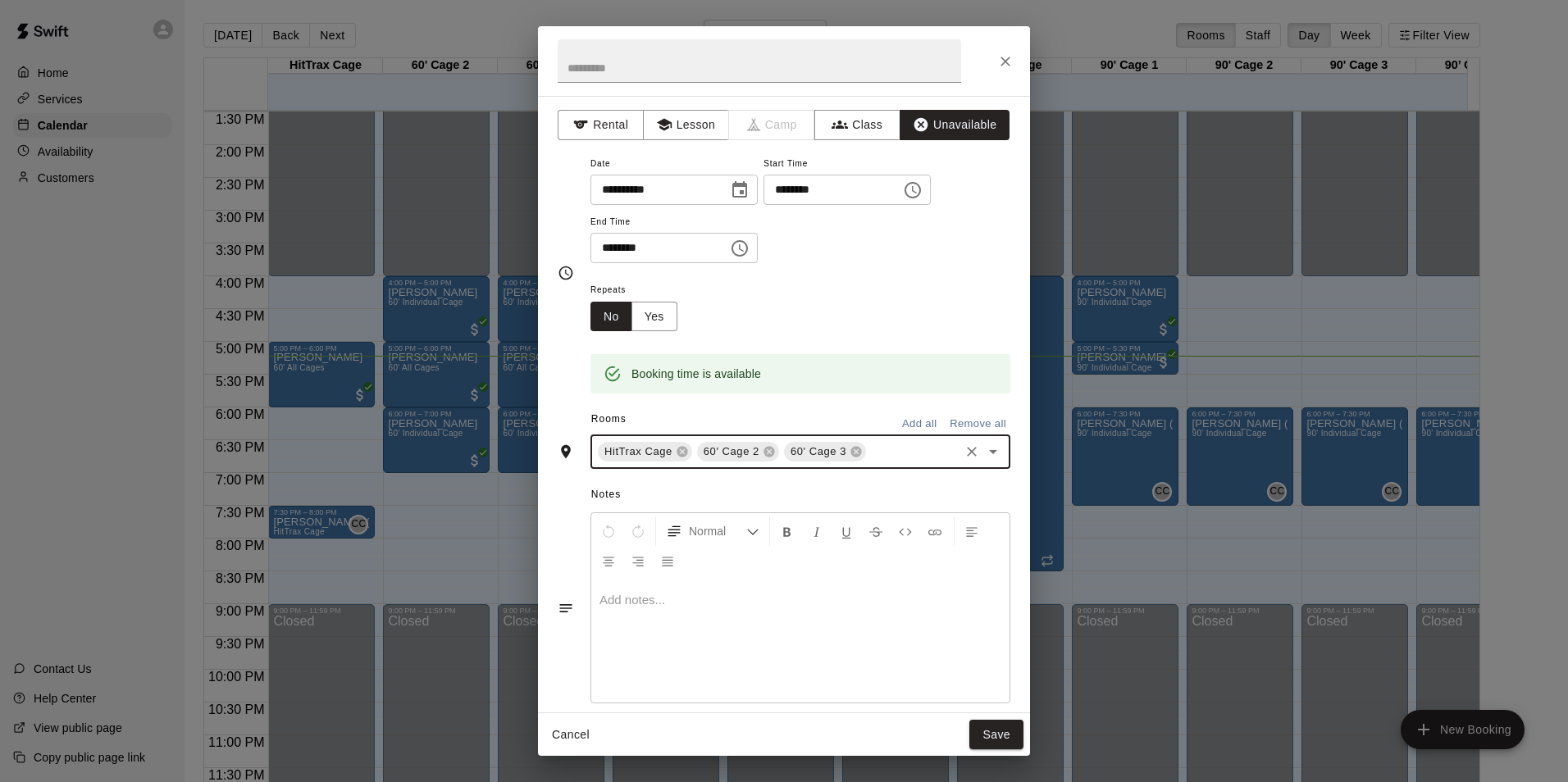
click at [881, 458] on input "text" at bounding box center [913, 451] width 89 height 20
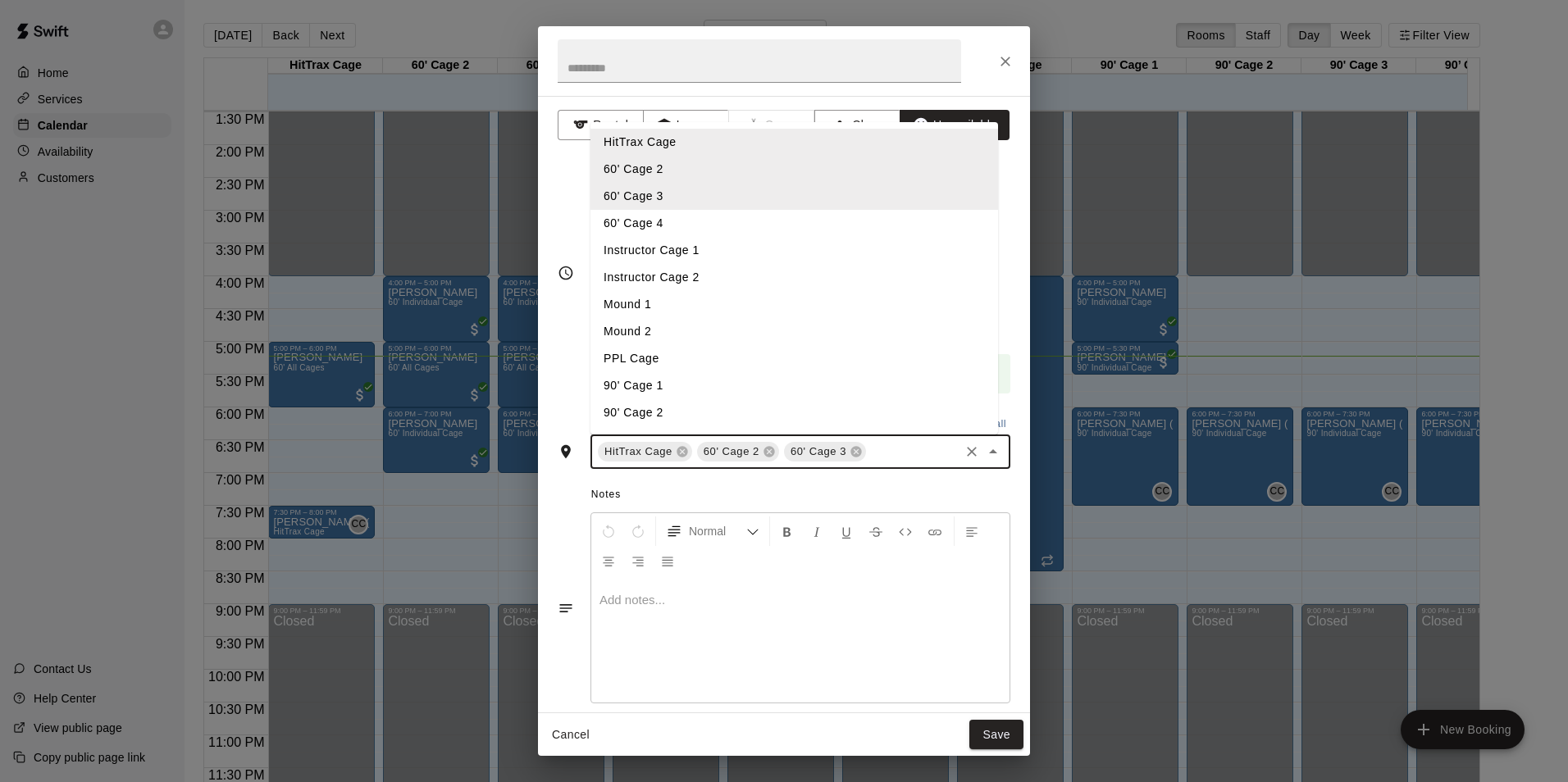
click at [716, 227] on li "60' Cage 4" at bounding box center [795, 223] width 408 height 27
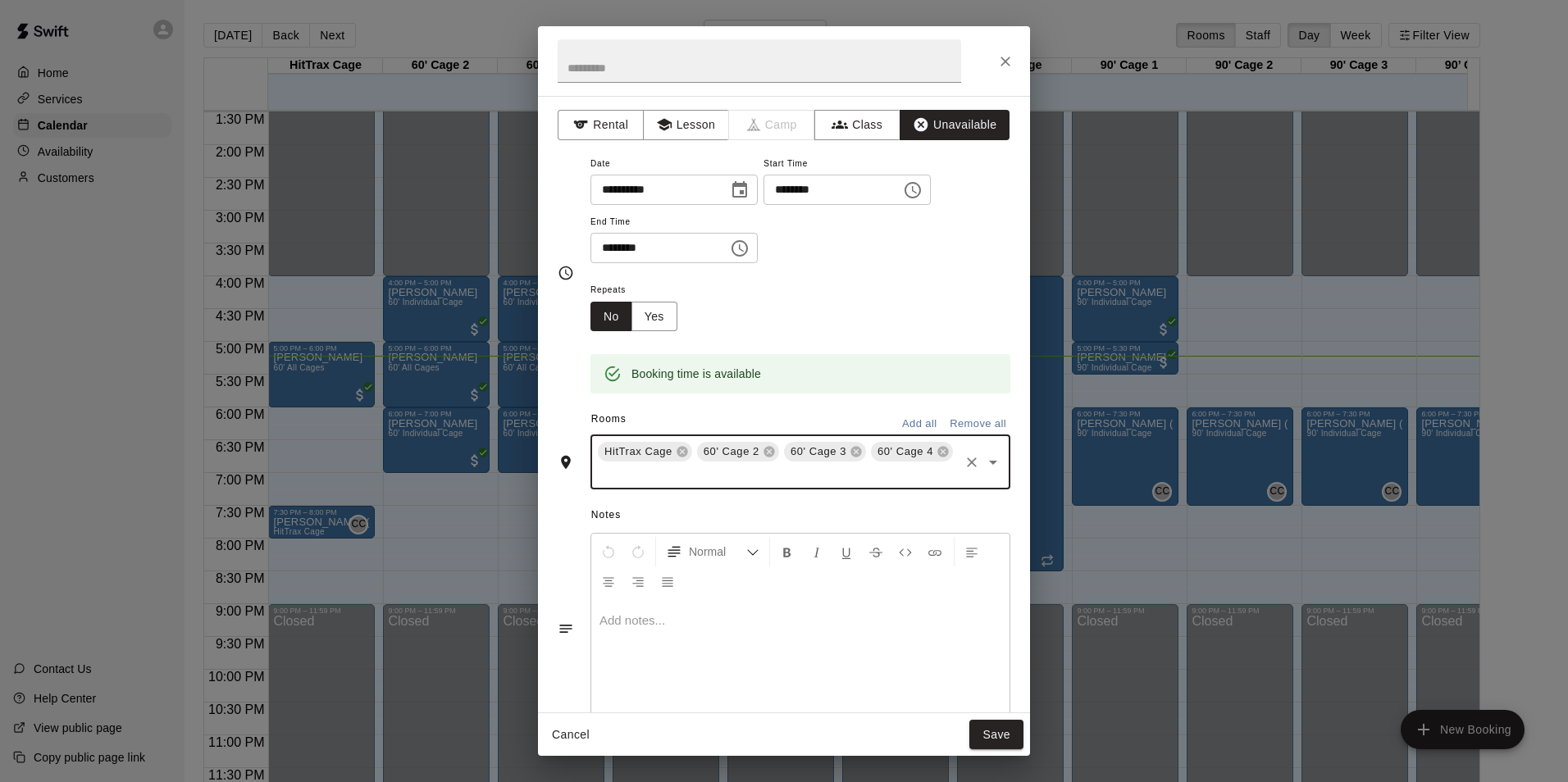
click at [868, 478] on input "text" at bounding box center [776, 474] width 362 height 20
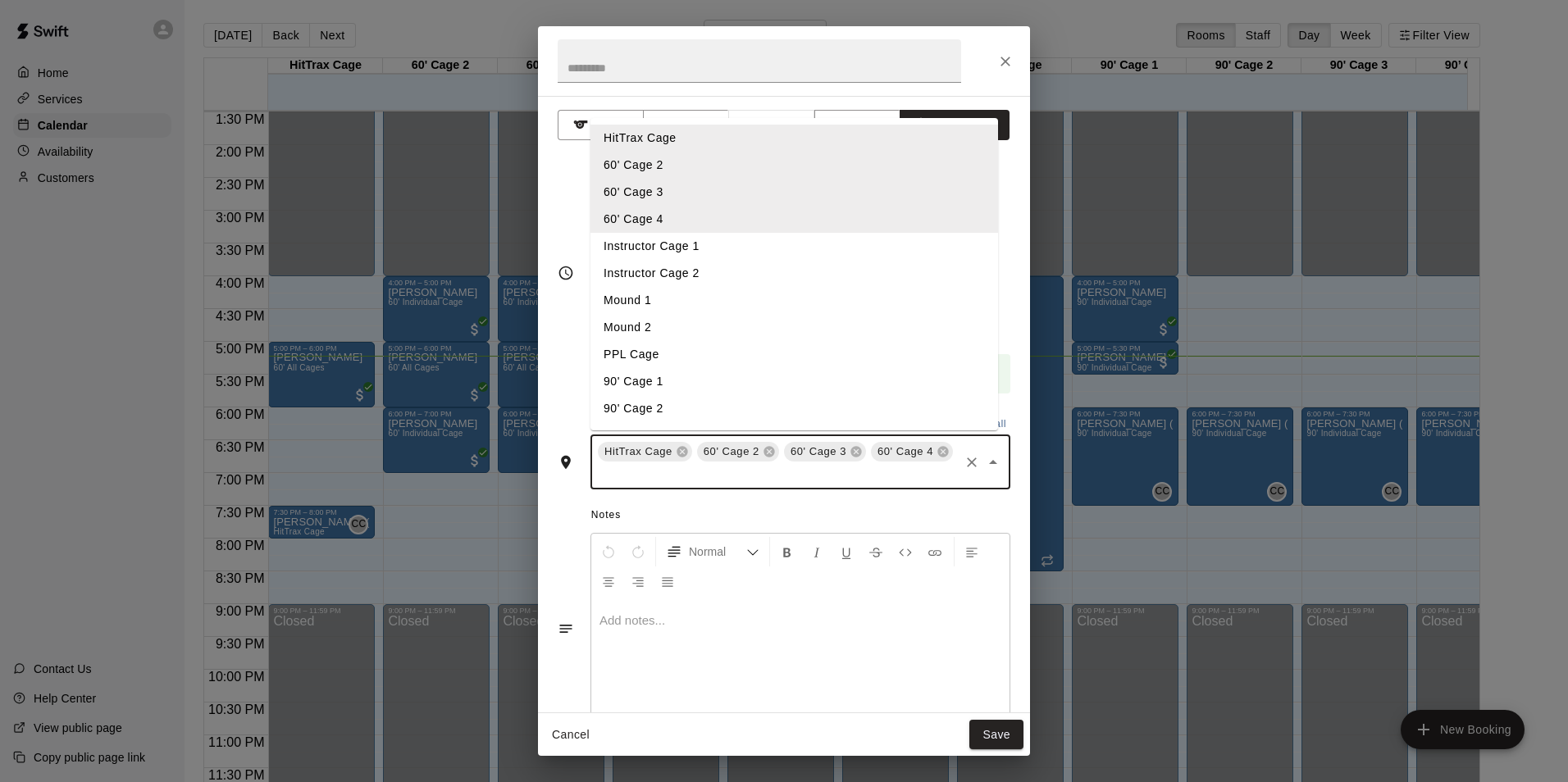
click at [696, 256] on li "Instructor Cage 1" at bounding box center [795, 246] width 408 height 27
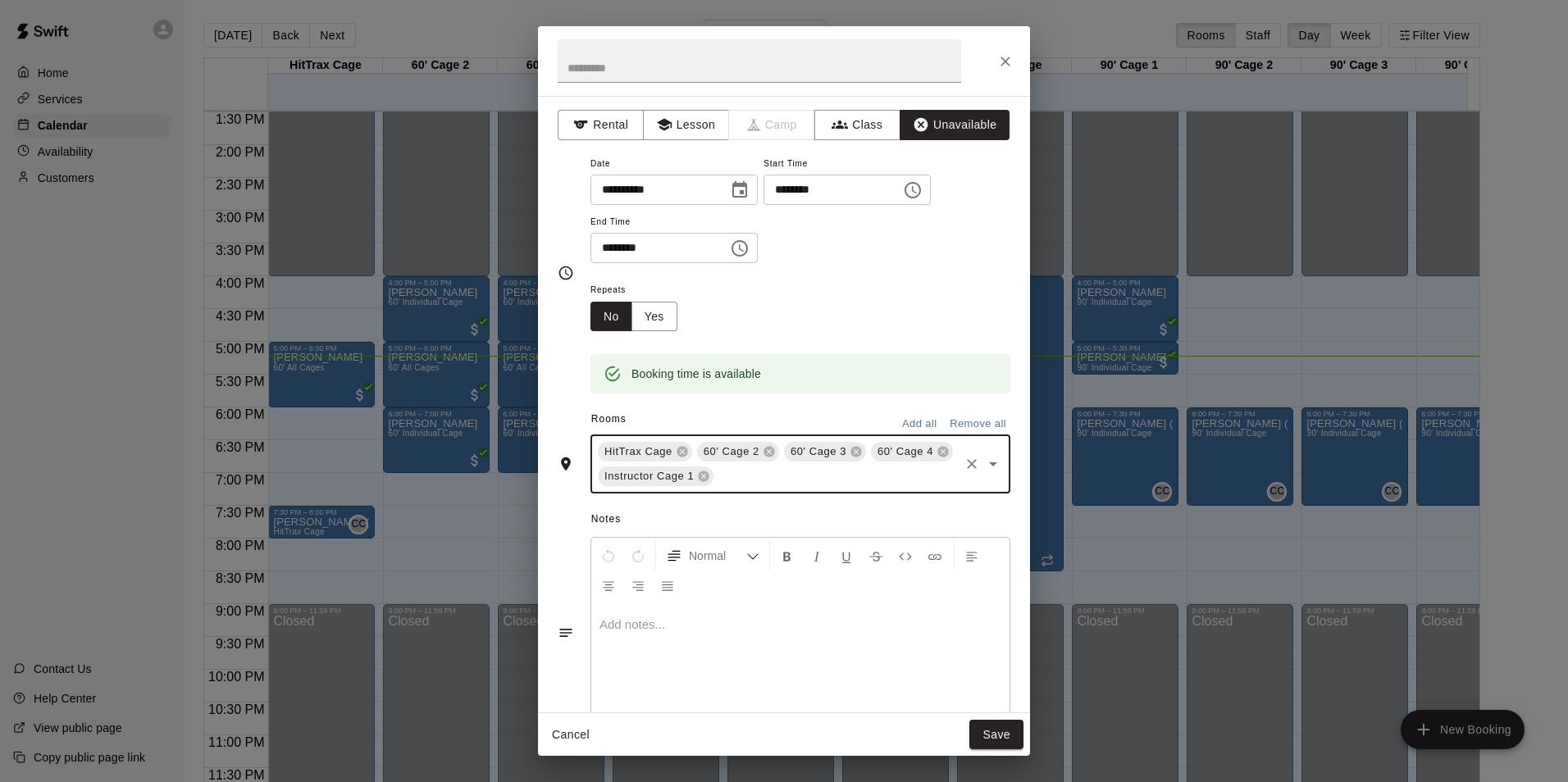
click at [864, 481] on input "text" at bounding box center [836, 477] width 241 height 20
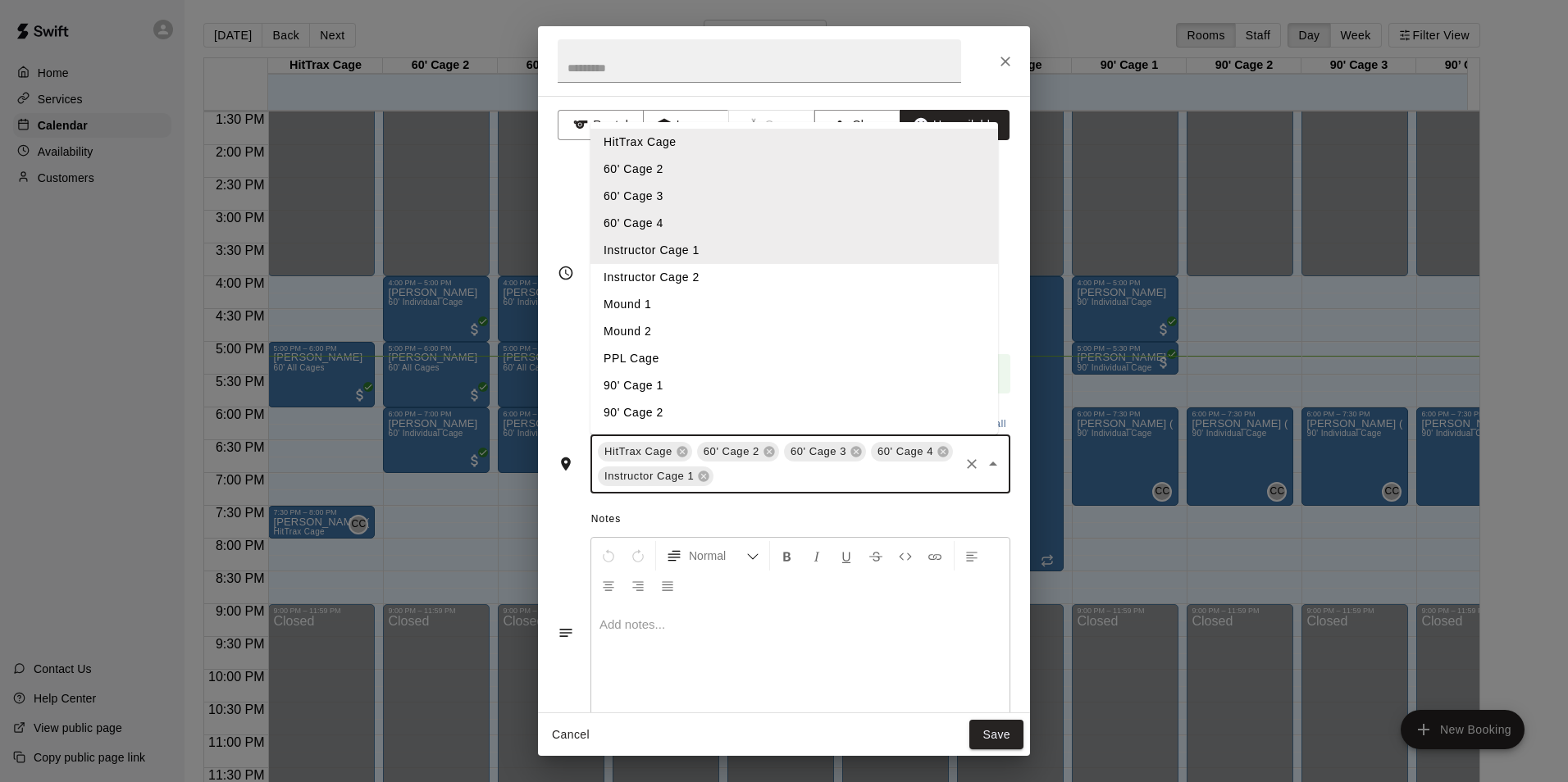
click at [717, 293] on li "Mound 1" at bounding box center [795, 304] width 408 height 27
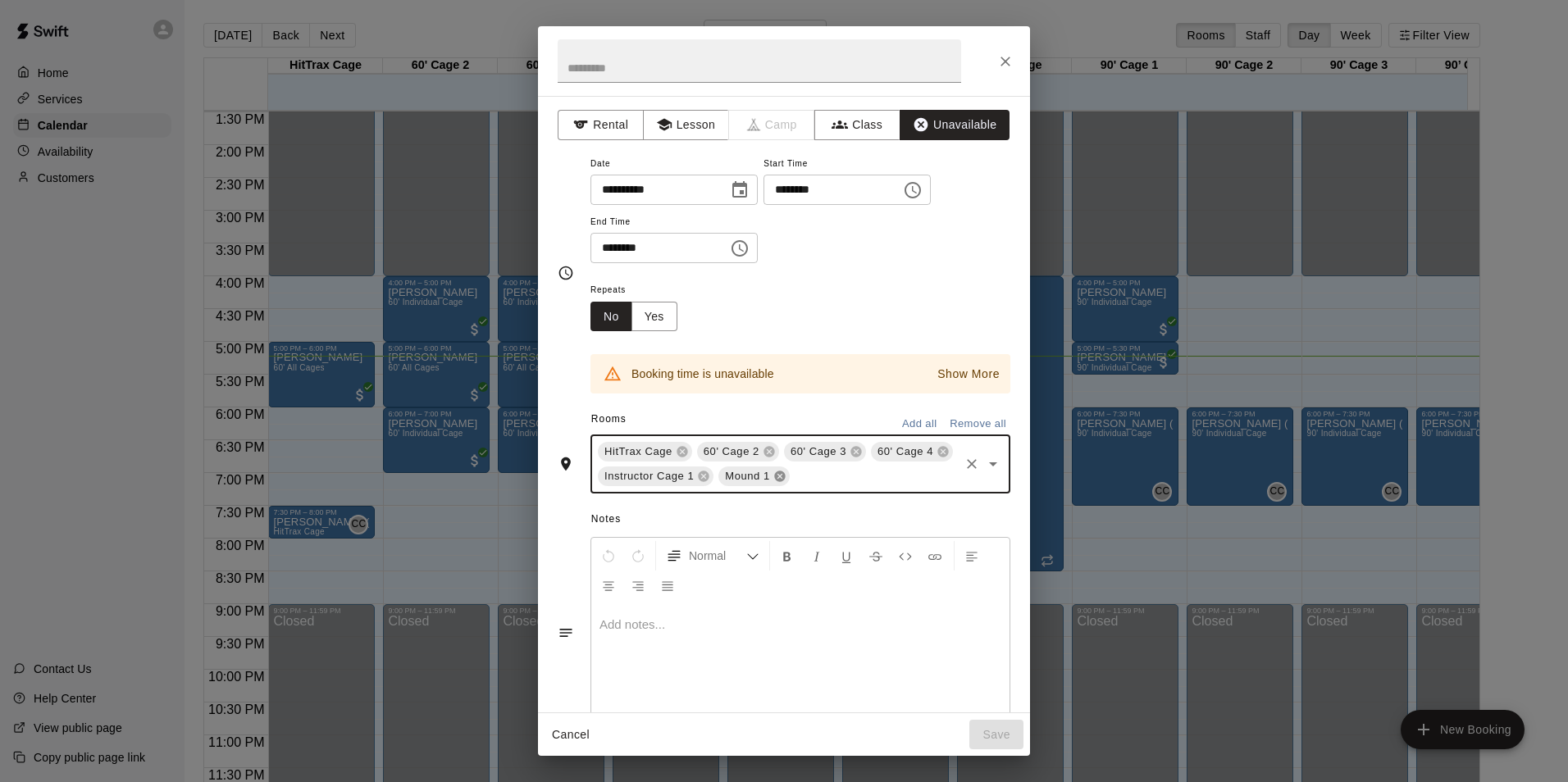
click at [786, 481] on icon at bounding box center [780, 477] width 14 height 14
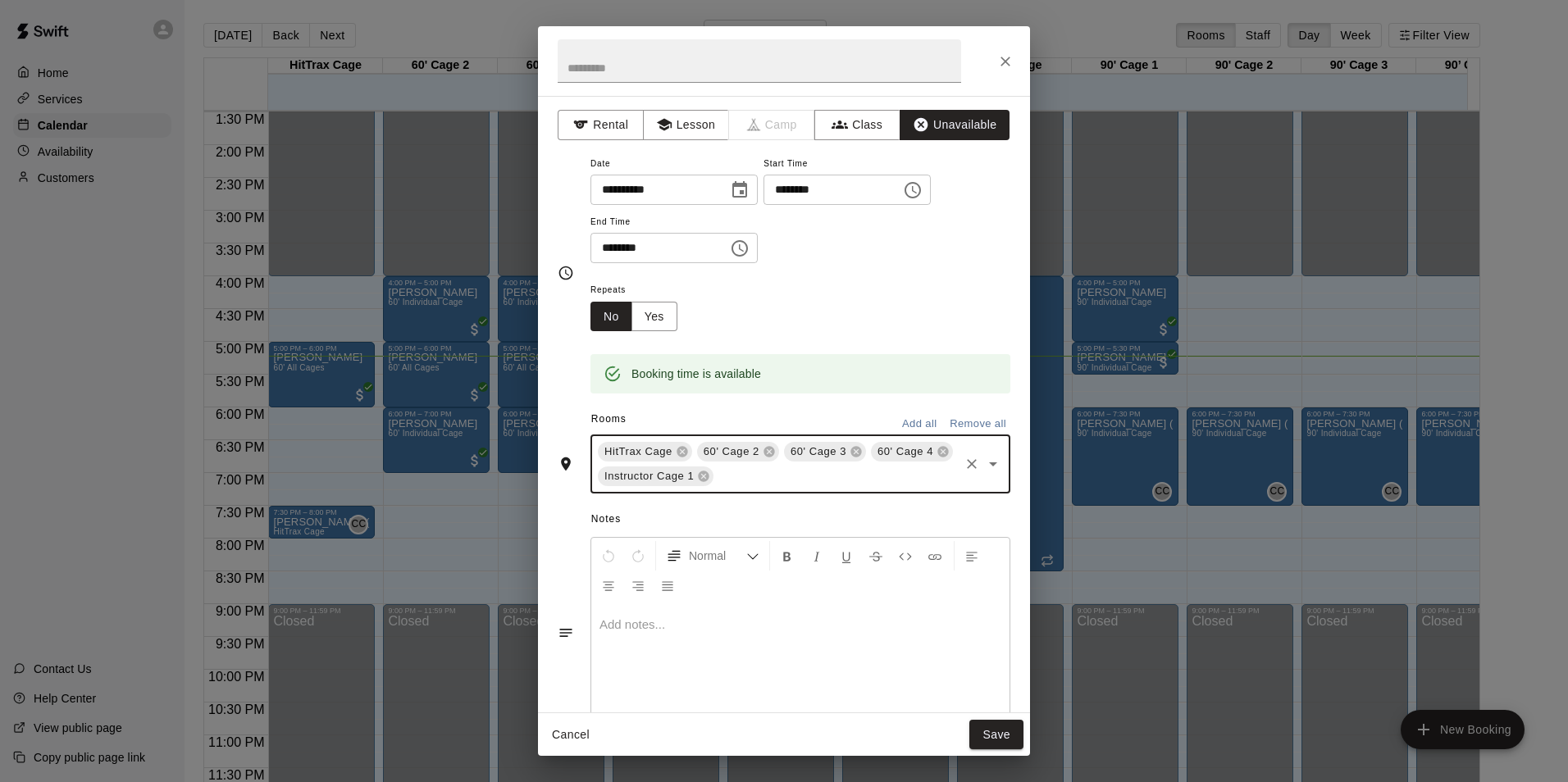
click at [867, 476] on input "text" at bounding box center [836, 477] width 241 height 20
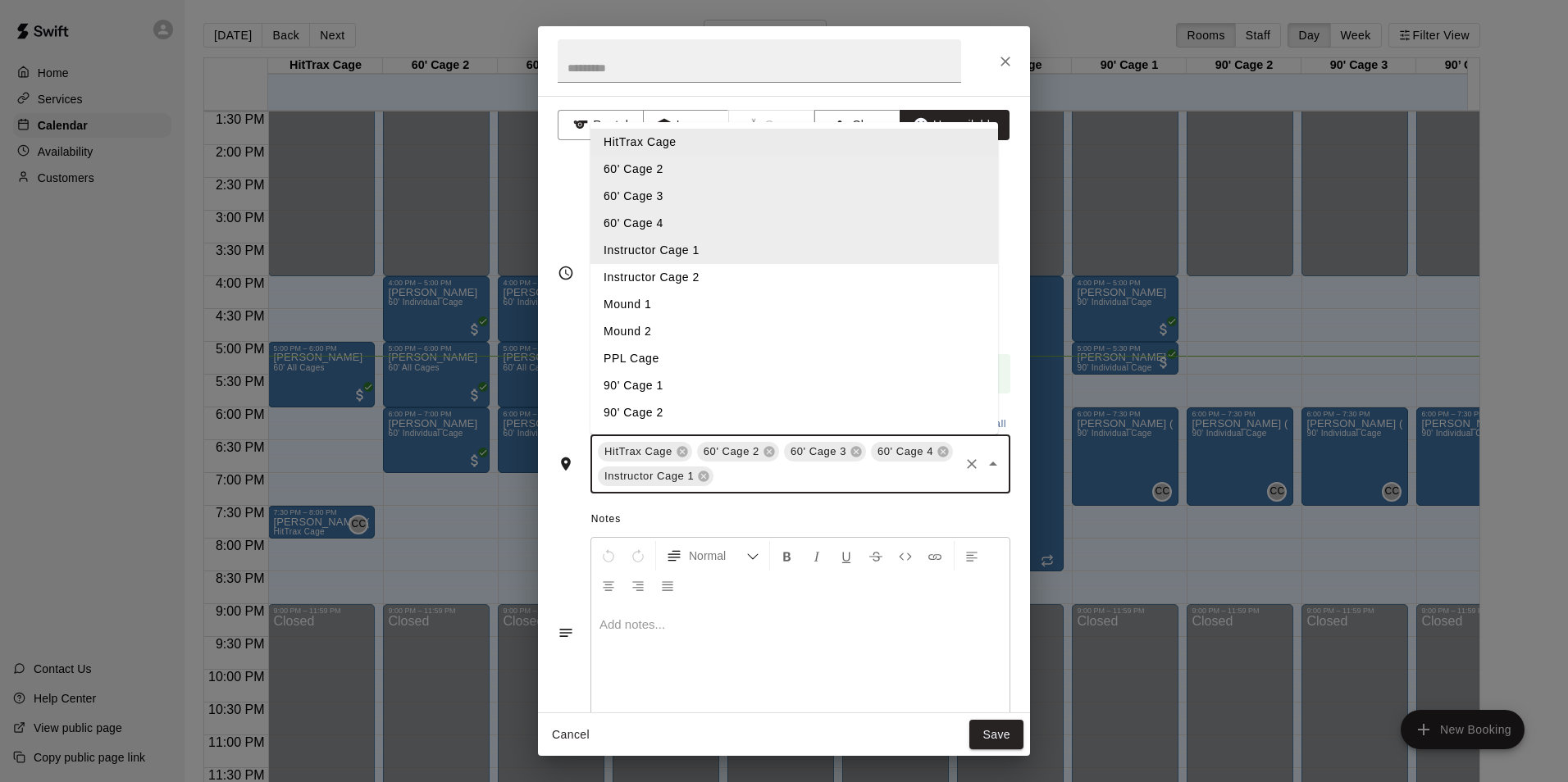
click at [707, 278] on li "Instructor Cage 2" at bounding box center [795, 277] width 408 height 27
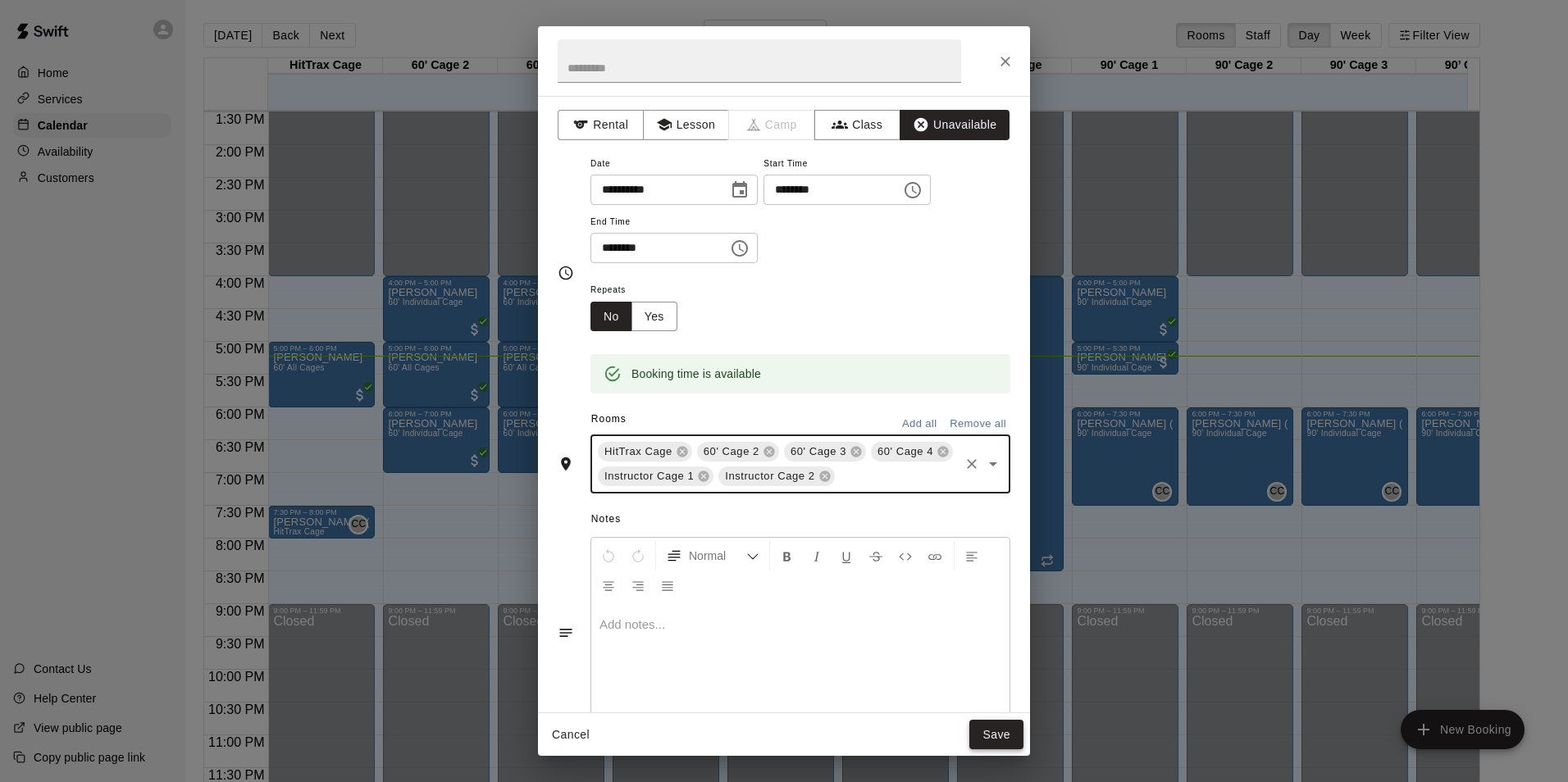
click at [1009, 732] on button "Save" at bounding box center [997, 735] width 54 height 30
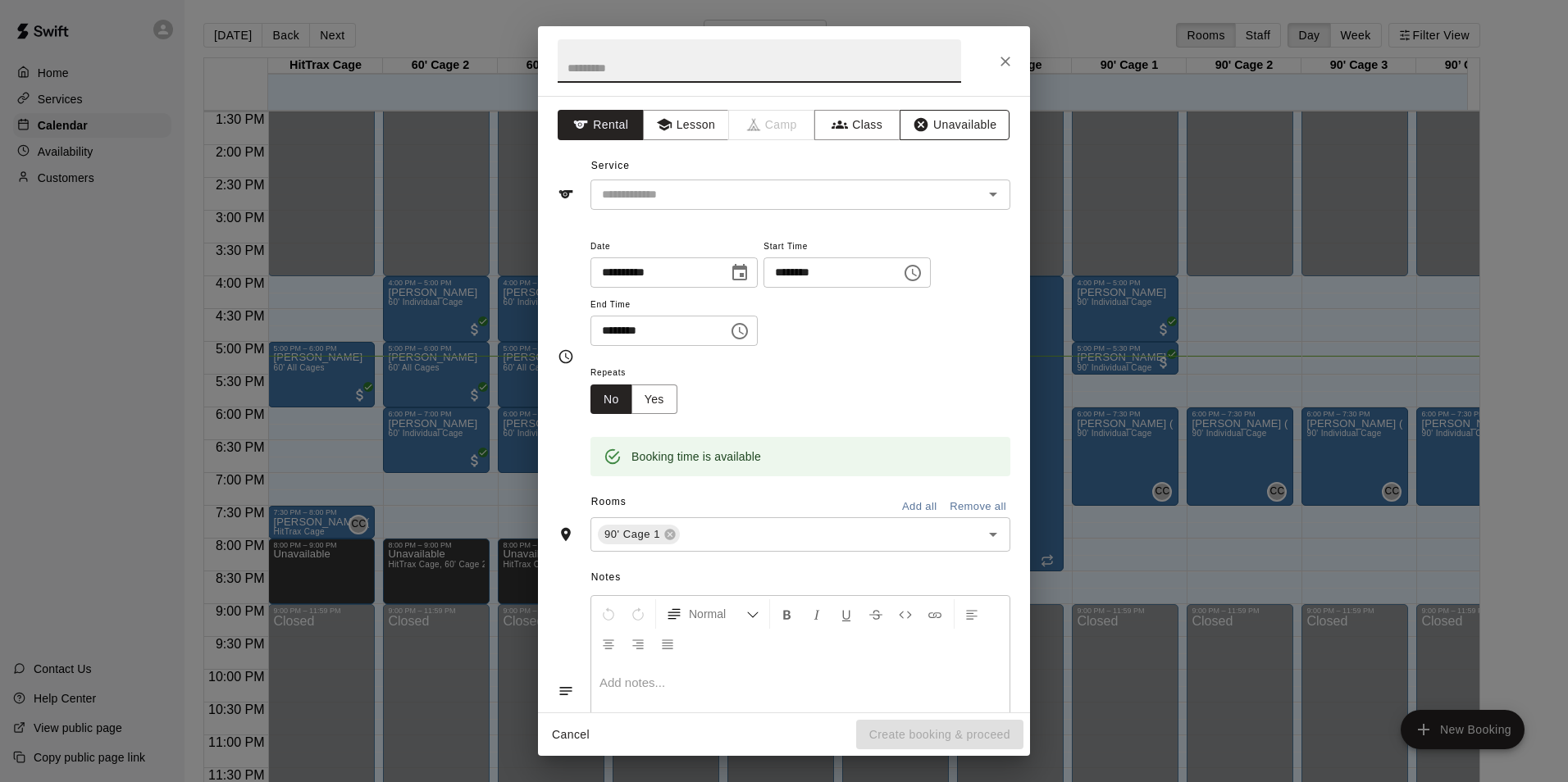
click at [952, 138] on button "Unavailable" at bounding box center [955, 125] width 110 height 30
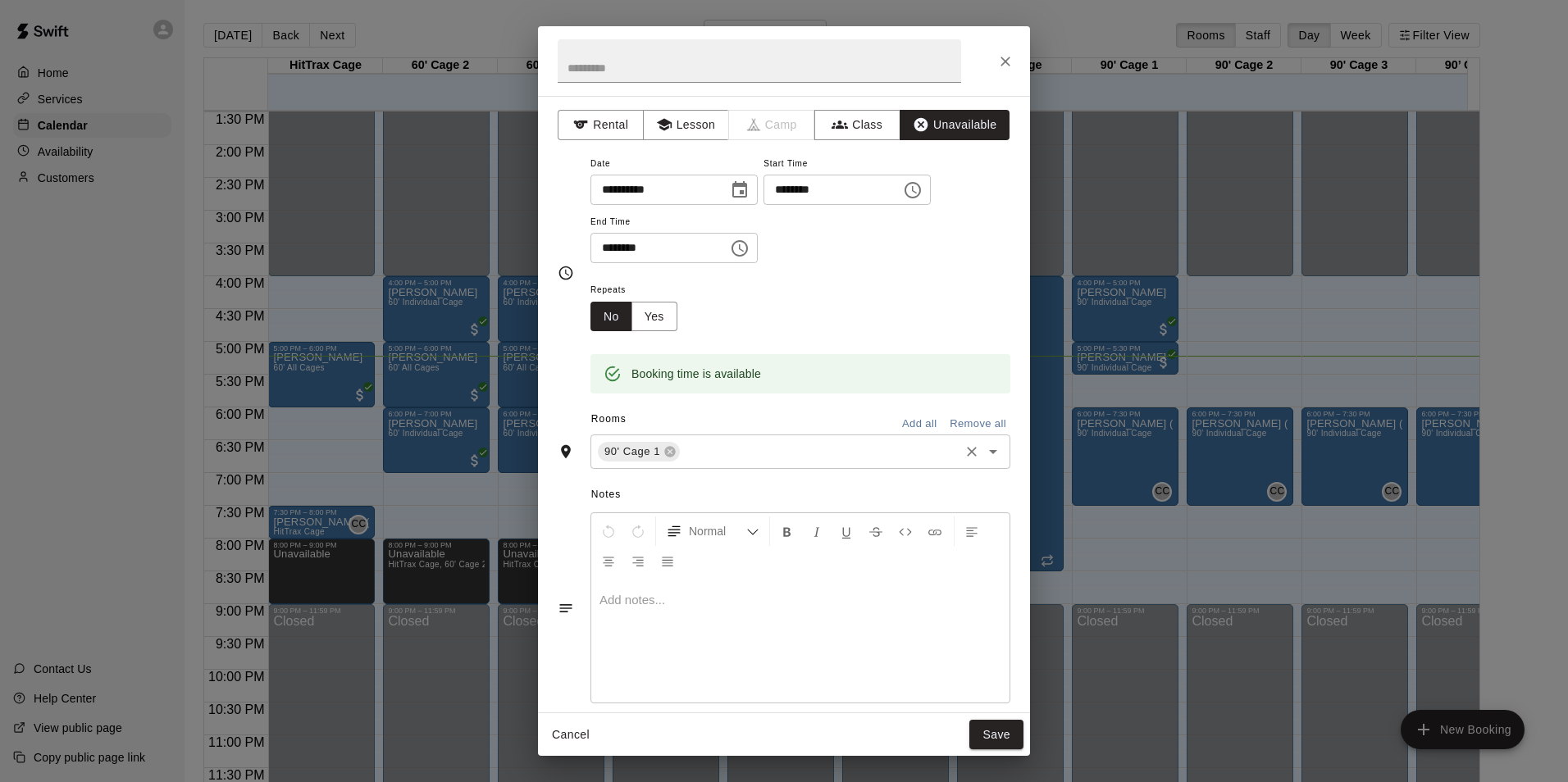
click at [769, 453] on input "text" at bounding box center [820, 451] width 275 height 20
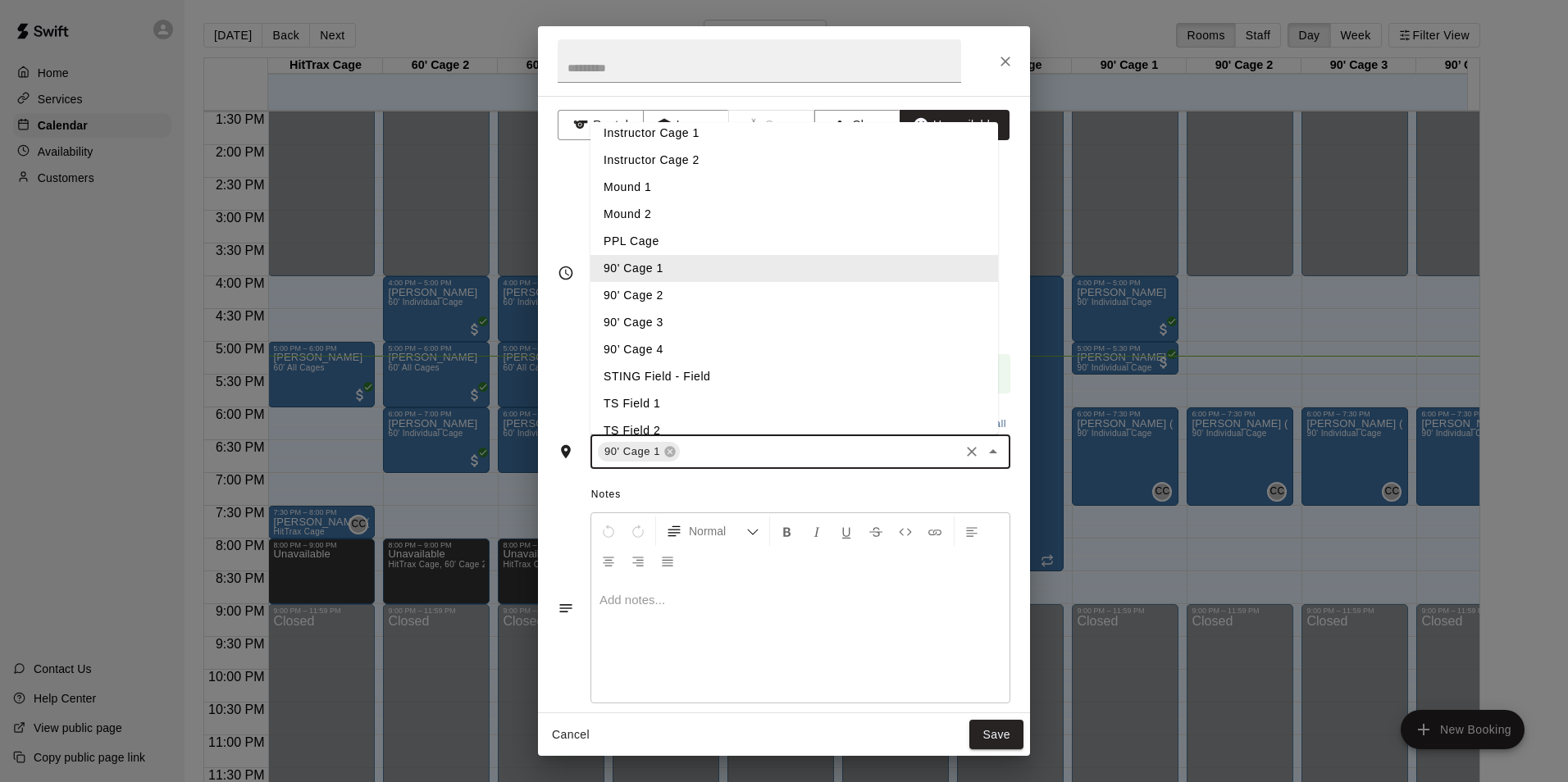
scroll to position [118, 0]
click at [689, 298] on li "90' Cage 2" at bounding box center [795, 295] width 408 height 27
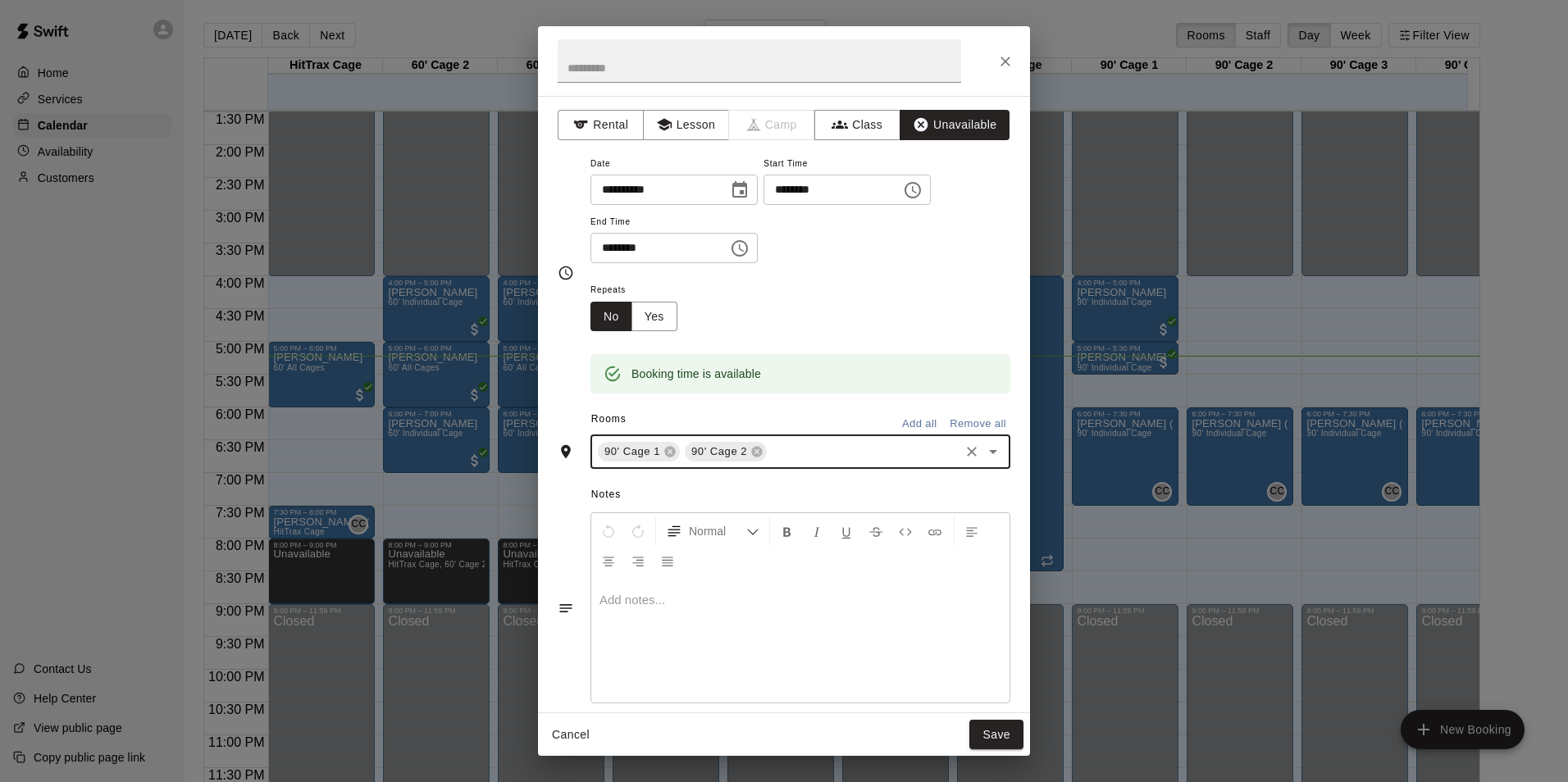
click at [810, 456] on input "text" at bounding box center [863, 451] width 188 height 20
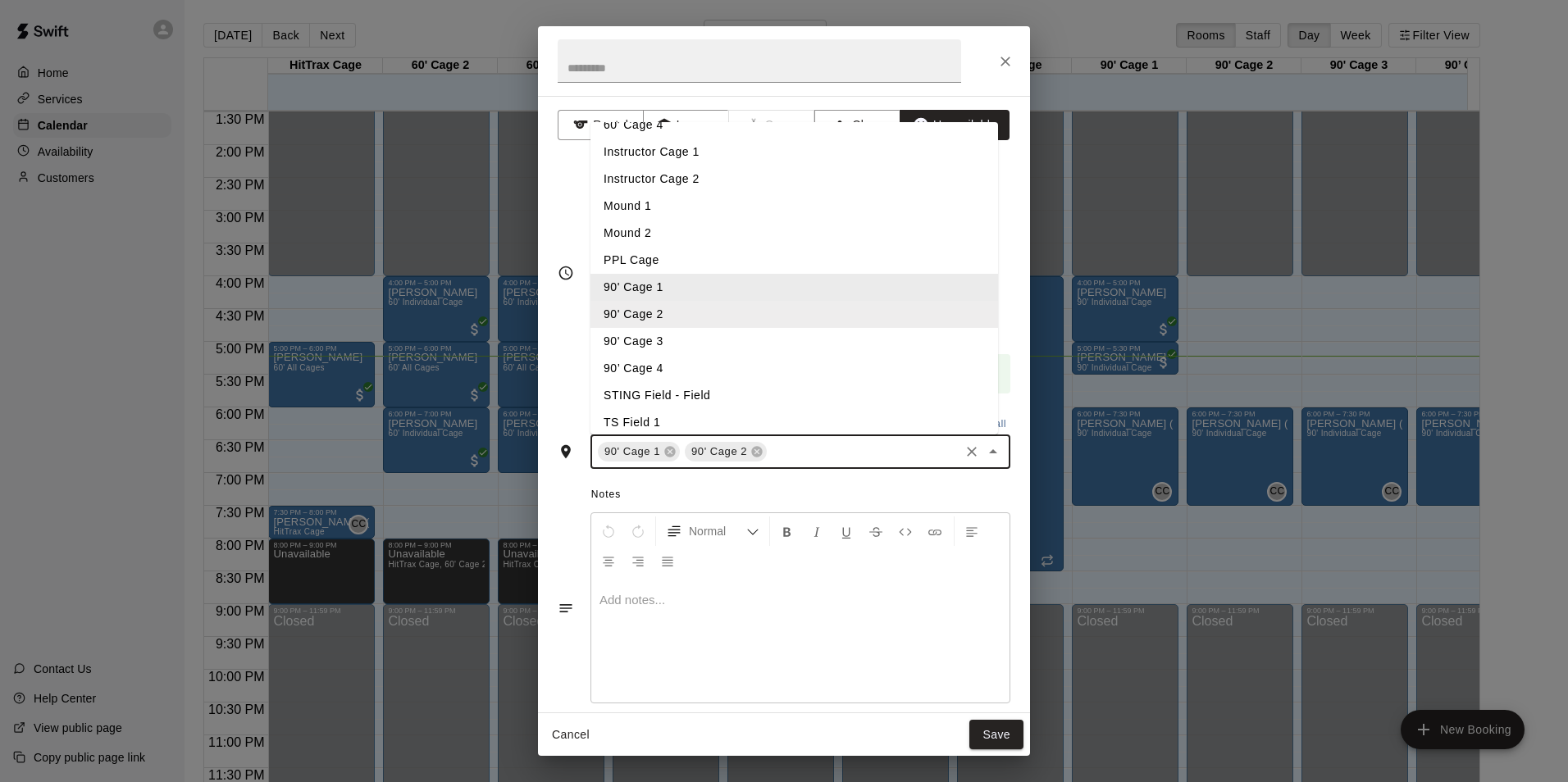
scroll to position [113, 0]
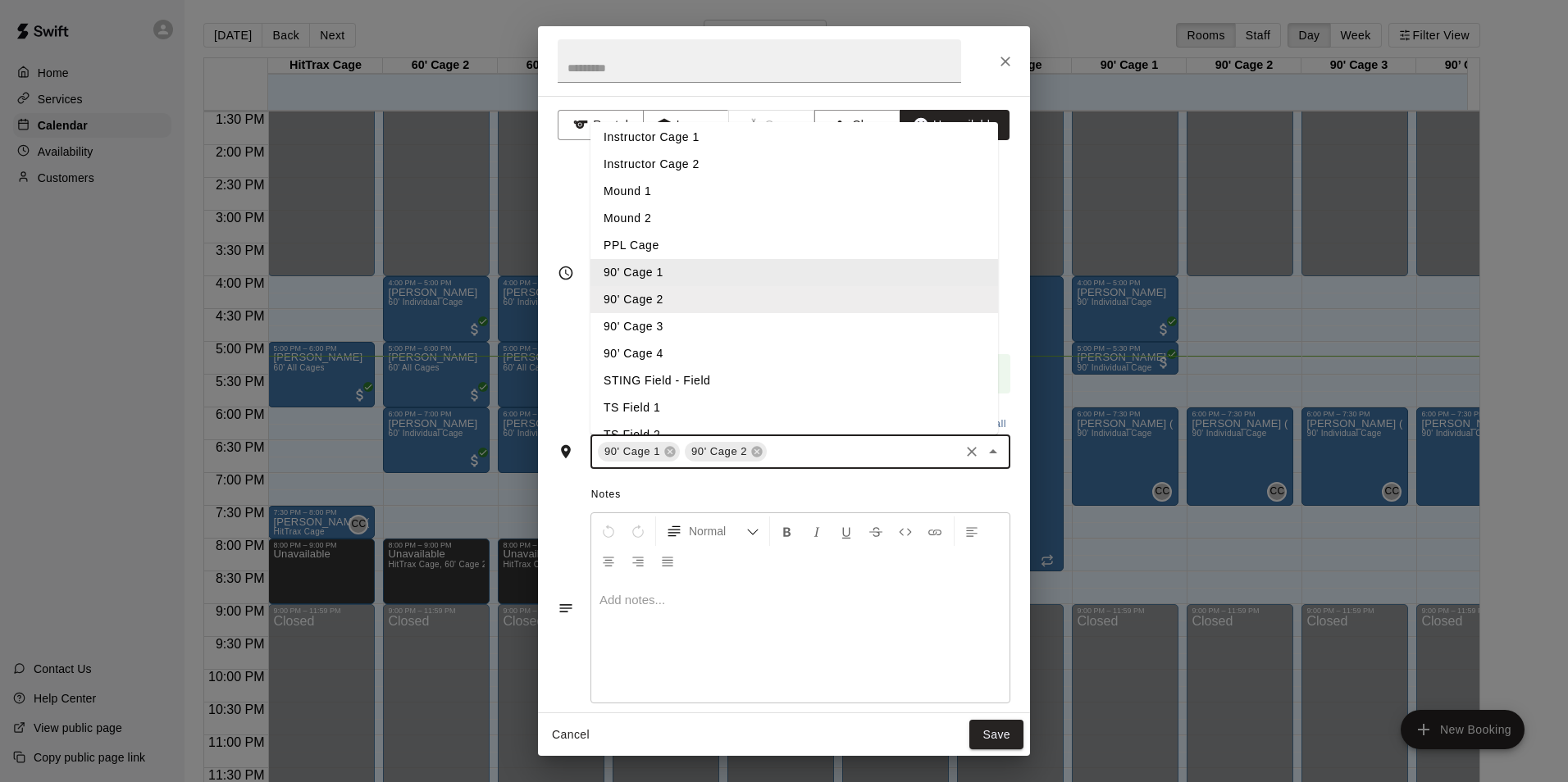
click at [702, 327] on li "90' Cage 3" at bounding box center [795, 327] width 408 height 27
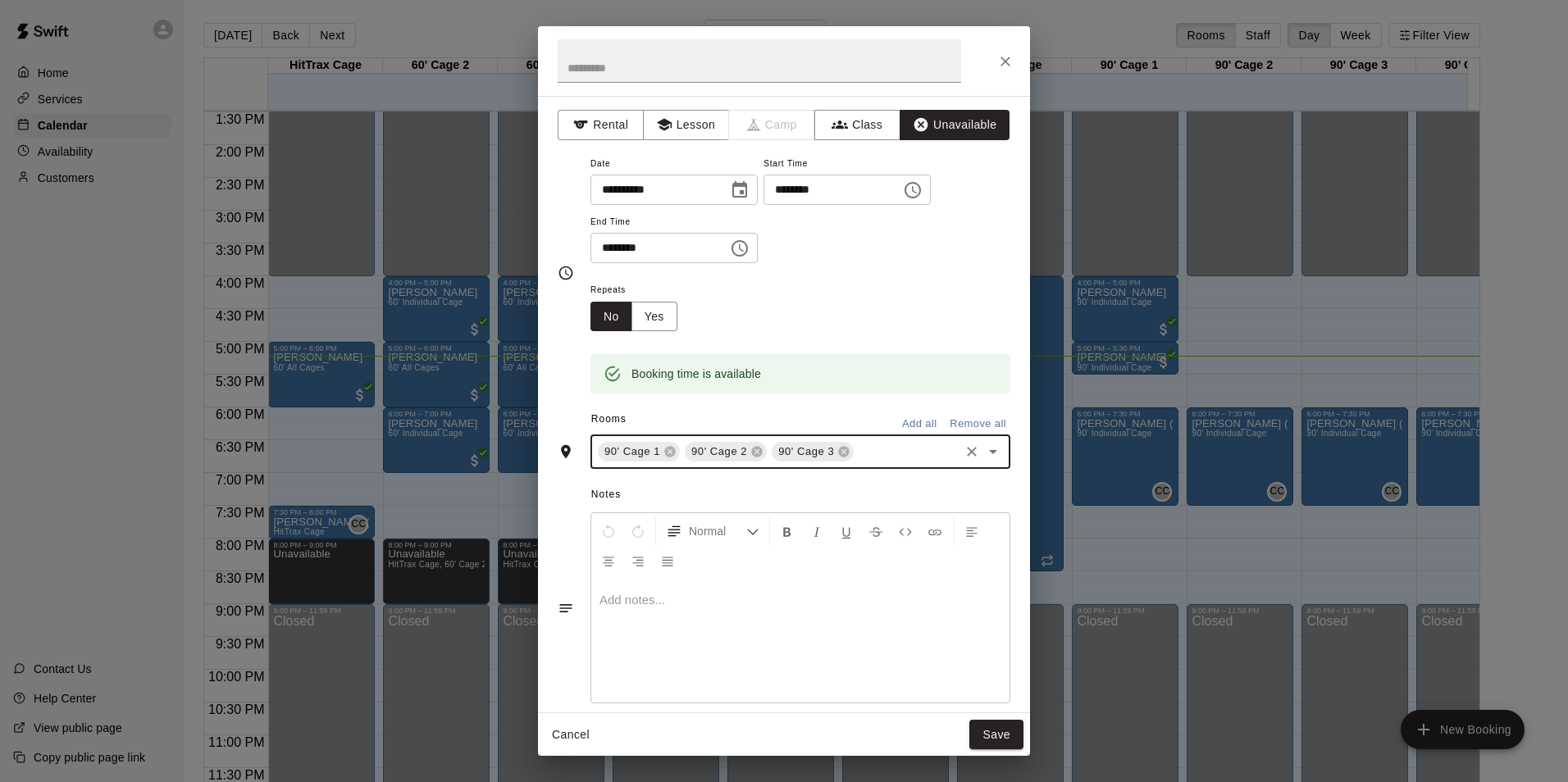
click at [884, 453] on input "text" at bounding box center [907, 451] width 101 height 20
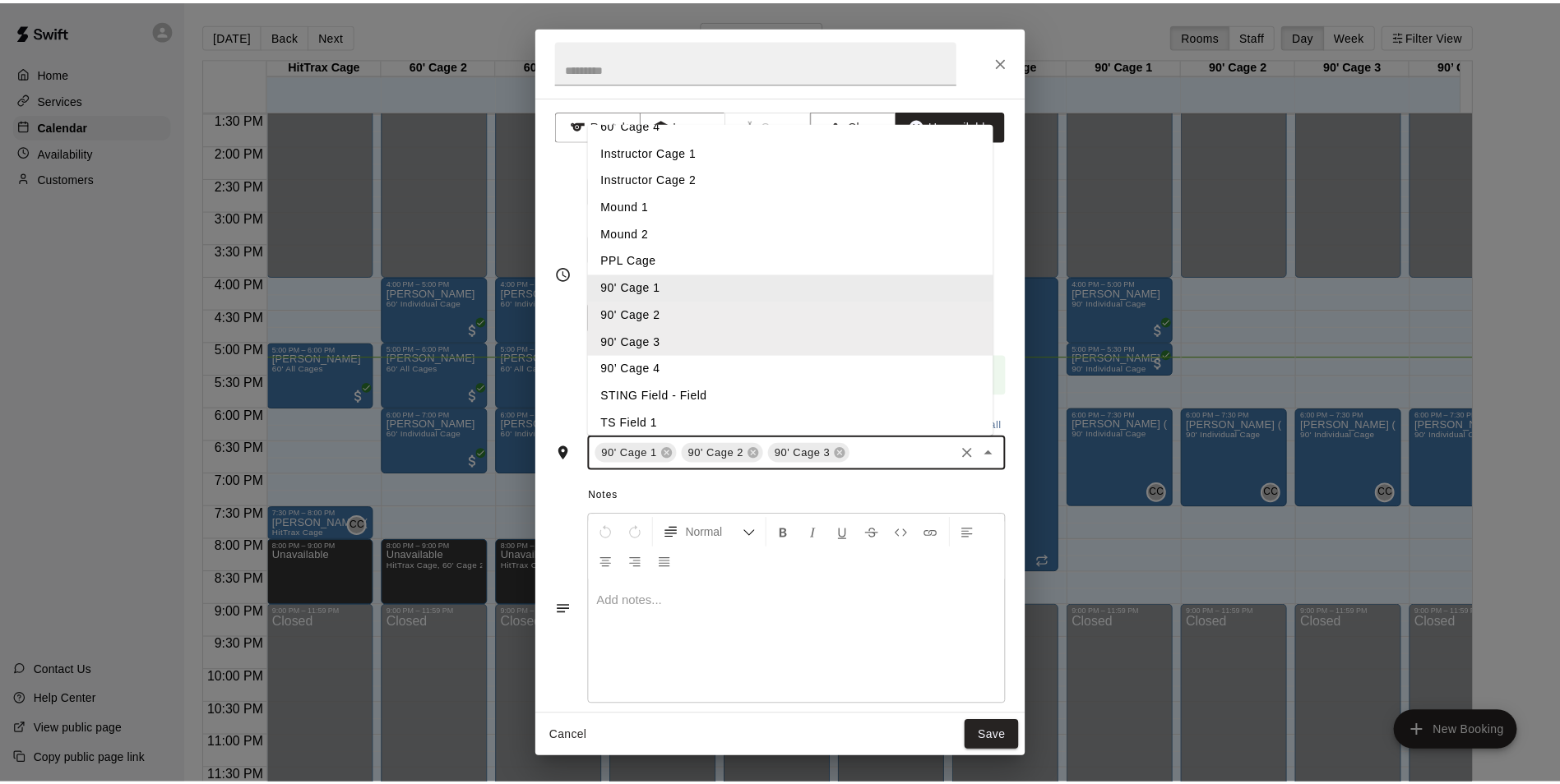
scroll to position [100, 0]
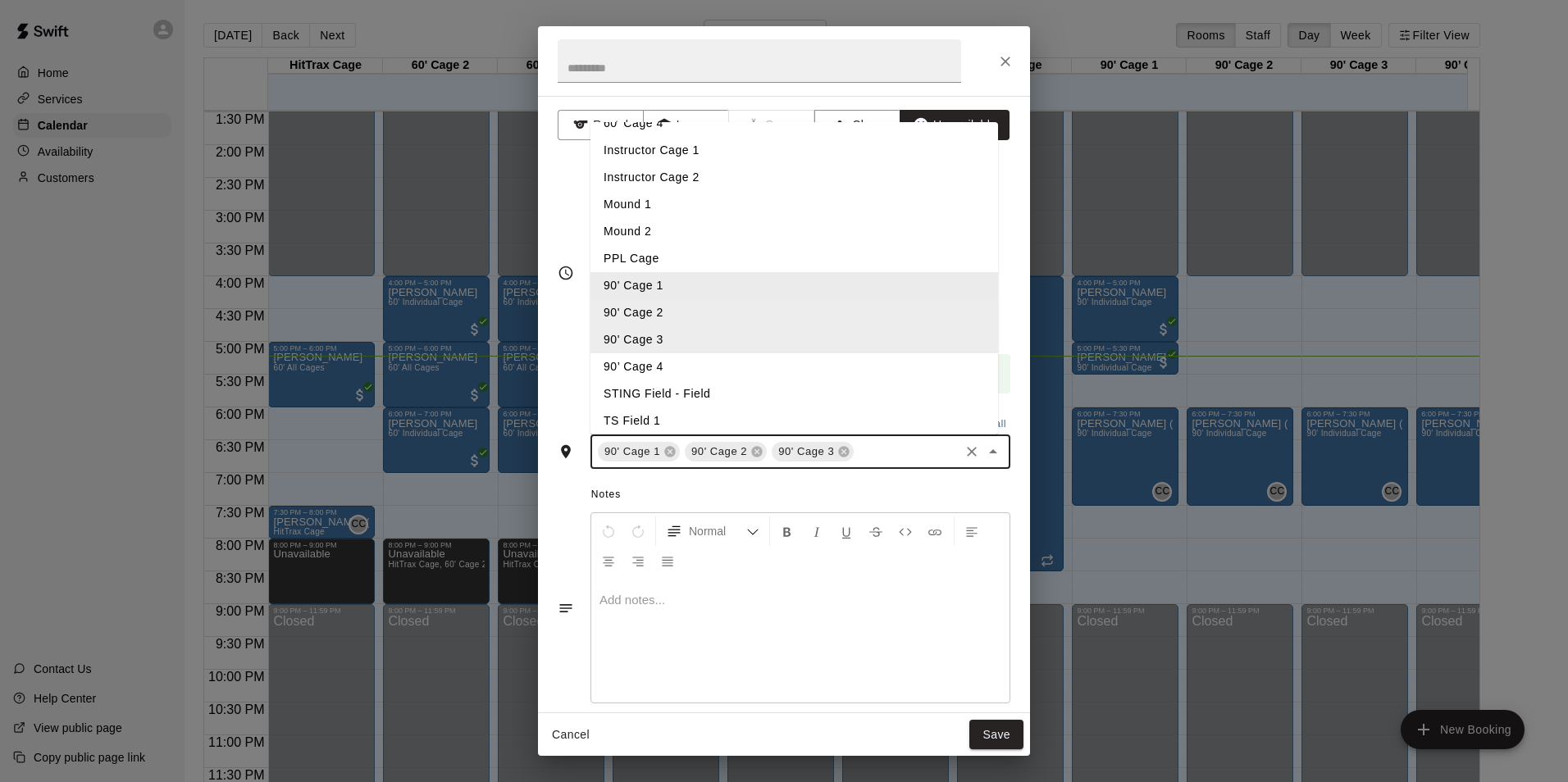
click at [694, 365] on li "90’ Cage 4" at bounding box center [795, 367] width 408 height 27
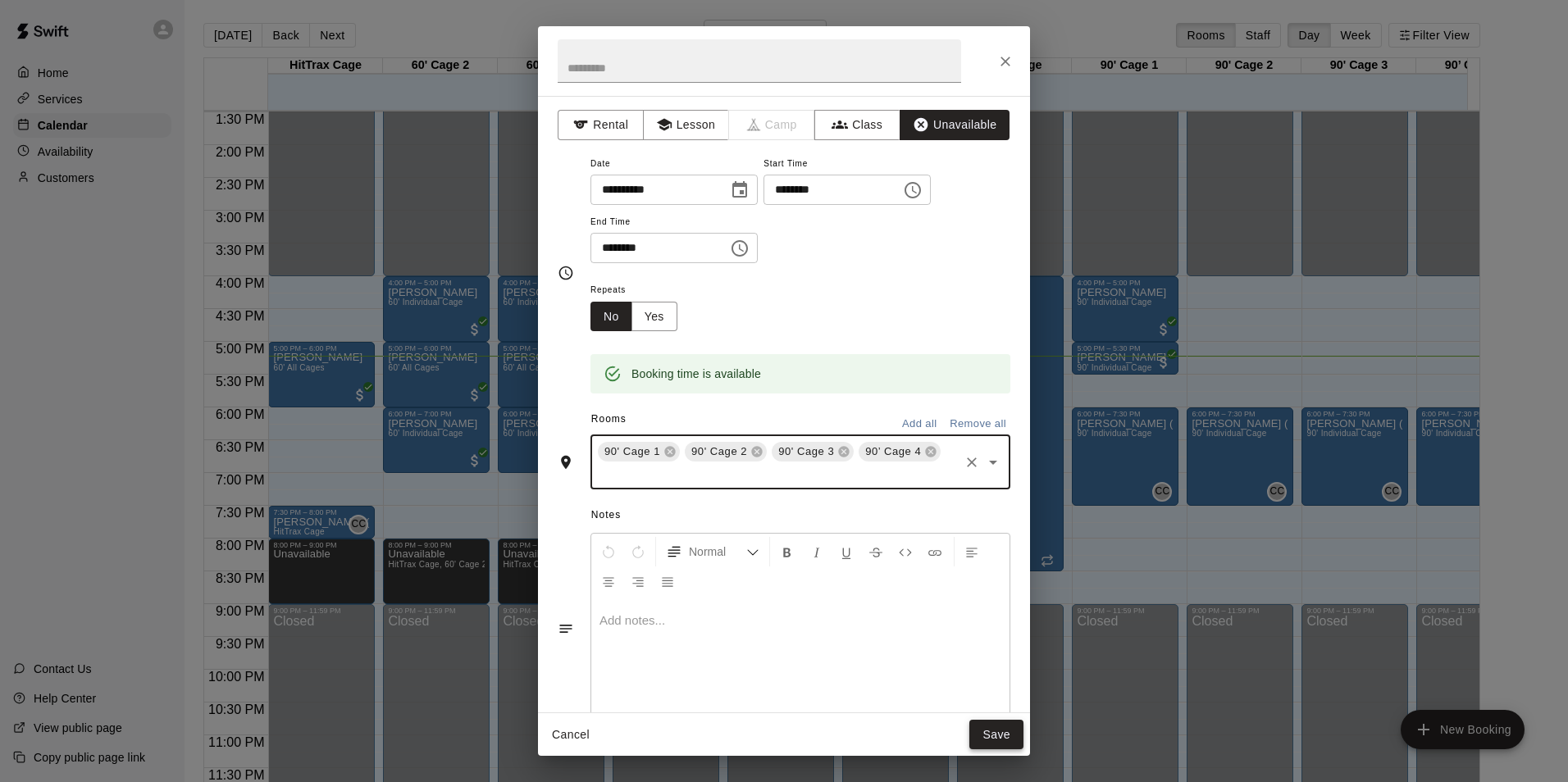
click at [997, 743] on button "Save" at bounding box center [997, 735] width 54 height 30
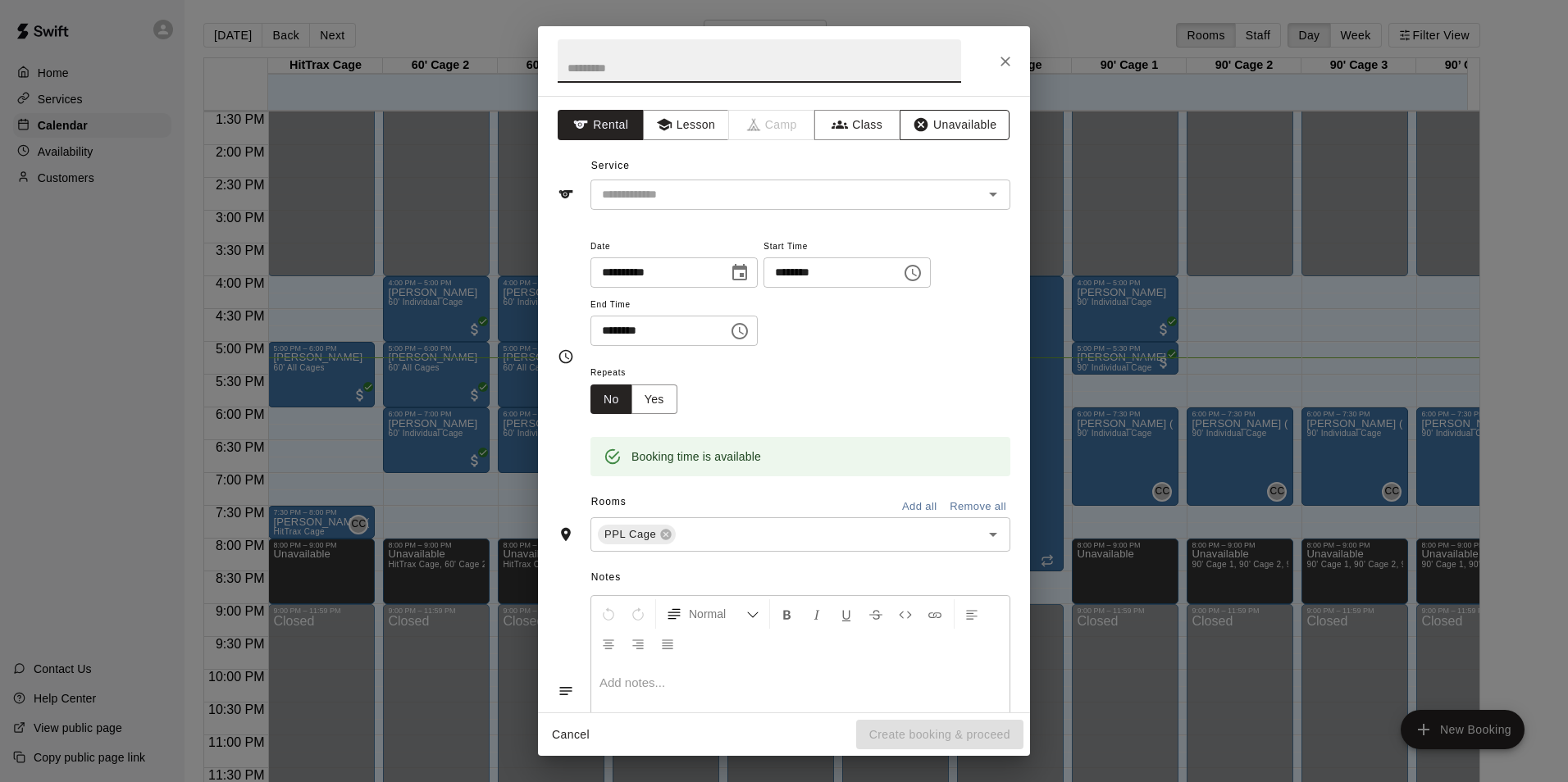
click at [956, 126] on button "Unavailable" at bounding box center [955, 125] width 110 height 30
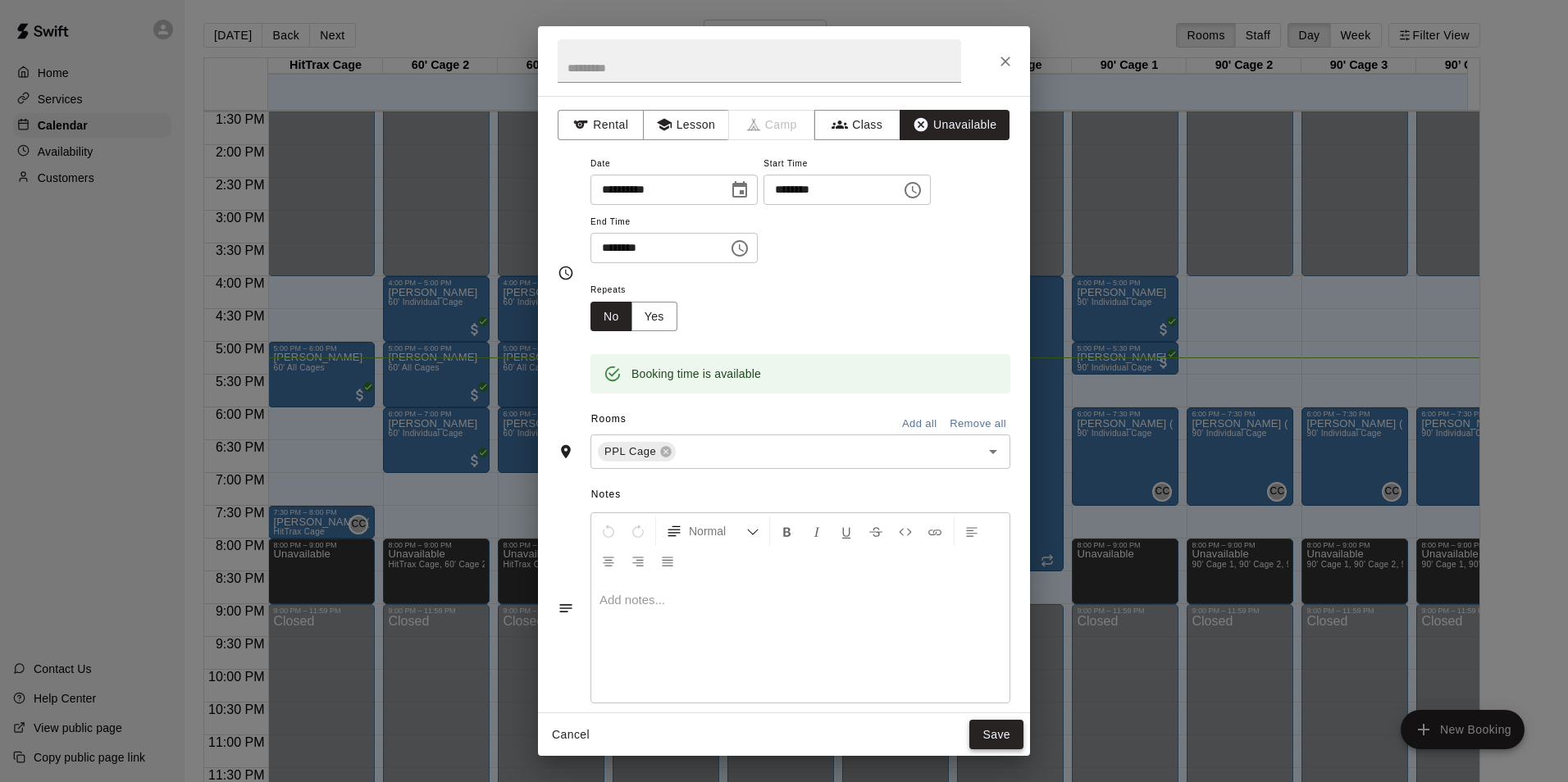
click at [1006, 738] on button "Save" at bounding box center [997, 735] width 54 height 30
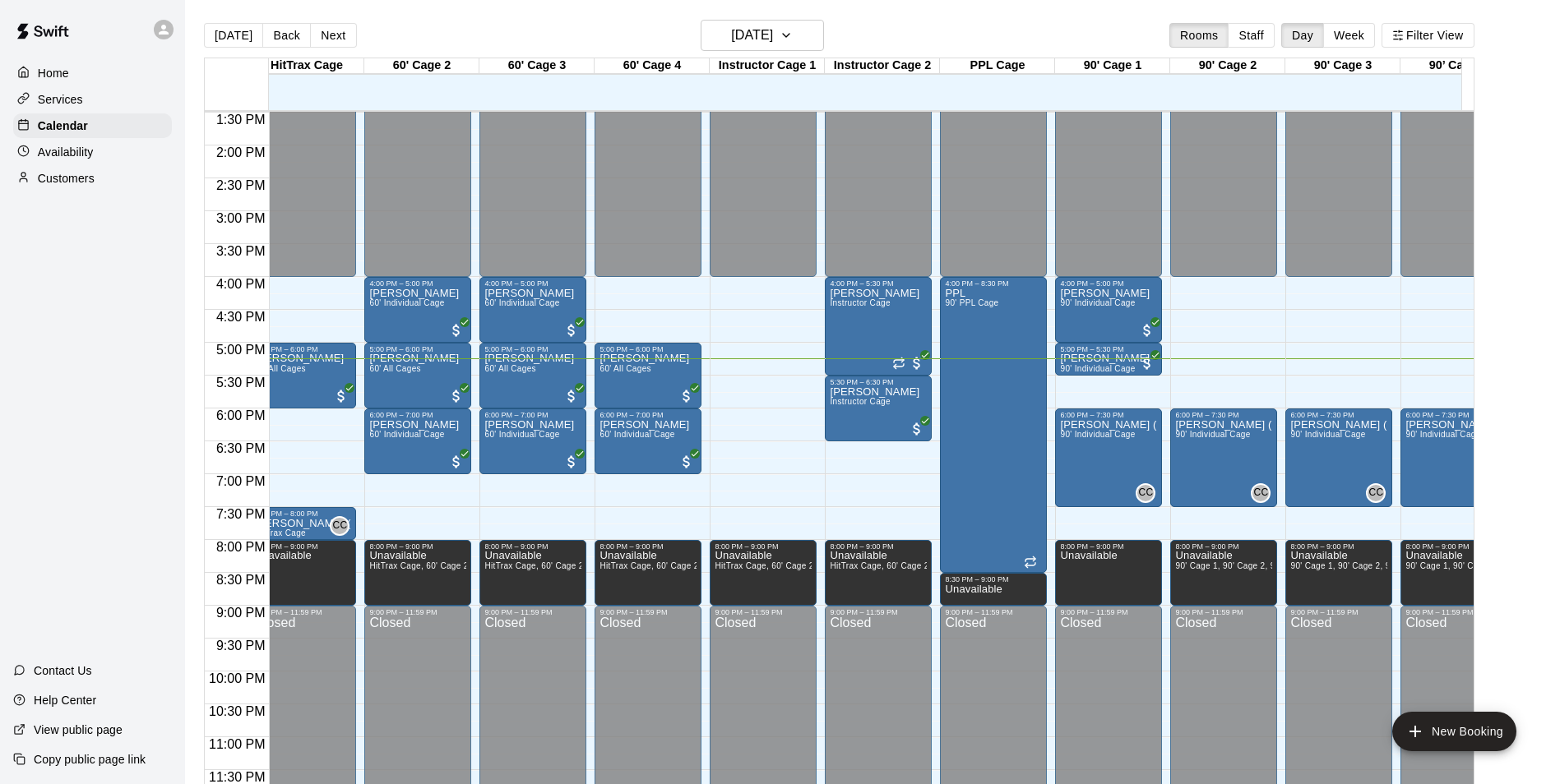
scroll to position [0, 0]
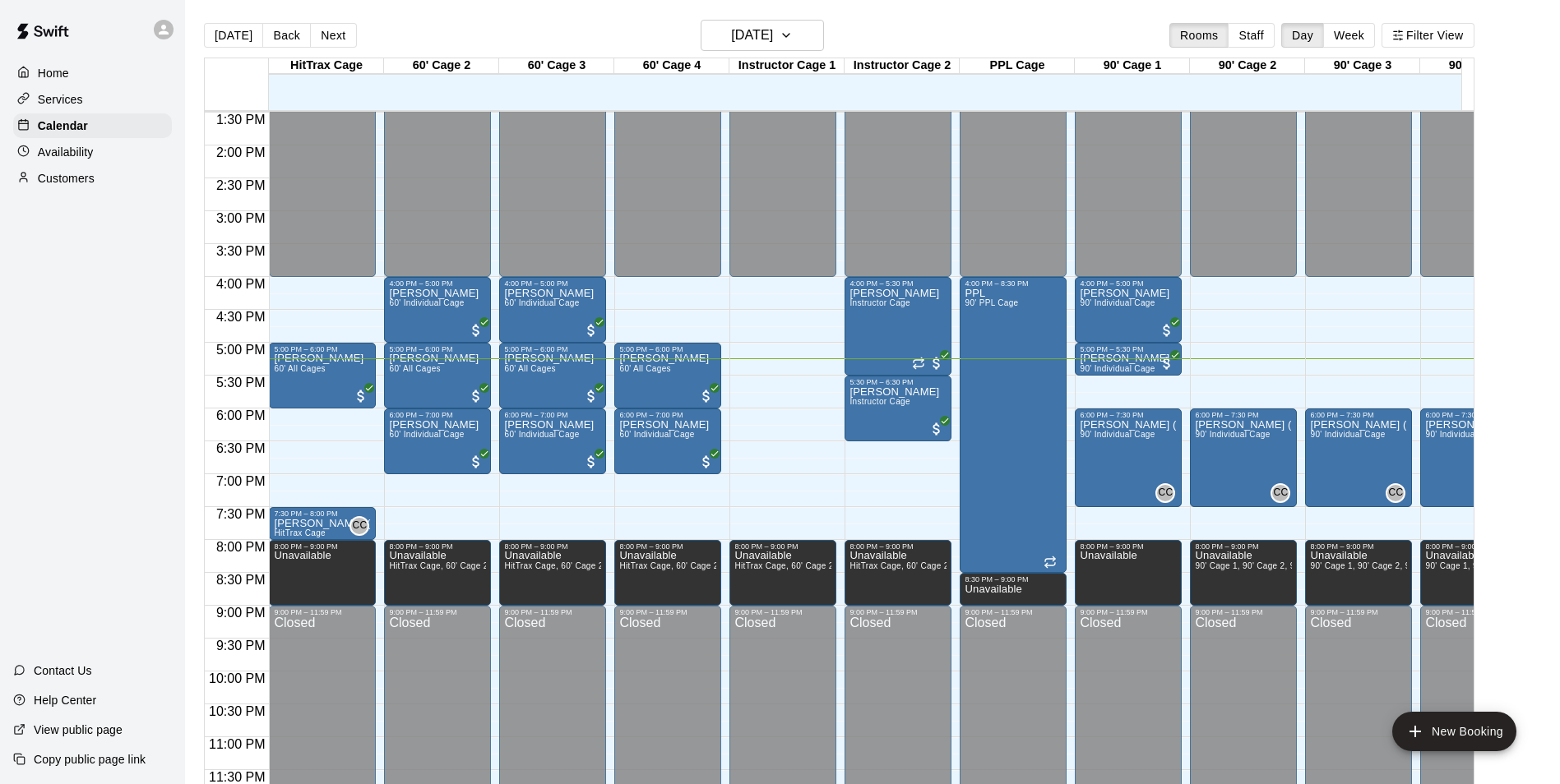
click at [136, 191] on div "Customers" at bounding box center [93, 177] width 159 height 24
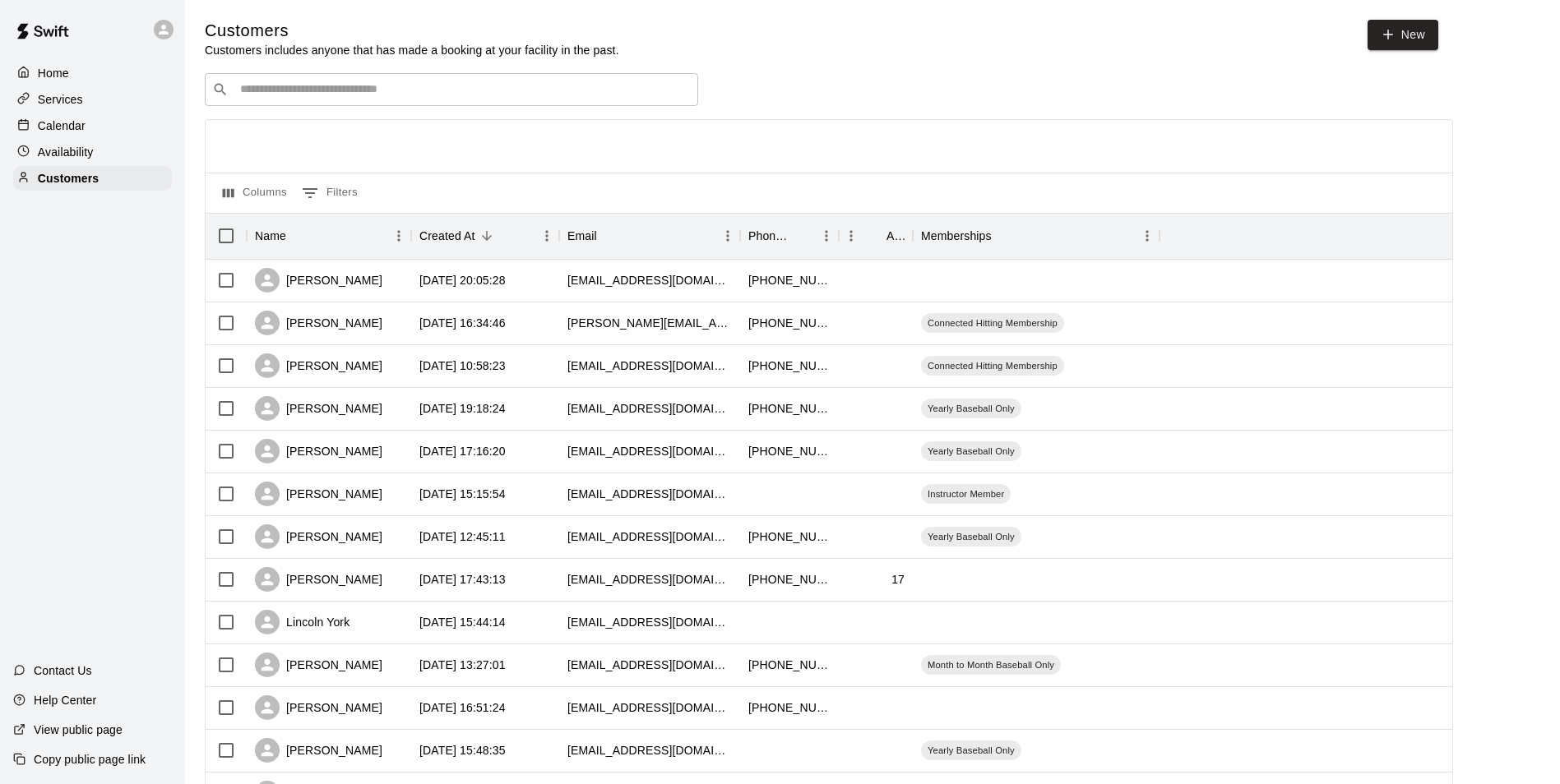
click at [550, 95] on input "Search customers by name or email" at bounding box center [463, 89] width 456 height 16
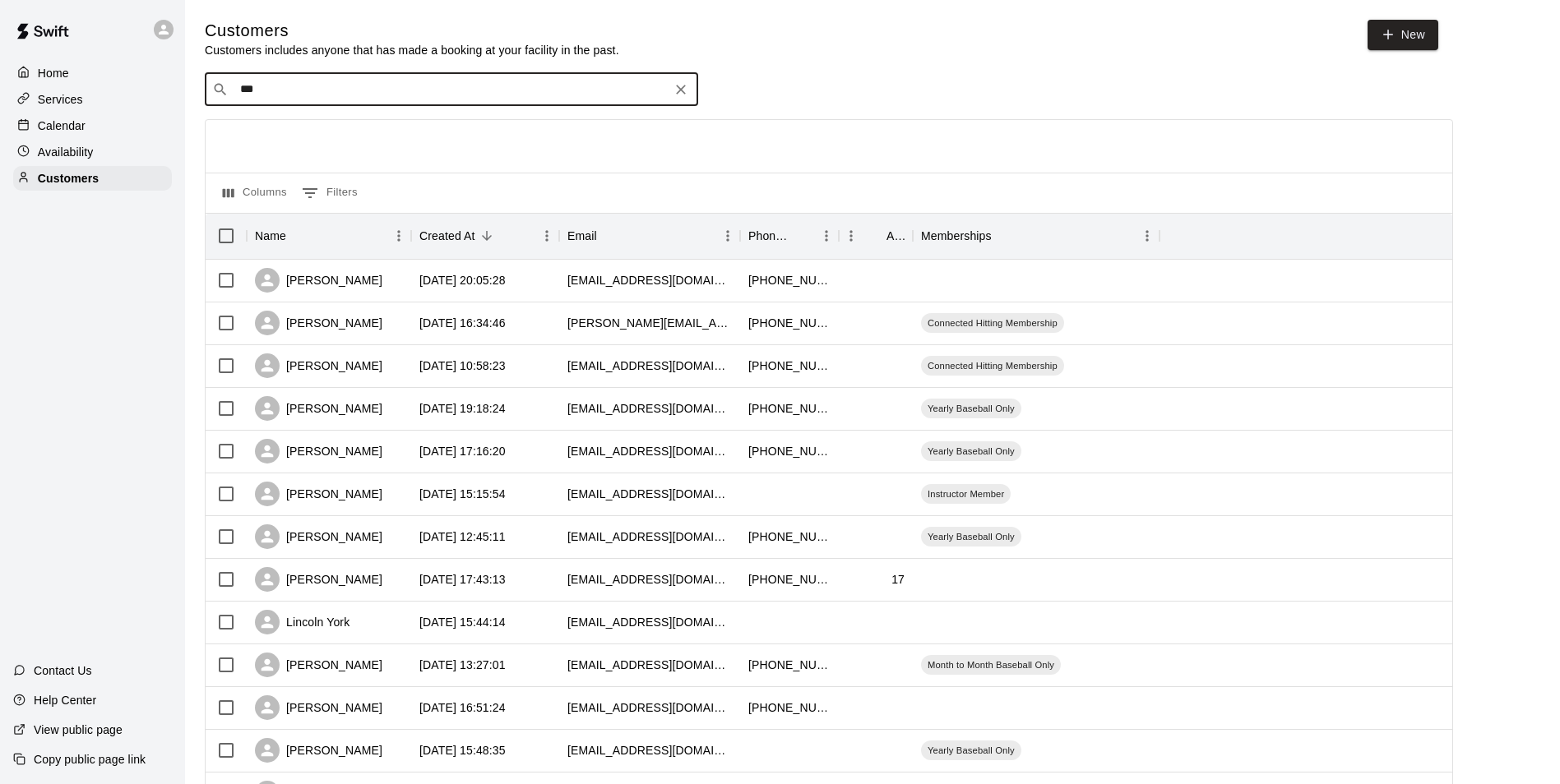
type input "****"
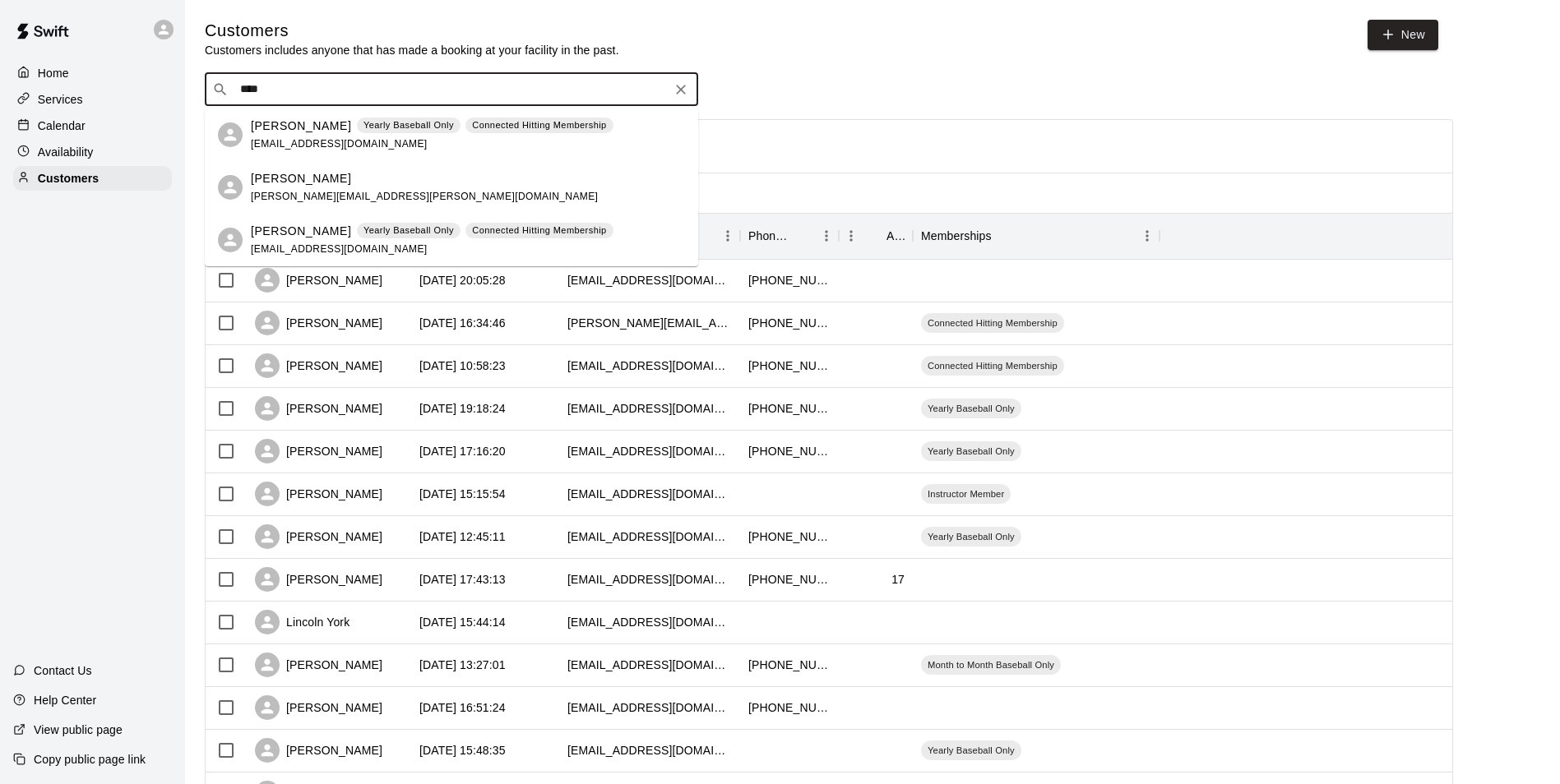
click at [683, 95] on icon "Clear" at bounding box center [681, 89] width 16 height 16
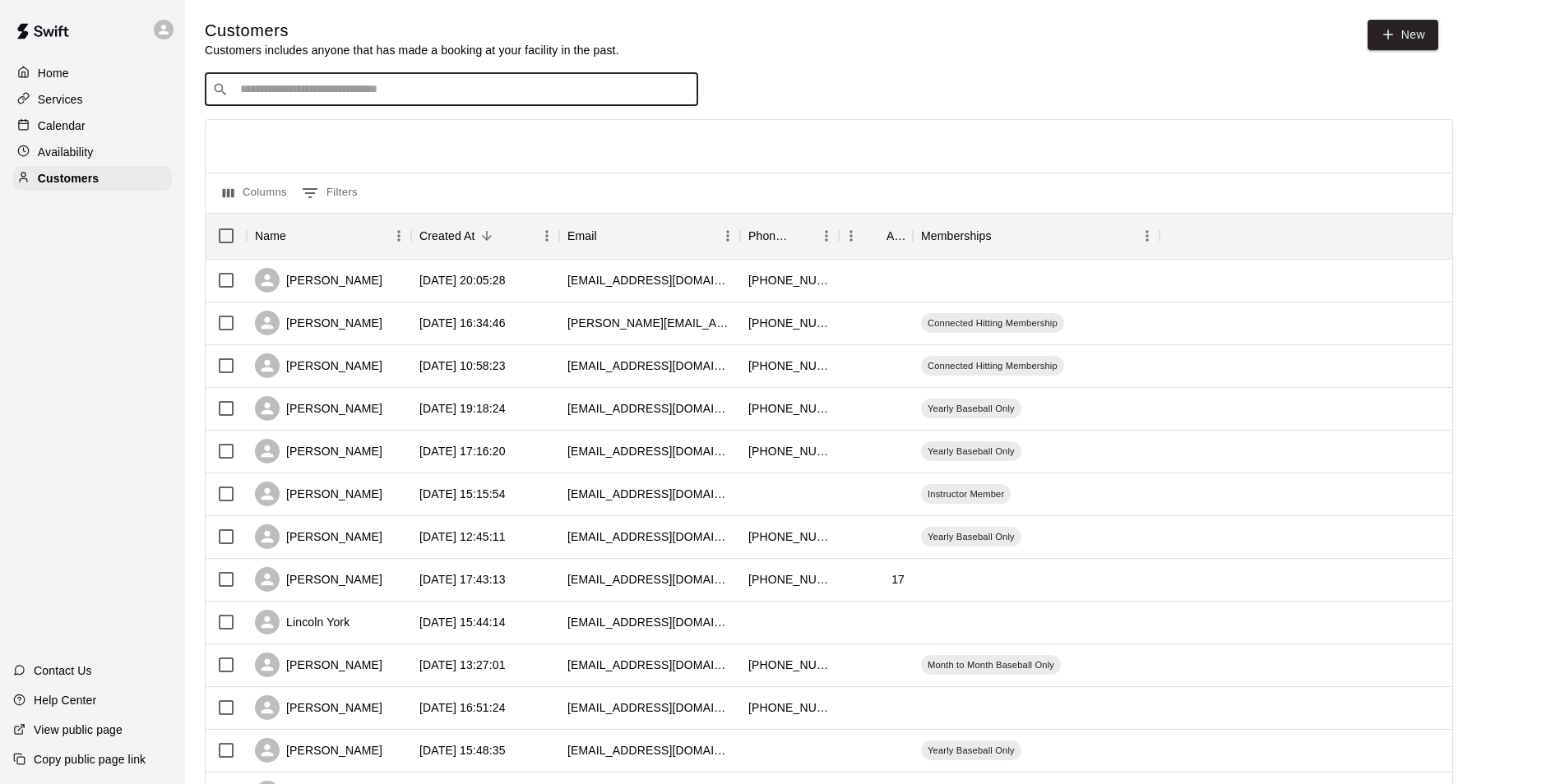
click at [47, 100] on p "Services" at bounding box center [60, 99] width 46 height 16
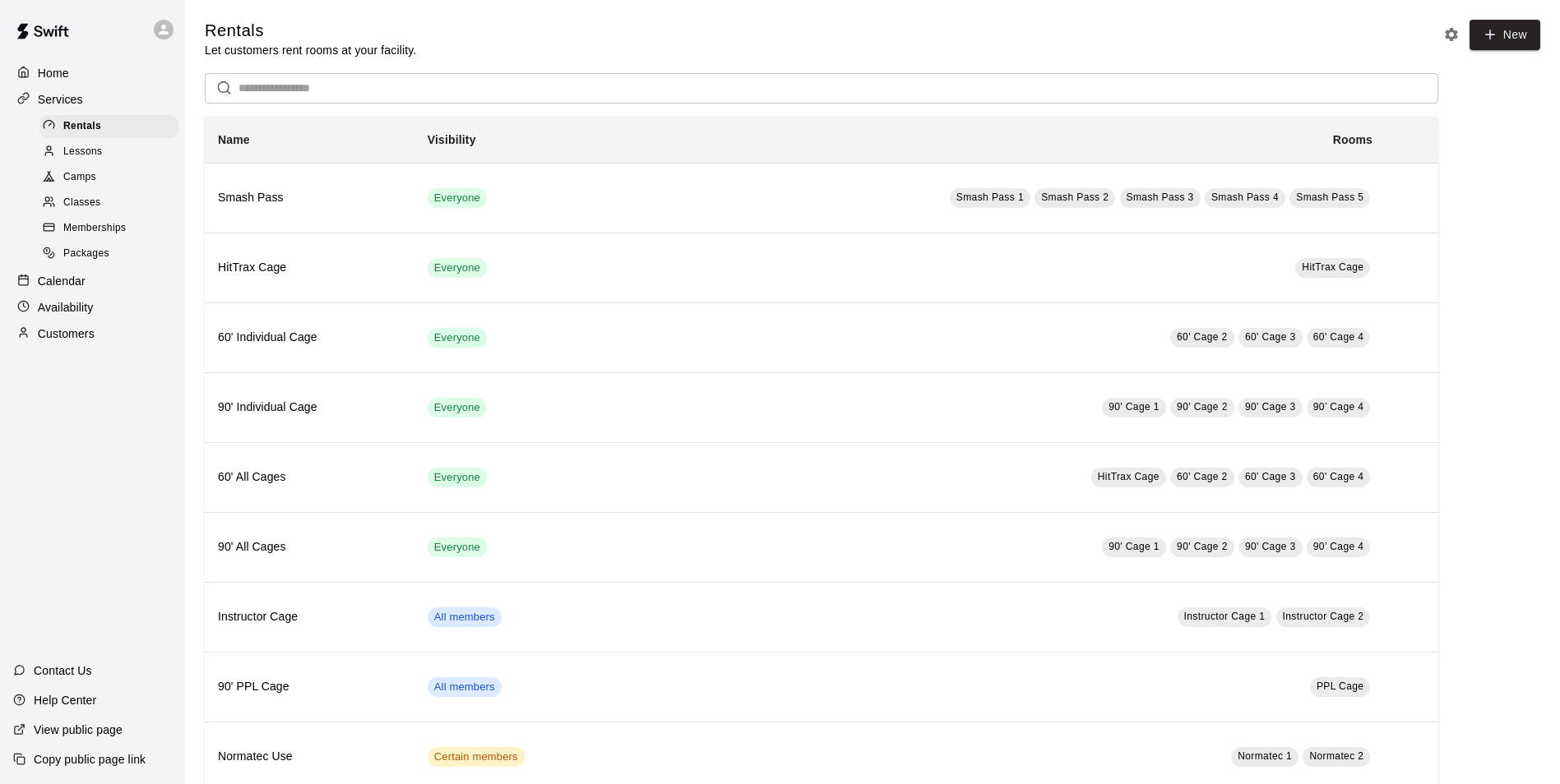
click at [83, 234] on span "Memberships" at bounding box center [94, 228] width 62 height 16
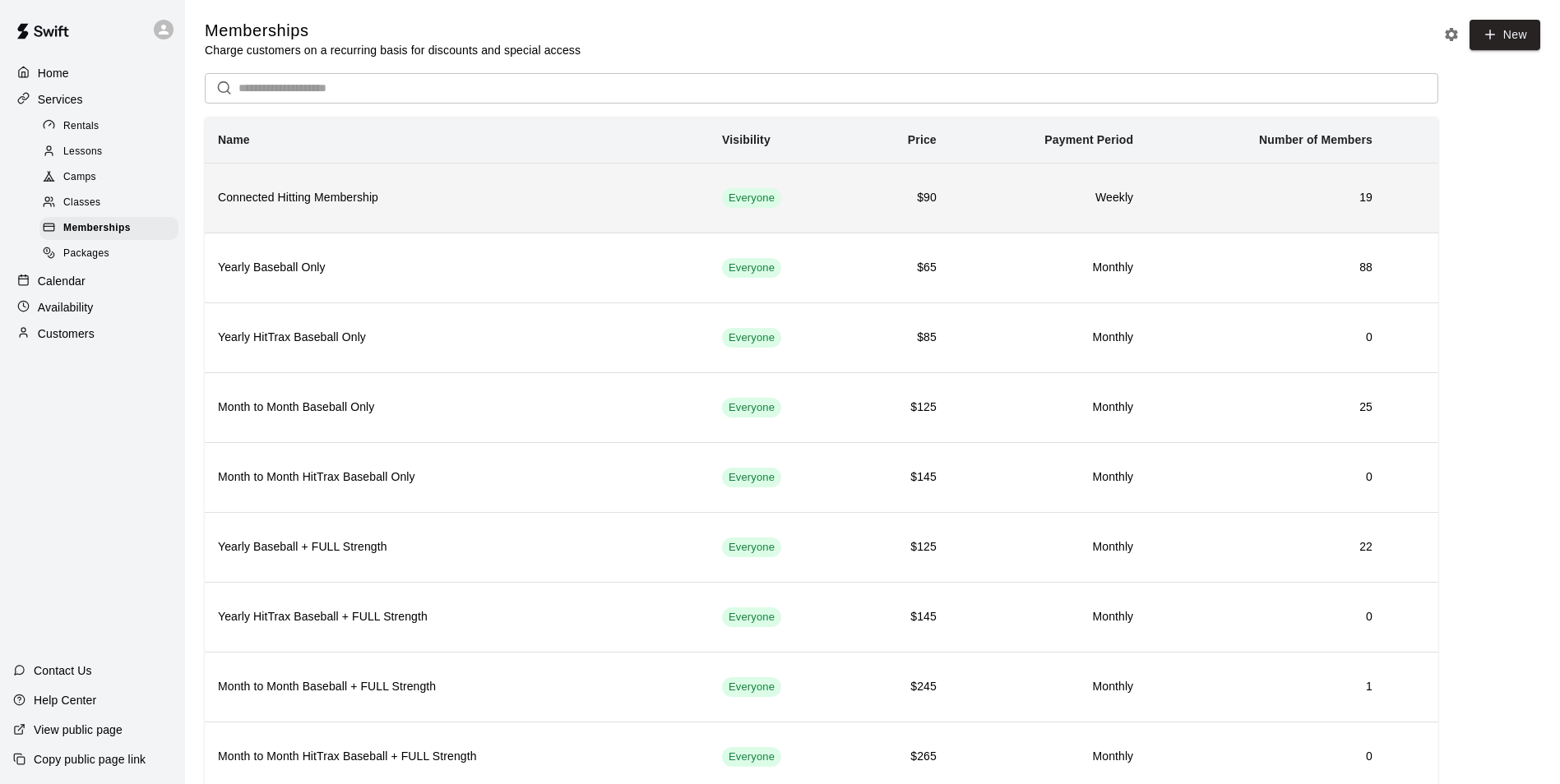
click at [1275, 209] on td "19" at bounding box center [1265, 198] width 239 height 70
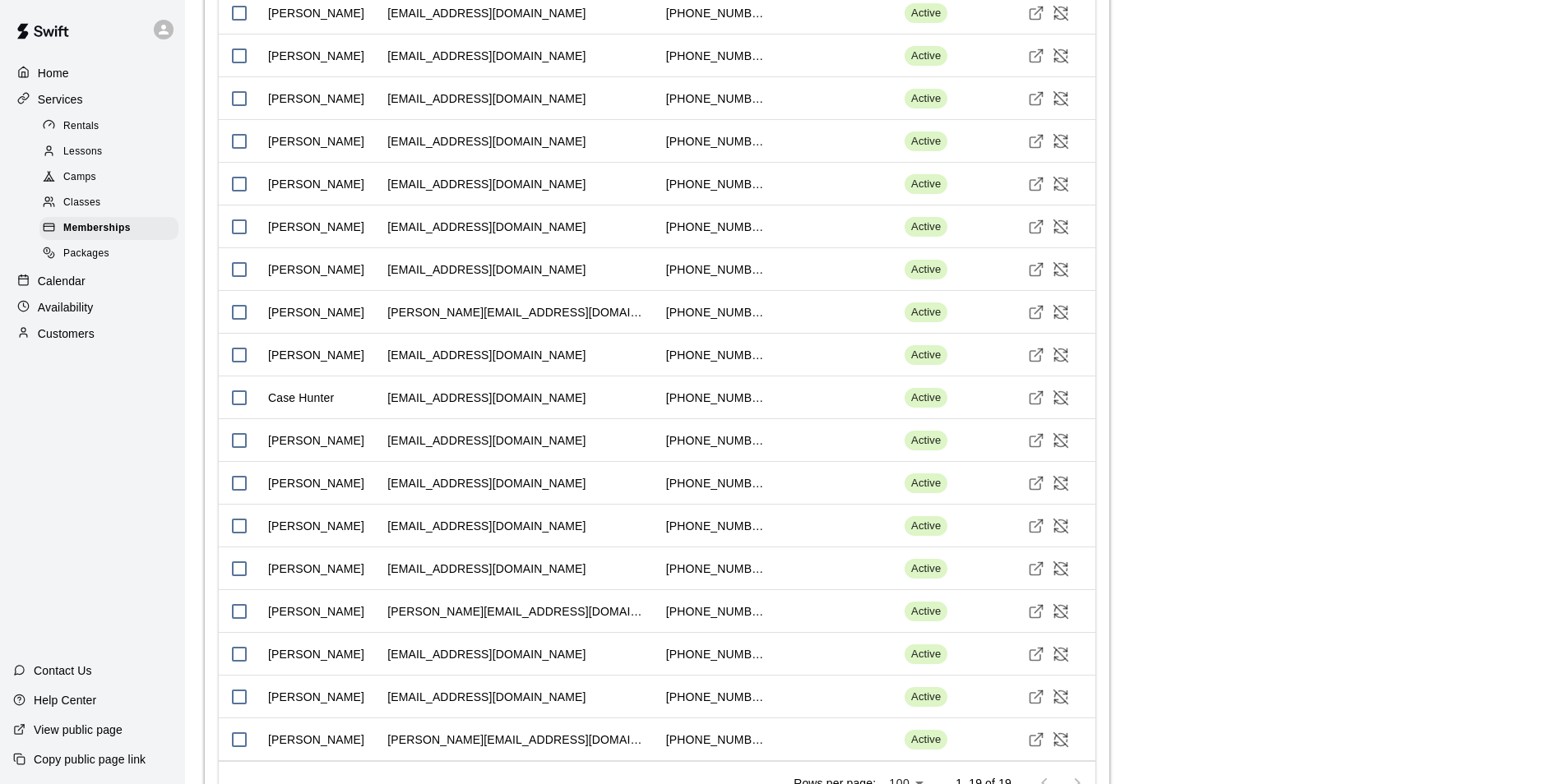
scroll to position [2381, 0]
click at [1038, 561] on line "Visit customer profile" at bounding box center [1039, 565] width 8 height 8
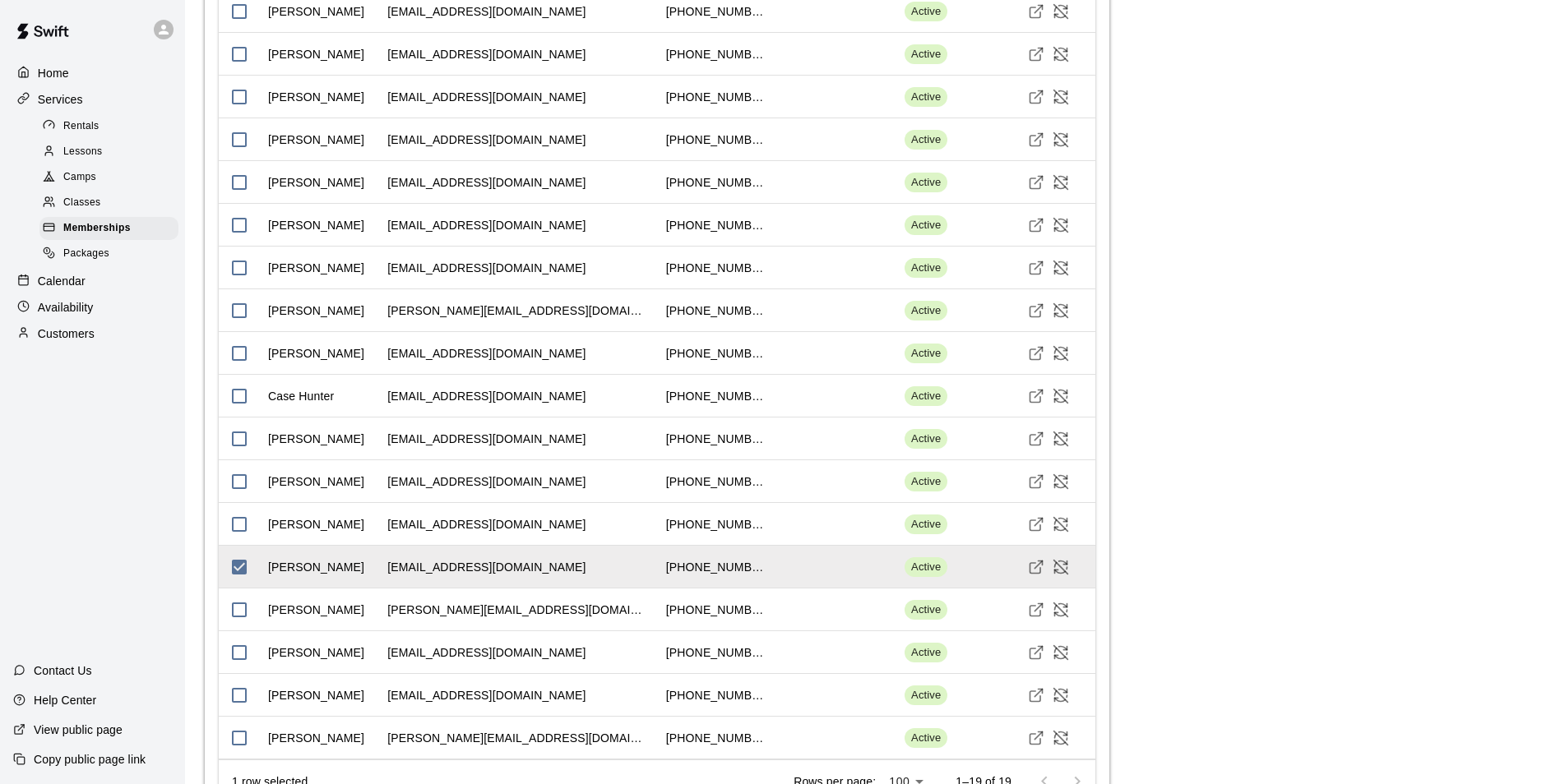
click at [141, 125] on div "Rentals" at bounding box center [109, 127] width 139 height 23
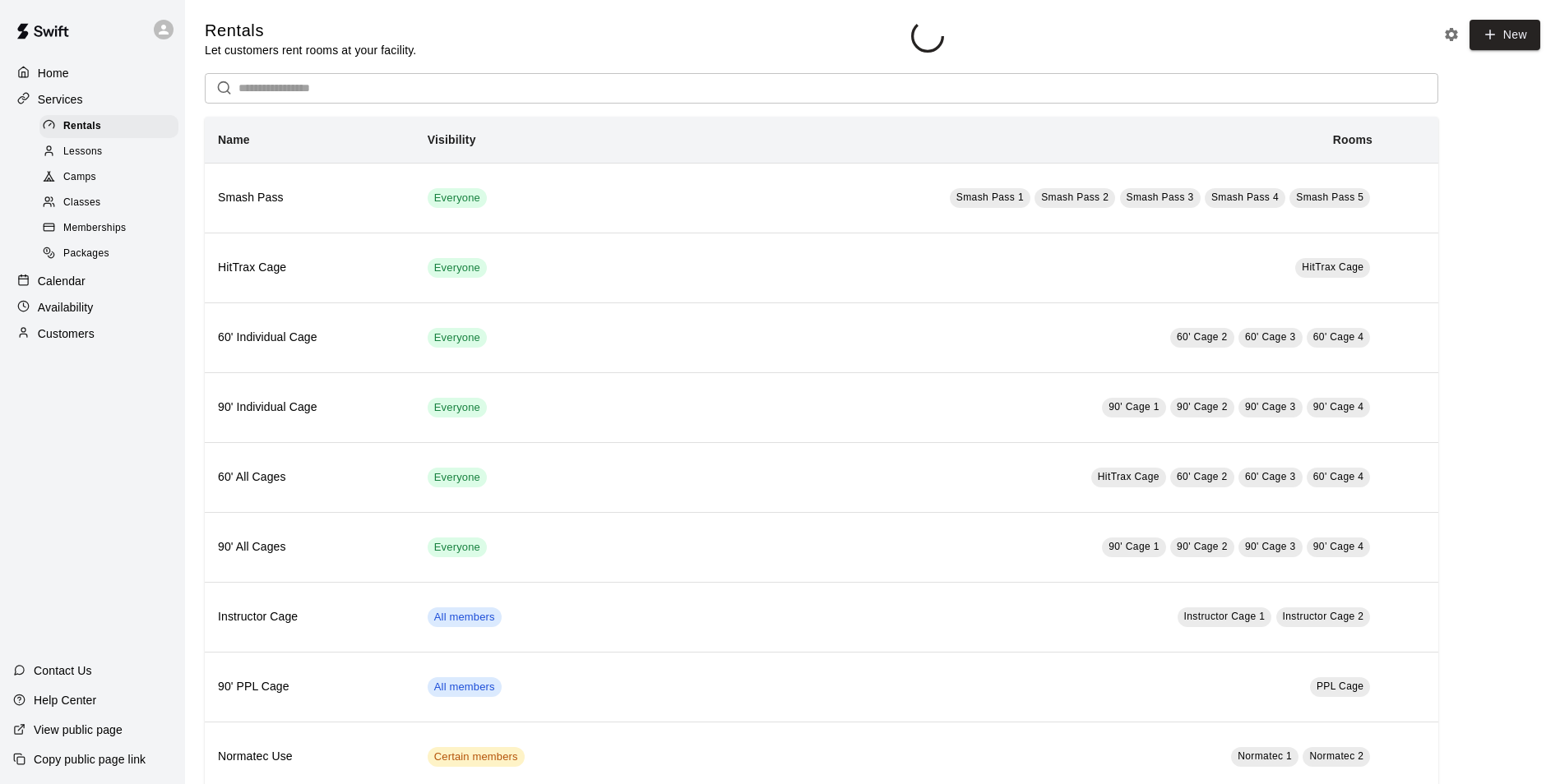
click at [133, 62] on div "Home" at bounding box center [93, 73] width 159 height 24
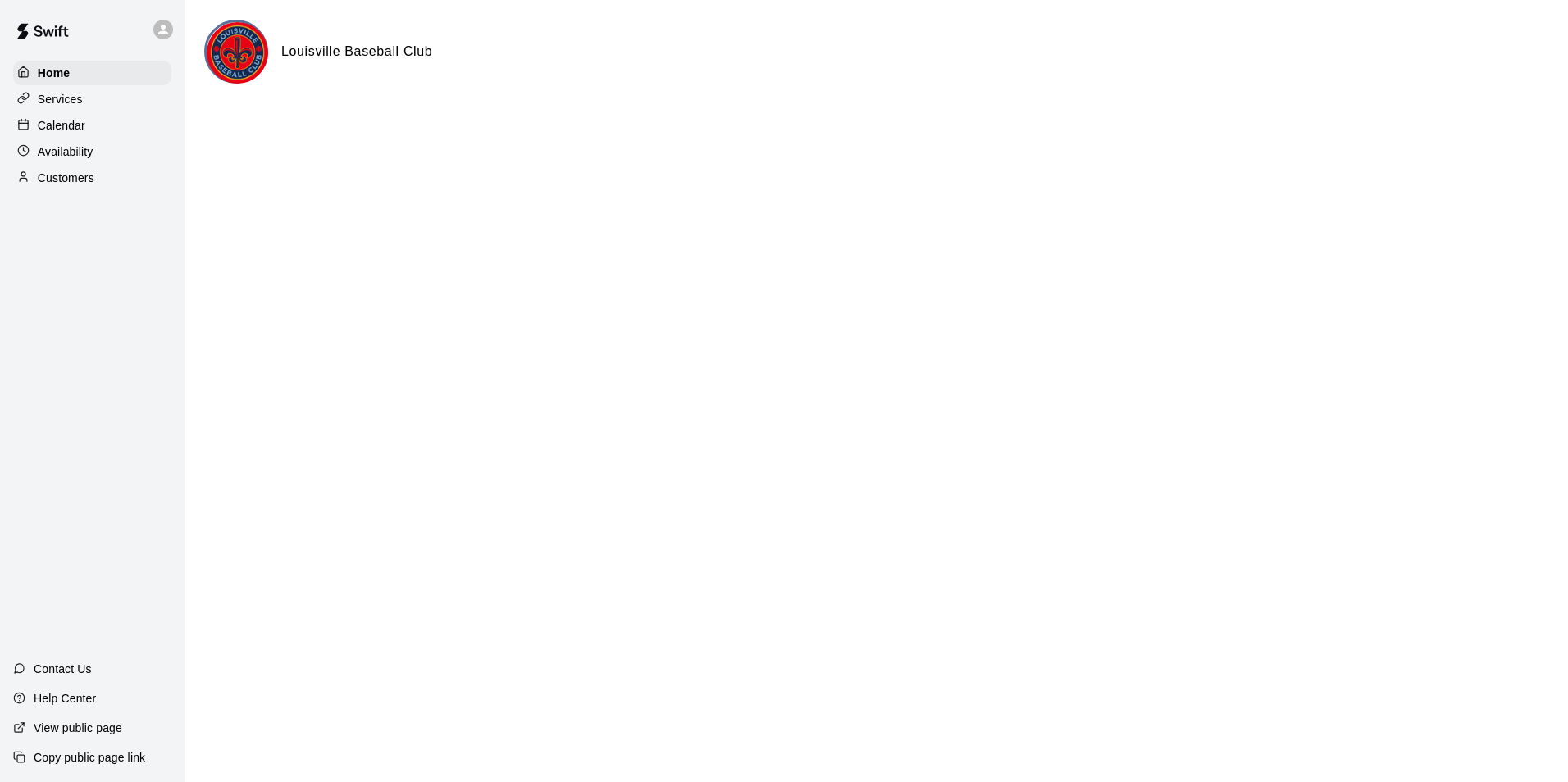
click at [129, 138] on div "Calendar" at bounding box center [93, 125] width 159 height 24
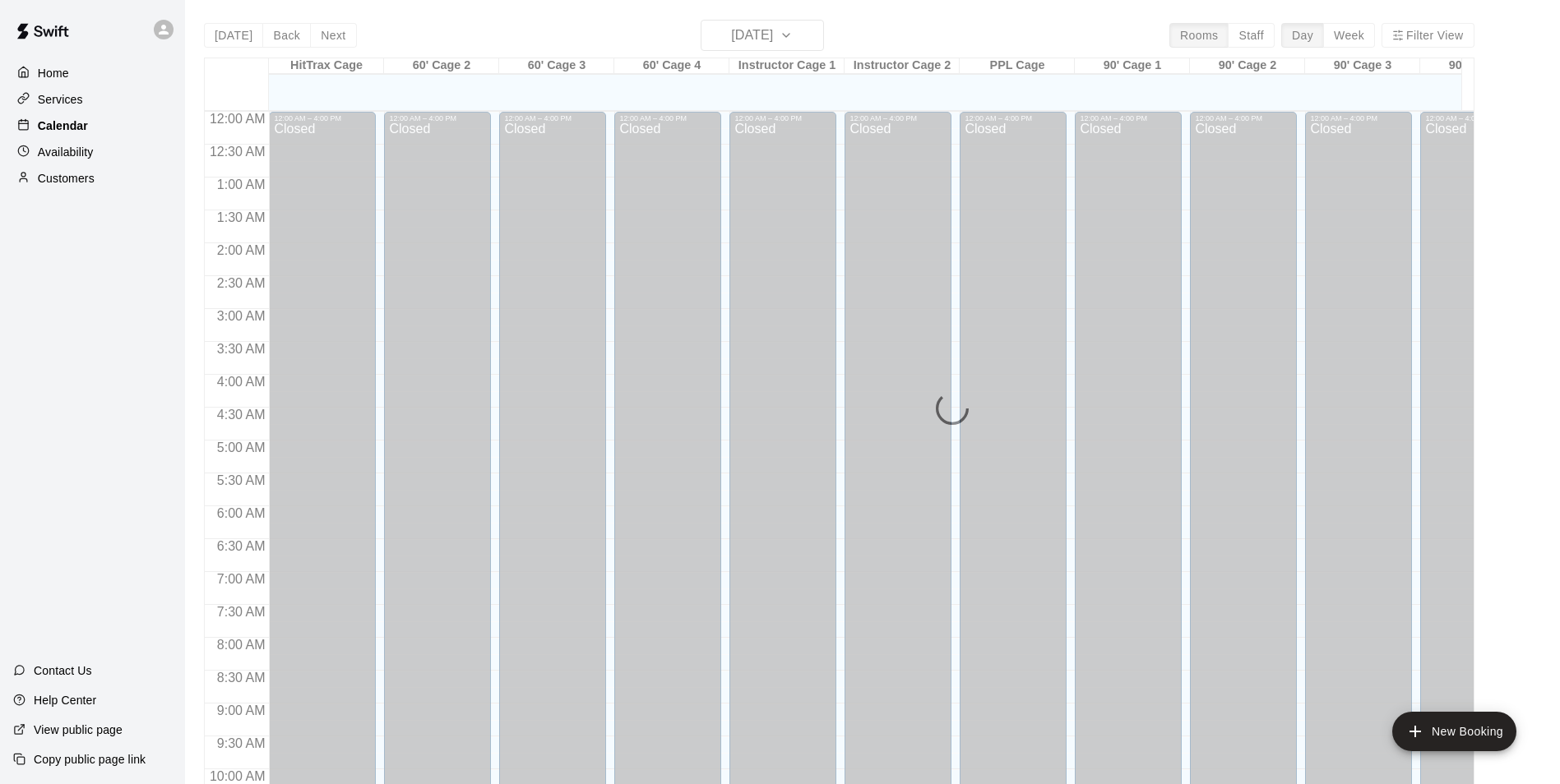
scroll to position [835, 0]
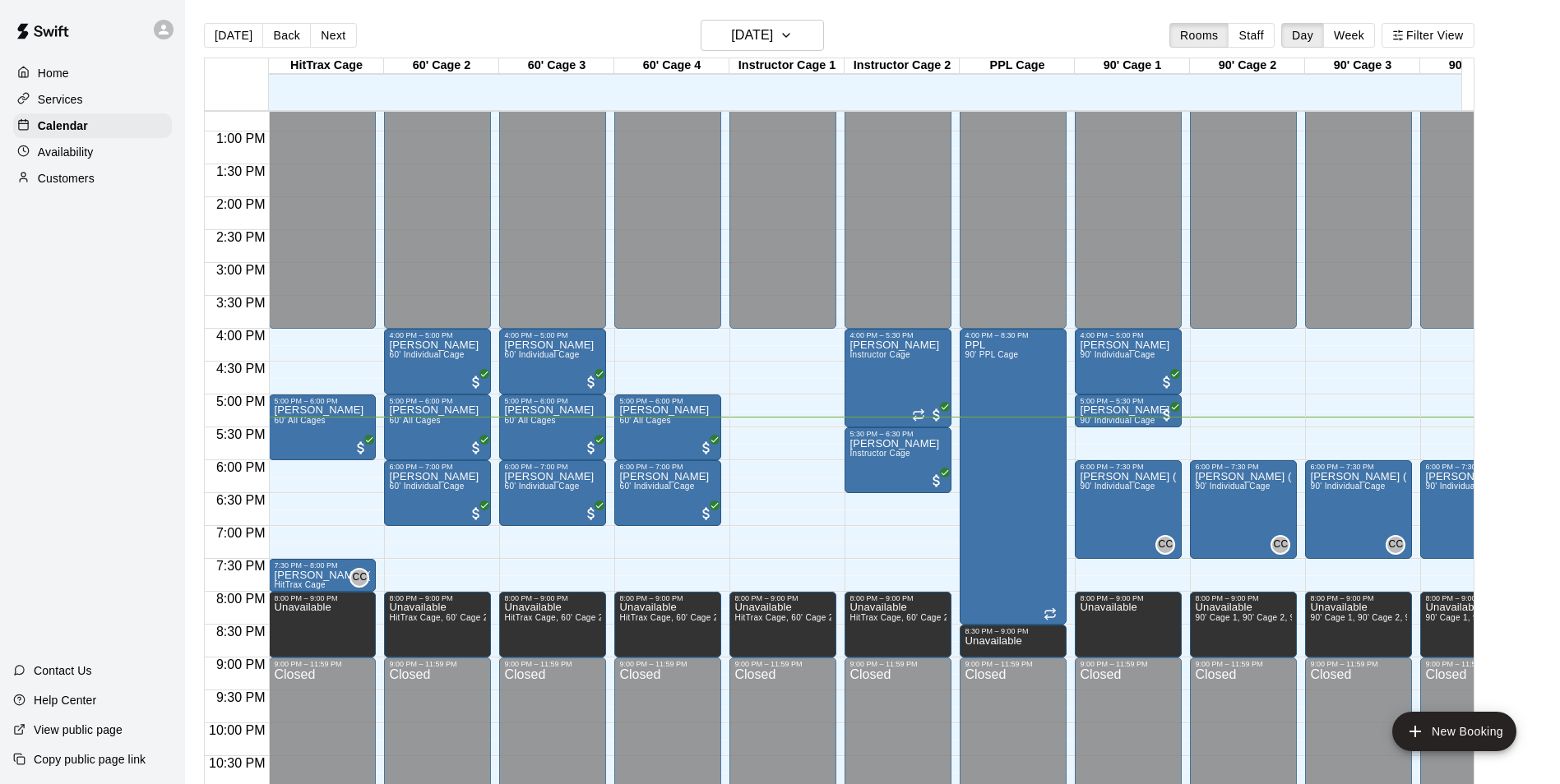
click at [132, 179] on div "Customers" at bounding box center [93, 177] width 159 height 24
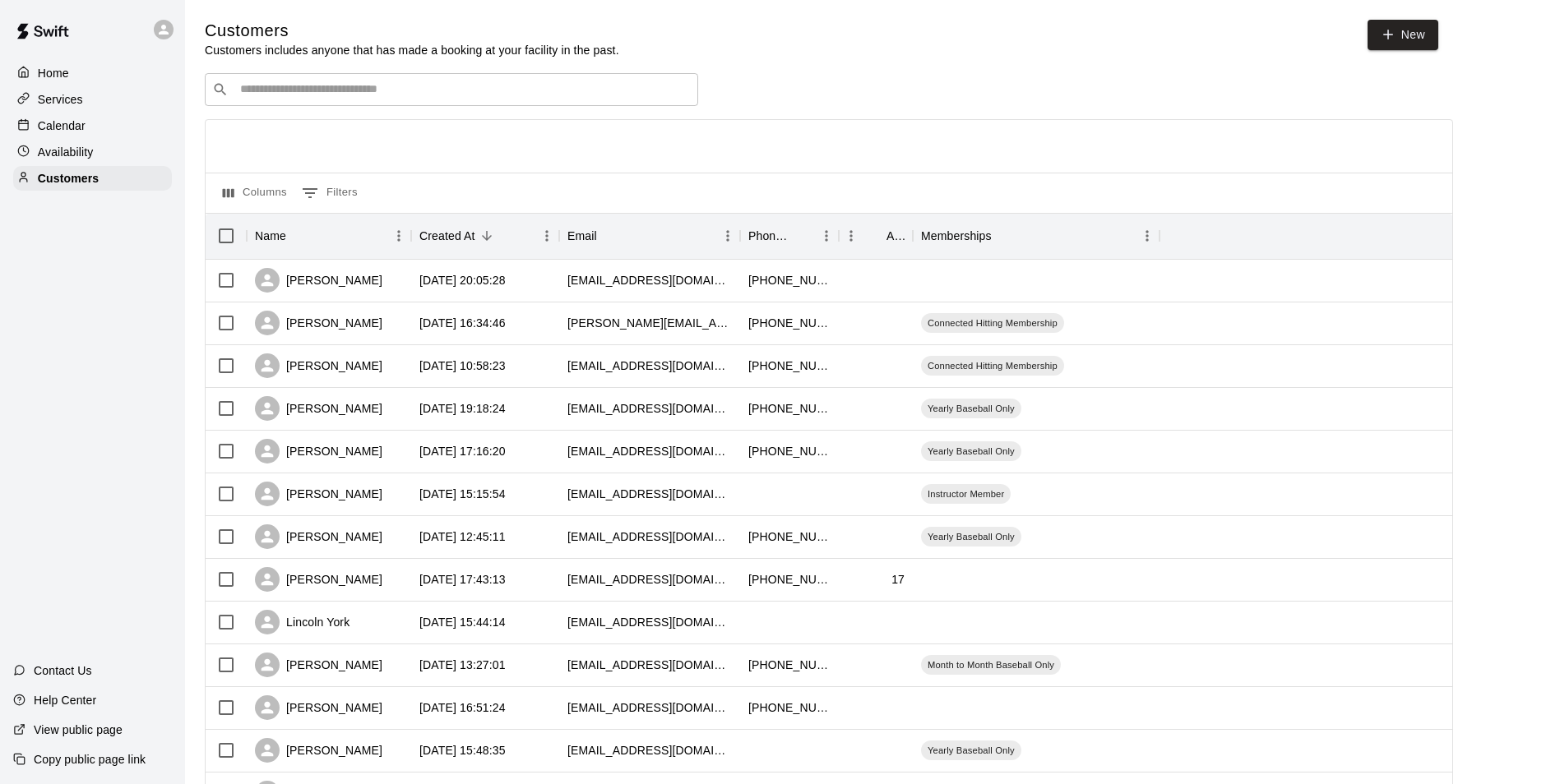
click at [484, 86] on input "Search customers by name or email" at bounding box center [463, 89] width 456 height 16
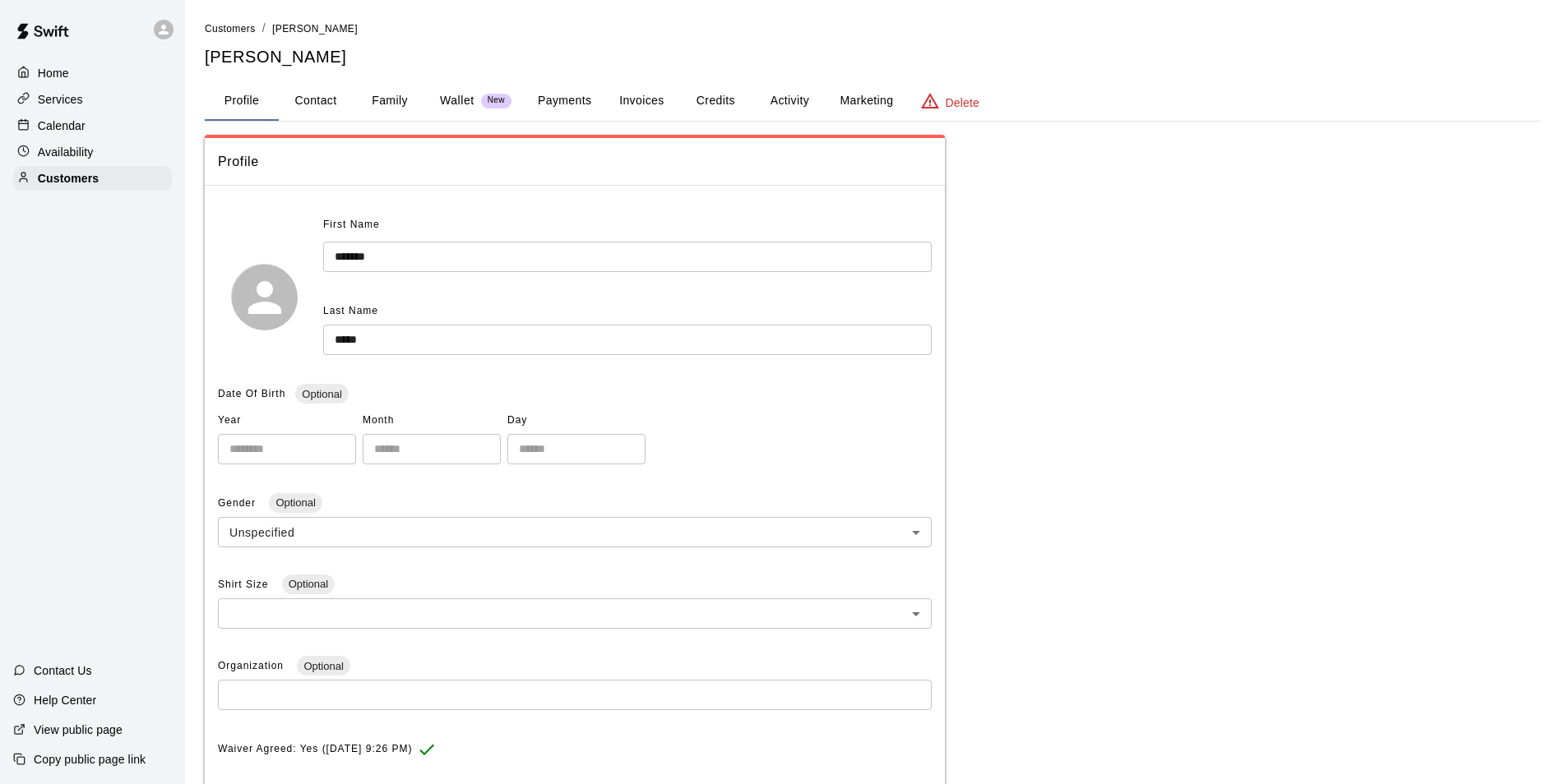
click at [786, 108] on button "Activity" at bounding box center [789, 101] width 74 height 40
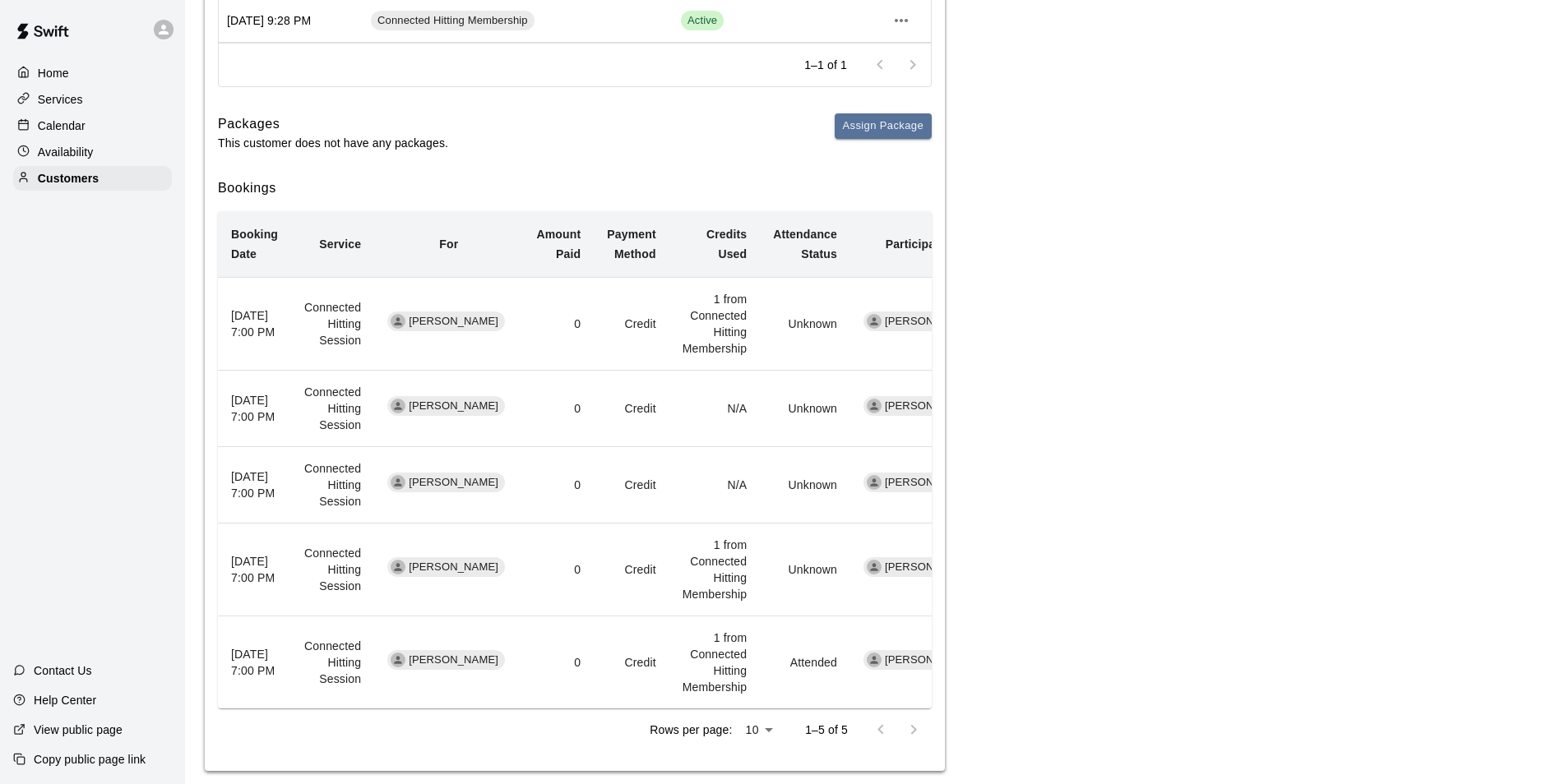
scroll to position [304, 0]
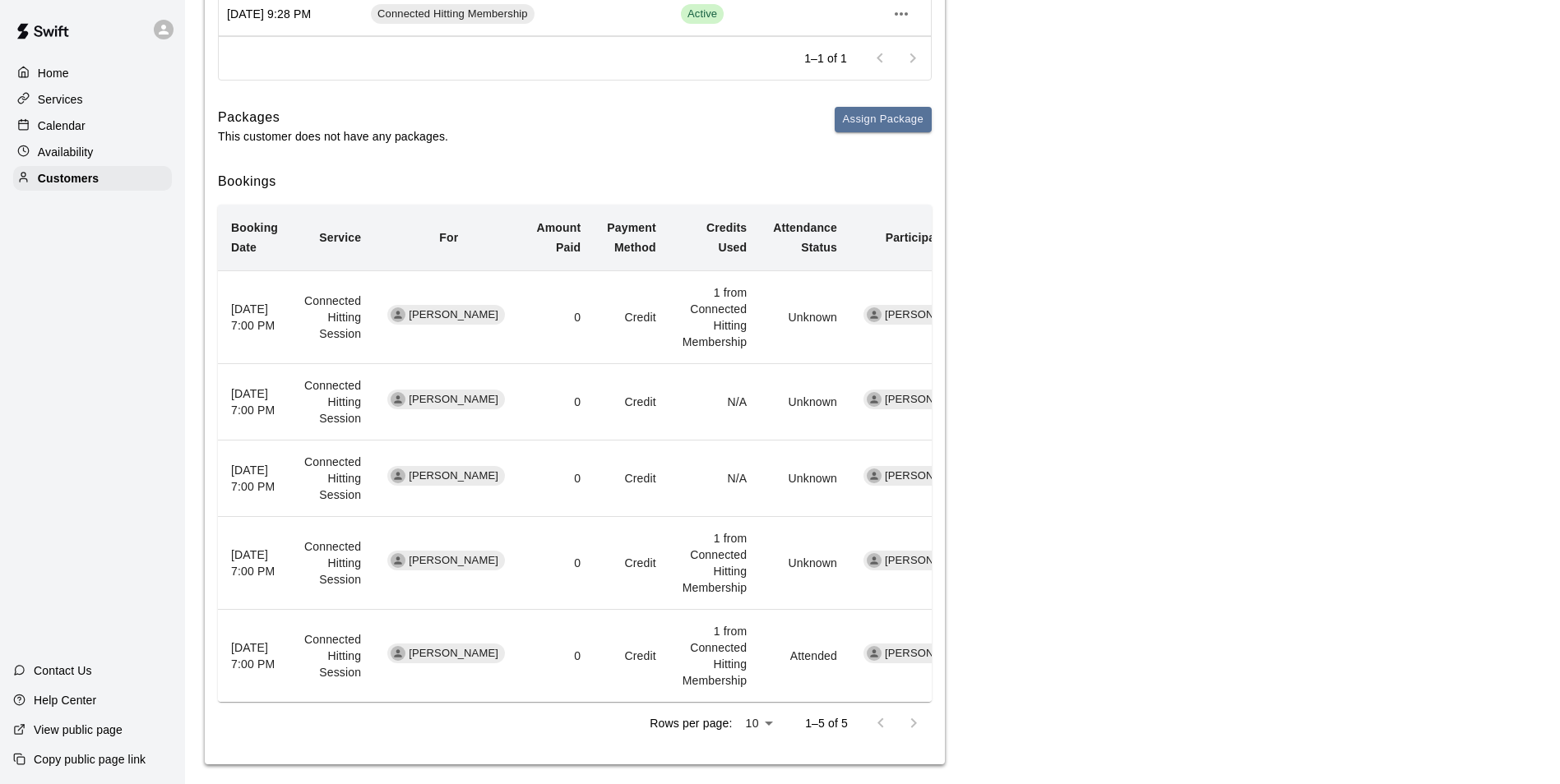
click at [93, 129] on div "Calendar" at bounding box center [93, 125] width 159 height 24
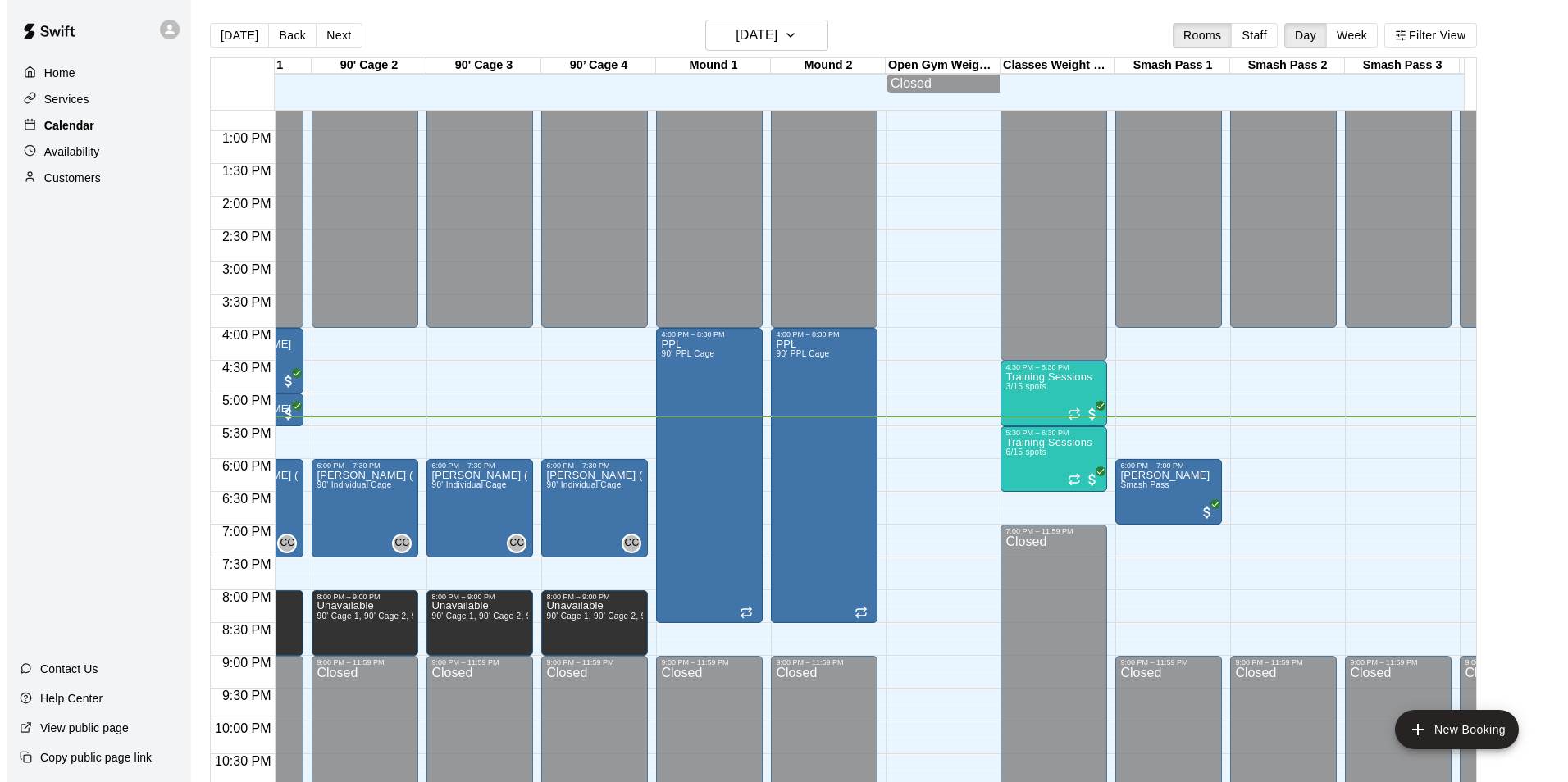
scroll to position [0, 888]
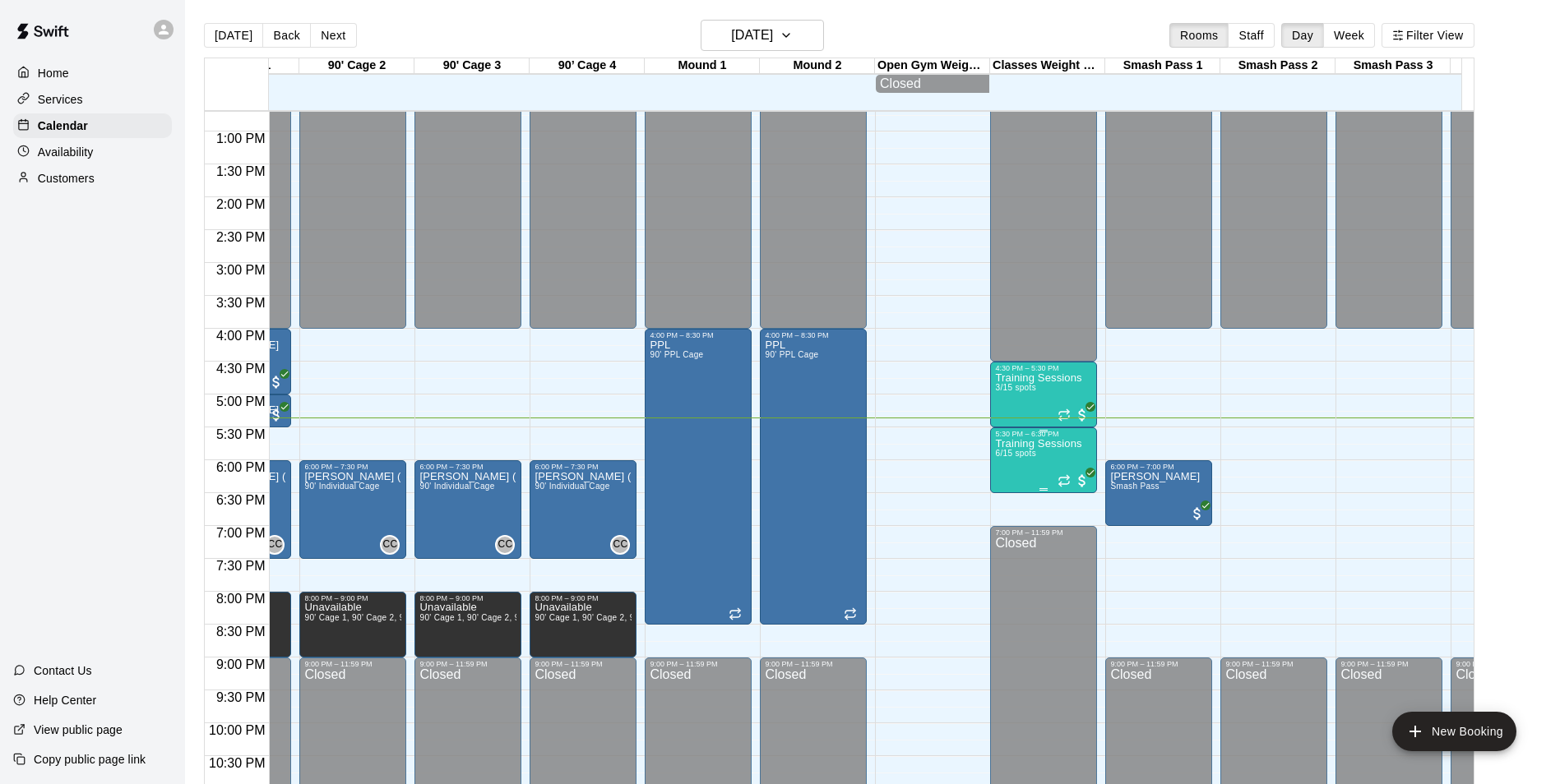
click at [999, 444] on p "Training Sessions" at bounding box center [1037, 444] width 86 height 0
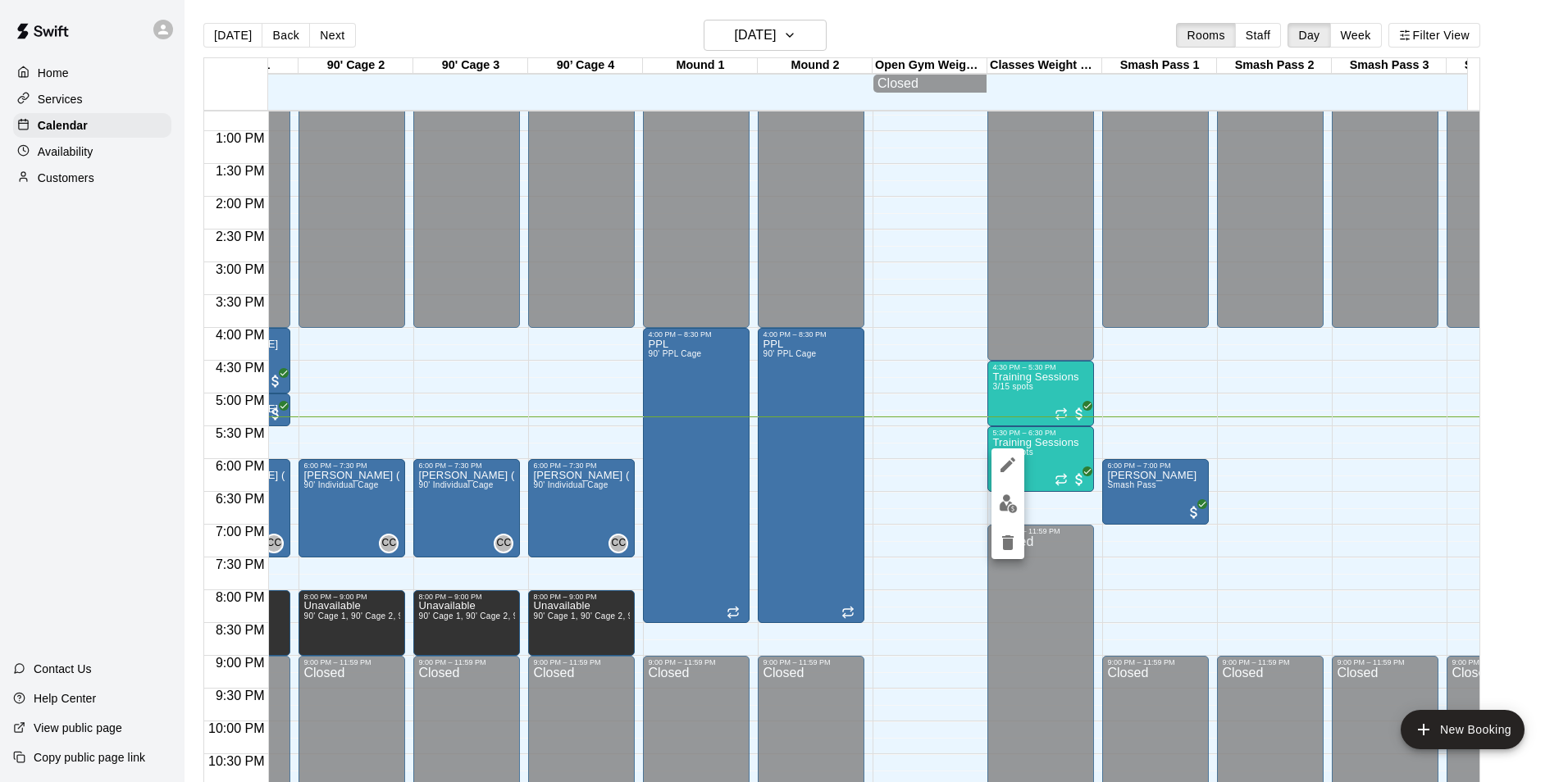
click at [1034, 460] on div at bounding box center [784, 391] width 1568 height 782
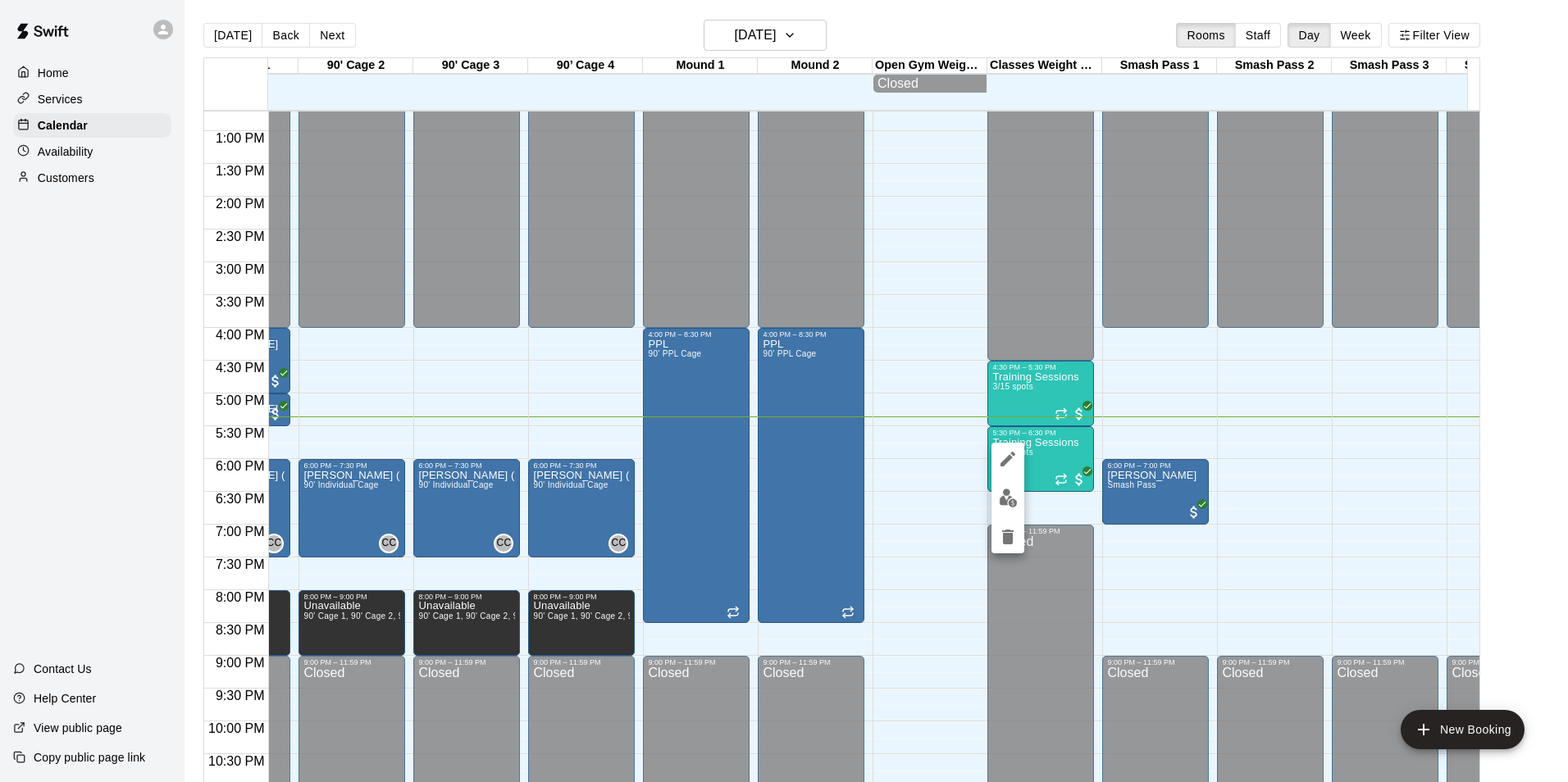
click at [1008, 499] on img "edit" at bounding box center [1008, 499] width 19 height 19
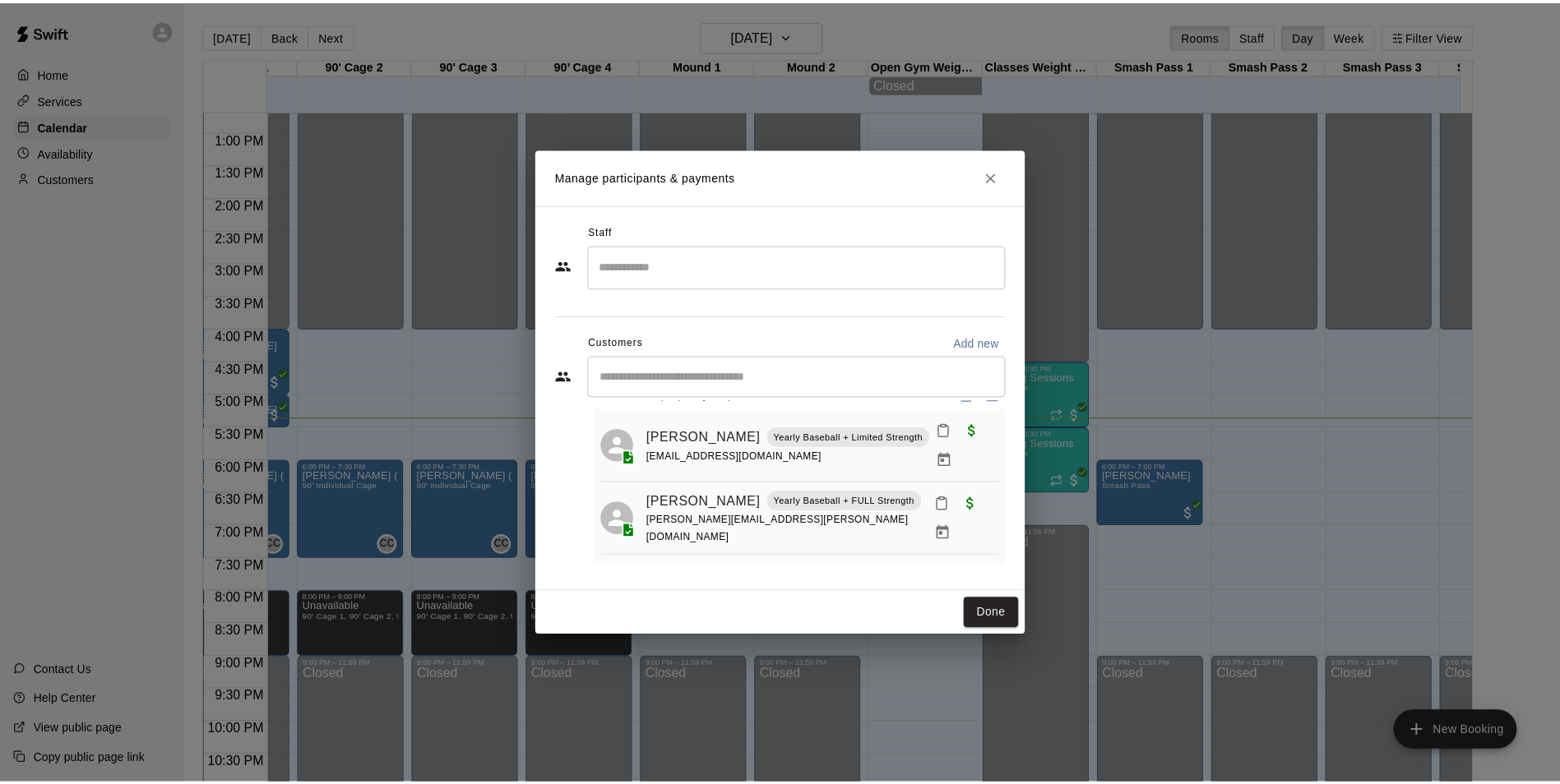
scroll to position [24, 0]
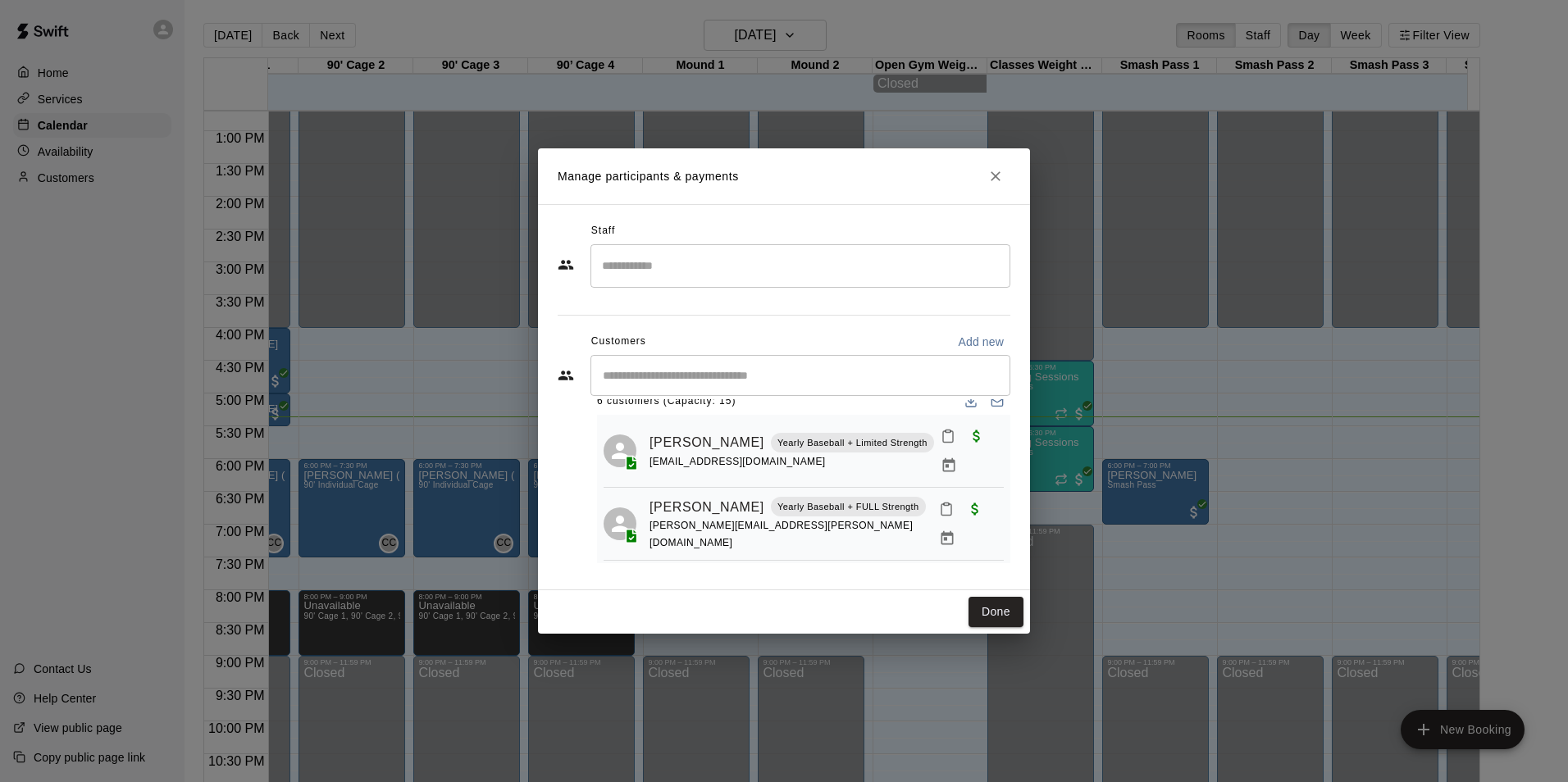
click at [996, 186] on button "Close" at bounding box center [996, 176] width 30 height 30
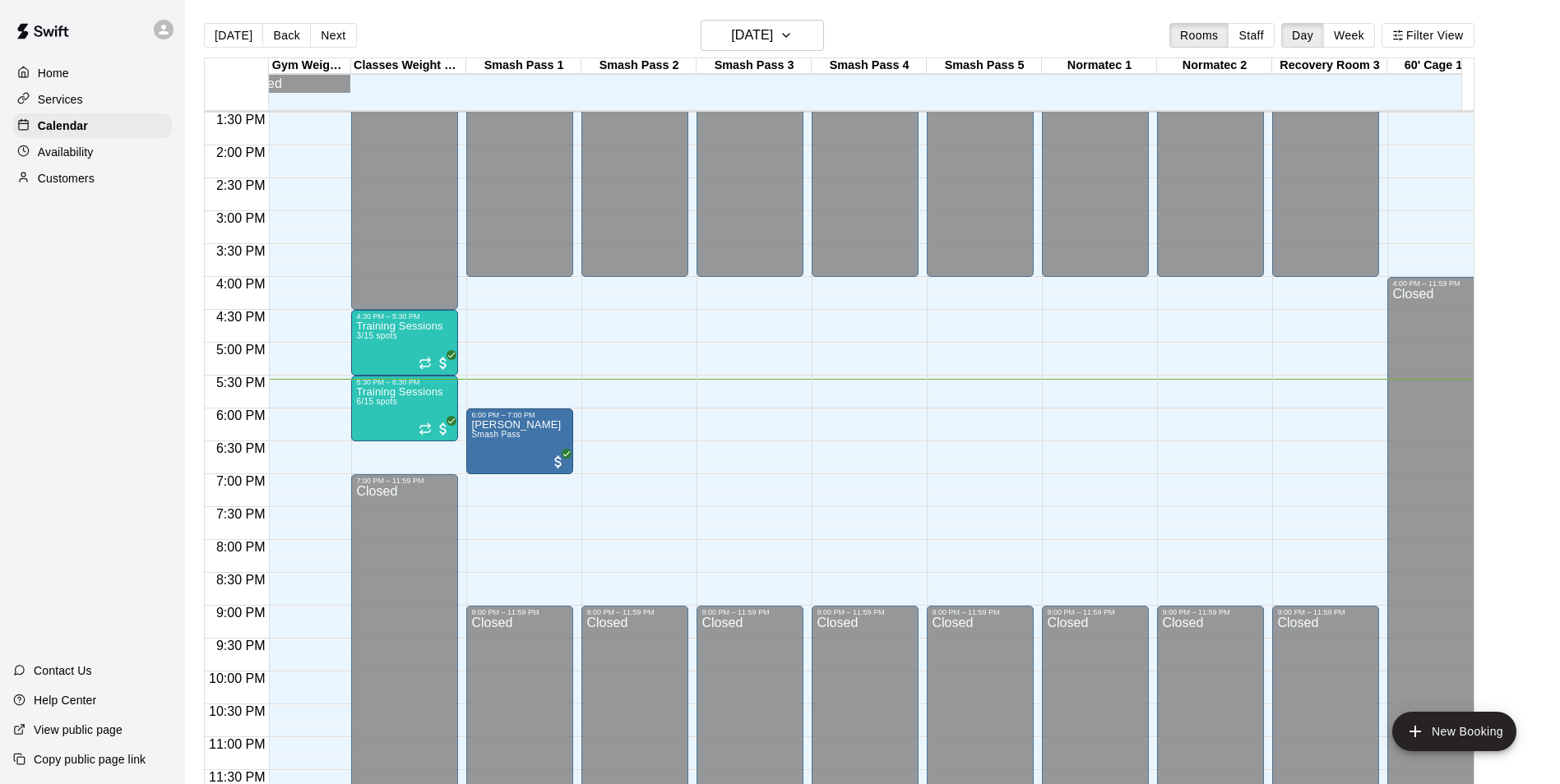
scroll to position [0, 1521]
